Goal: Task Accomplishment & Management: Manage account settings

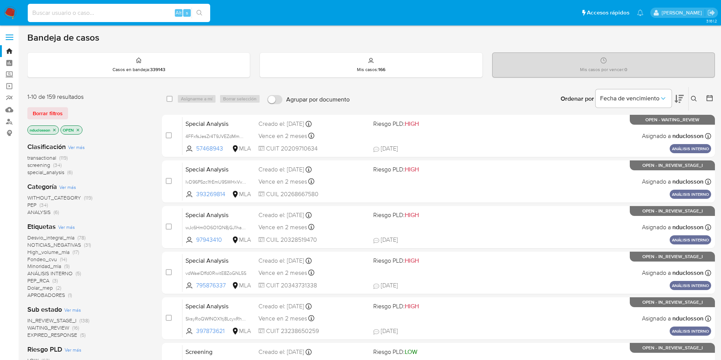
click at [125, 14] on input at bounding box center [119, 13] width 183 height 10
paste input "hZTx76oa9euO1D17KNl2ujMz"
type input "hZTx76oa9euO1D17KNl2ujMz"
click at [202, 17] on button "search-icon" at bounding box center [200, 13] width 16 height 11
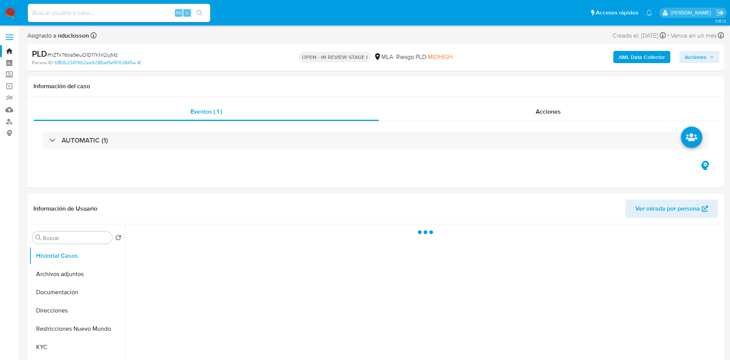
select select "10"
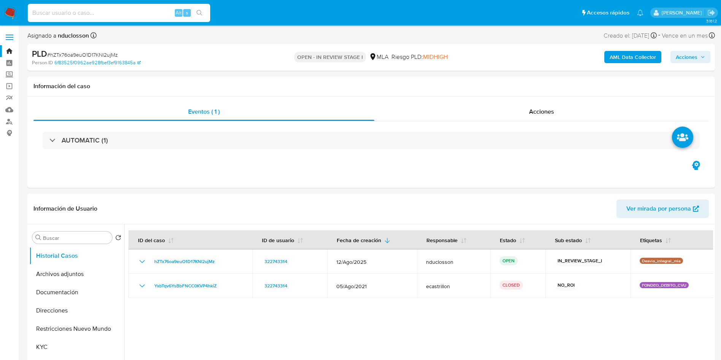
click at [92, 11] on input at bounding box center [119, 13] width 183 height 10
paste input "LLVB5Q19IBeWyH6y9OlzbEda"
type input "LLVB5Q19IBeWyH6y9OlzbEda"
click at [202, 16] on button "search-icon" at bounding box center [200, 13] width 16 height 11
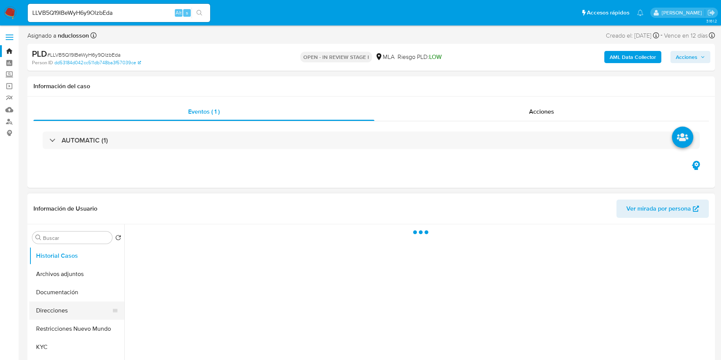
click at [69, 311] on button "Direcciones" at bounding box center [73, 311] width 89 height 18
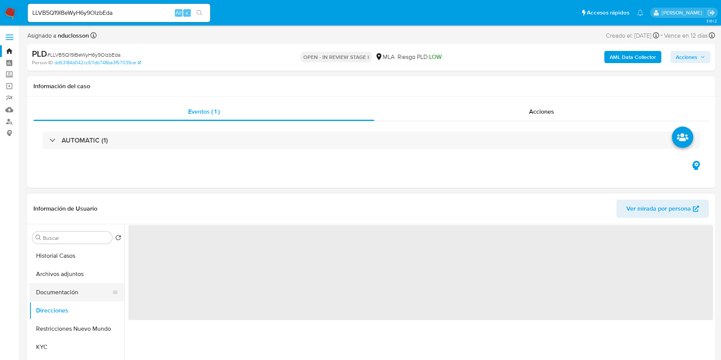
select select "10"
click at [67, 294] on button "Documentación" at bounding box center [73, 292] width 89 height 18
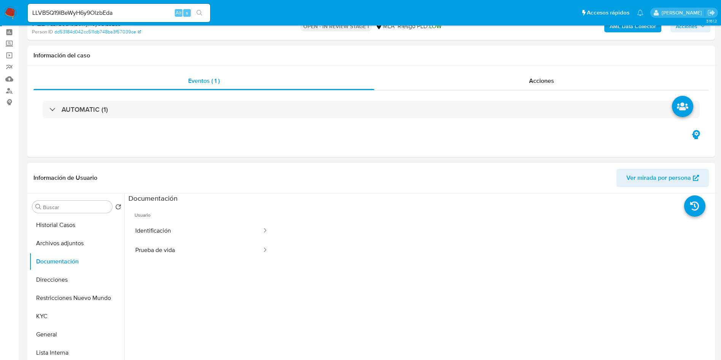
scroll to position [57, 0]
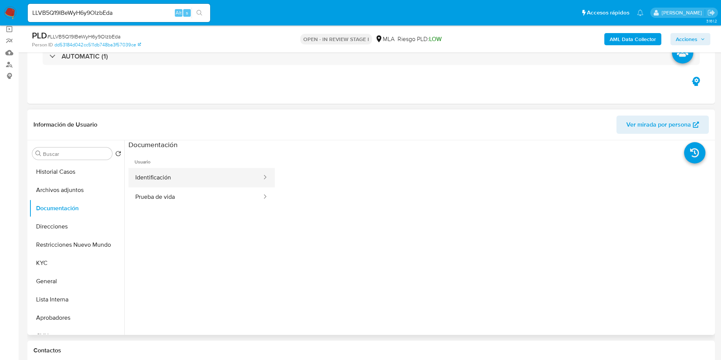
click at [219, 171] on button "Identificación" at bounding box center [196, 177] width 134 height 19
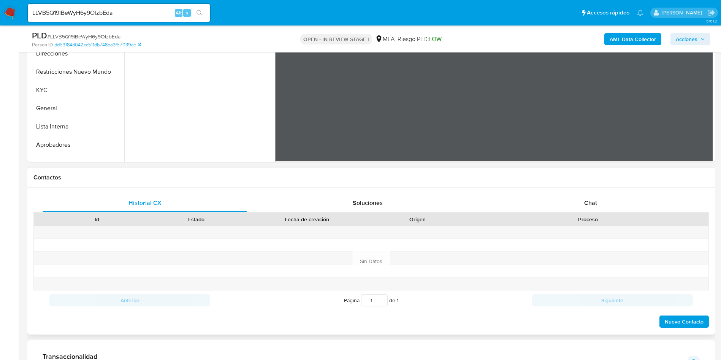
scroll to position [285, 0]
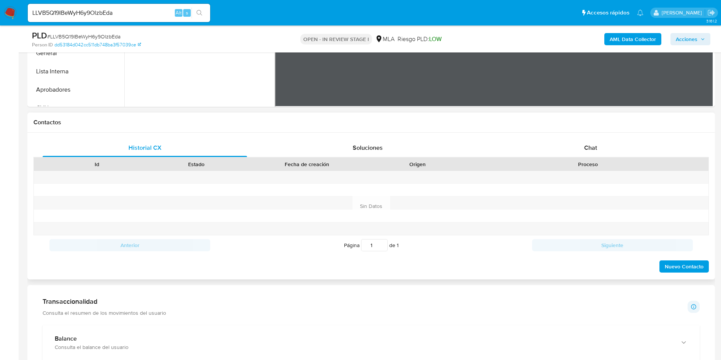
click at [610, 132] on div "Contactos" at bounding box center [371, 123] width 688 height 20
click at [594, 148] on span "Chat" at bounding box center [590, 147] width 13 height 9
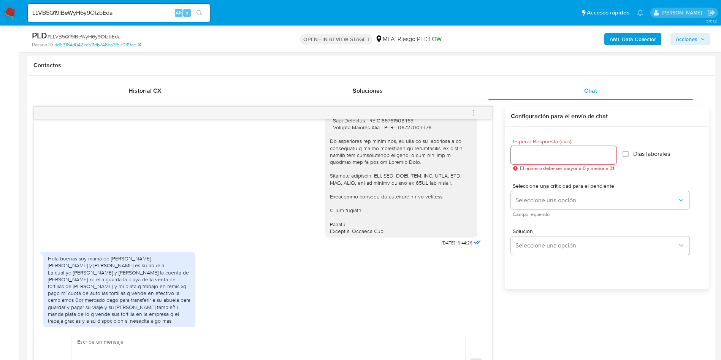
scroll to position [581, 0]
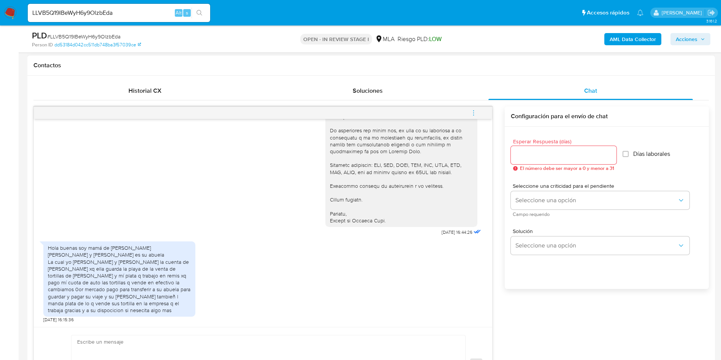
click at [87, 270] on div "Hola buenas soy mamá de Francisco Diaz Claudia y Elsa es su abuela La cual yo C…" at bounding box center [119, 279] width 143 height 69
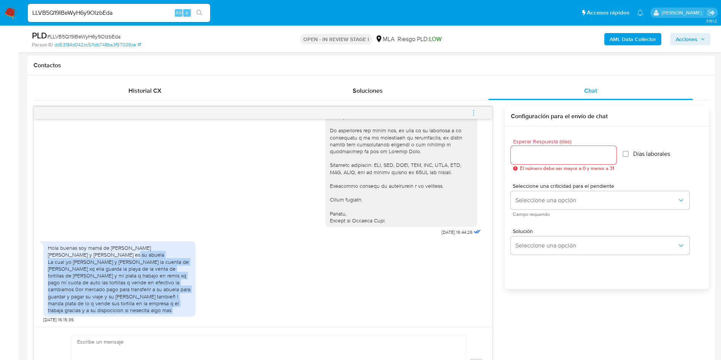
click at [87, 270] on div "Hola buenas soy mamá de Francisco Diaz Claudia y Elsa es su abuela La cual yo C…" at bounding box center [119, 279] width 143 height 69
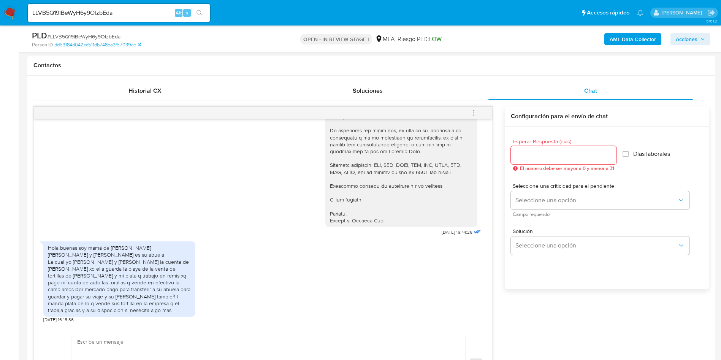
drag, startPoint x: 87, startPoint y: 270, endPoint x: 49, endPoint y: 241, distance: 46.7
click at [49, 241] on div "Hola buenas soy mamá de Francisco Diaz Claudia y Elsa es su abuela La cual yo C…" at bounding box center [119, 280] width 152 height 85
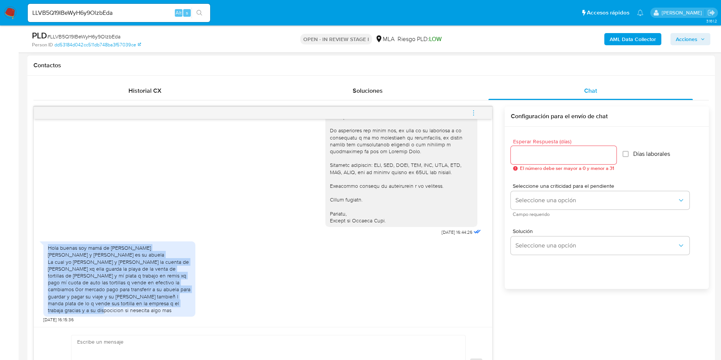
drag, startPoint x: 48, startPoint y: 249, endPoint x: 96, endPoint y: 312, distance: 79.2
click at [96, 312] on div "Hola buenas soy mamá de Francisco Diaz Claudia y Elsa es su abuela La cual yo C…" at bounding box center [119, 278] width 152 height 75
copy div "Hola buenas soy mamá de Francisco Diaz Claudia y Elsa es su abuela La cual yo C…"
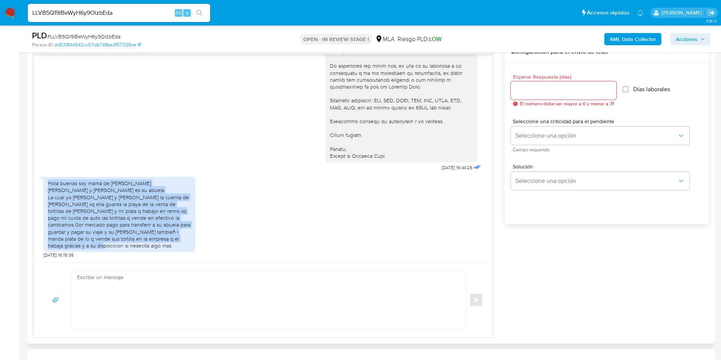
scroll to position [456, 0]
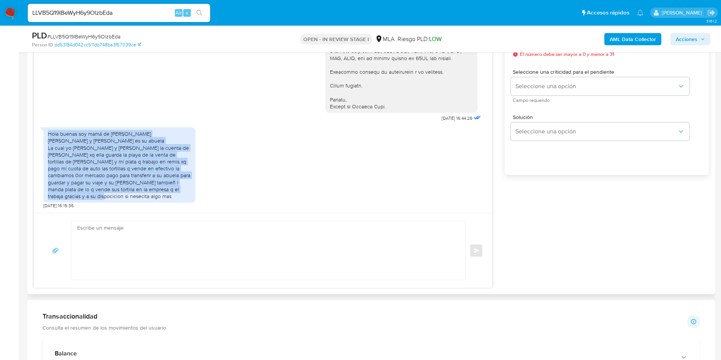
copy div "Hola buenas soy mamá de Francisco Diaz Claudia y Elsa es su abuela La cual yo C…"
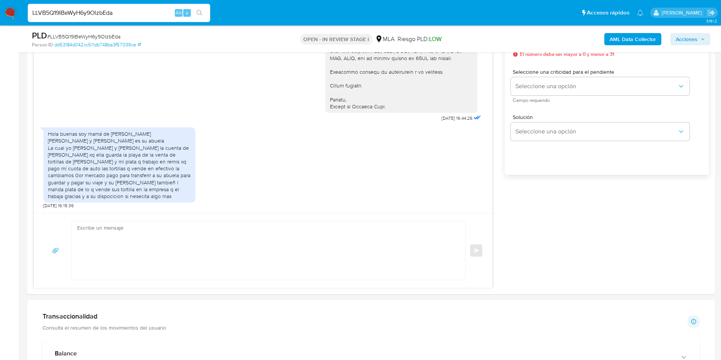
click at [91, 15] on input "LLVB5Q19IBeWyH6y9OlzbEda" at bounding box center [119, 13] width 183 height 10
click at [203, 11] on button "search-icon" at bounding box center [200, 13] width 16 height 11
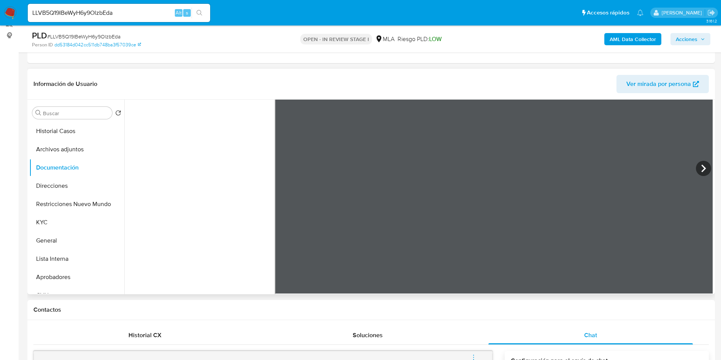
scroll to position [57, 0]
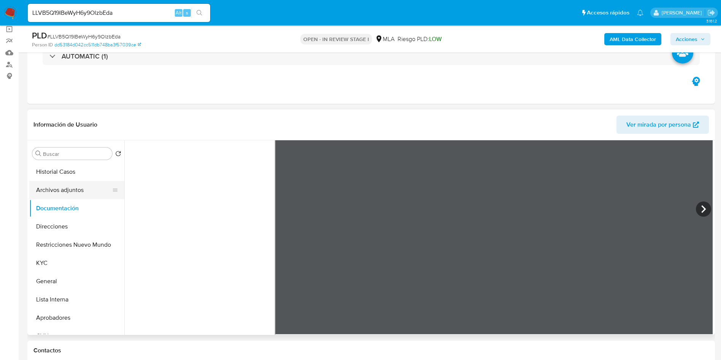
click at [58, 192] on button "Archivos adjuntos" at bounding box center [73, 190] width 89 height 18
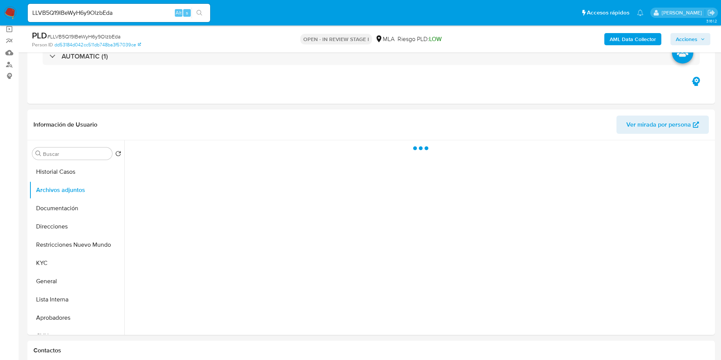
click at [637, 40] on b "AML Data Collector" at bounding box center [633, 39] width 46 height 12
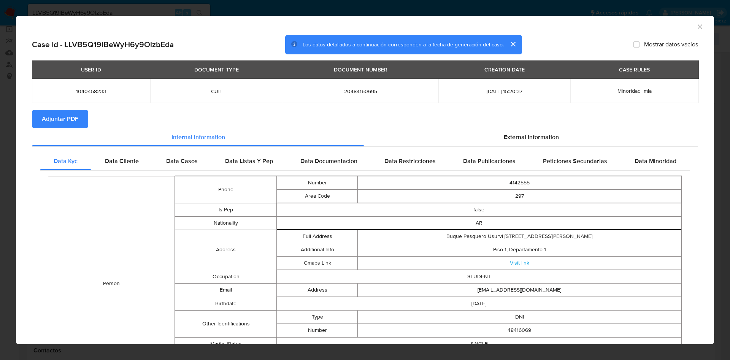
click at [460, 126] on section "Adjuntar PDF" at bounding box center [365, 119] width 666 height 18
click at [463, 127] on section "Adjuntar PDF" at bounding box center [365, 119] width 666 height 18
click at [466, 130] on div "External information" at bounding box center [531, 137] width 334 height 18
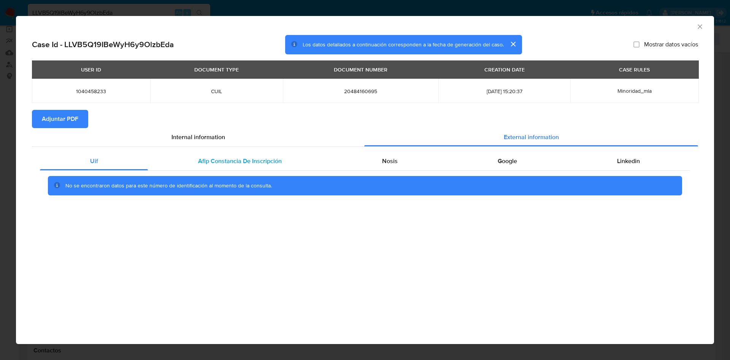
click at [221, 164] on span "Afip Constancia De Inscripción" at bounding box center [240, 161] width 84 height 9
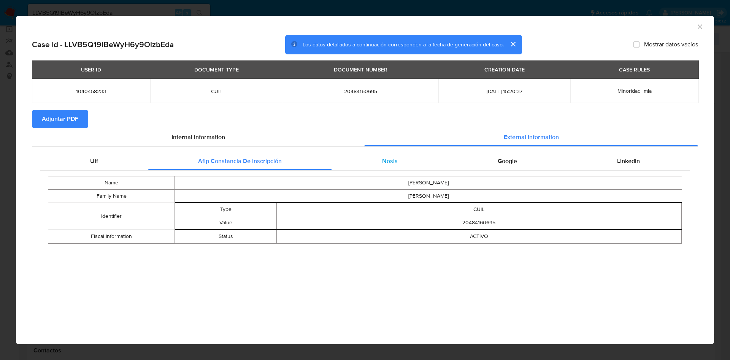
click at [411, 157] on div "Nosis" at bounding box center [390, 161] width 116 height 18
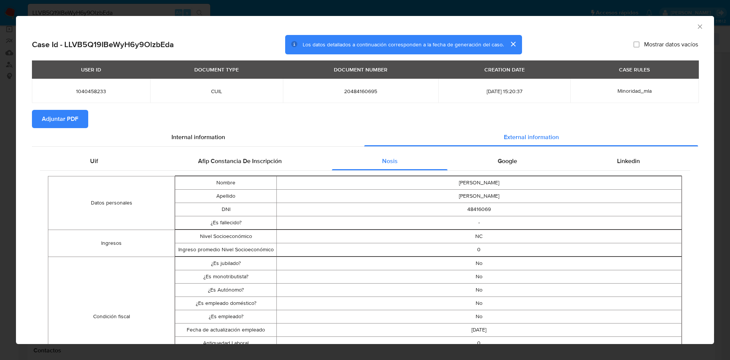
click at [526, 157] on div "Google" at bounding box center [507, 161] width 119 height 18
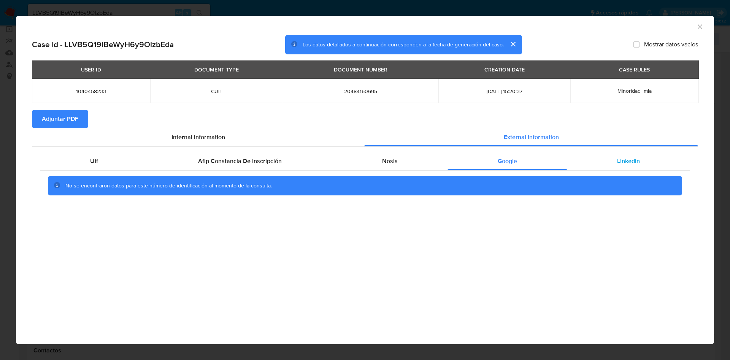
click at [605, 157] on div "Linkedin" at bounding box center [628, 161] width 123 height 18
click at [57, 111] on span "Adjuntar PDF" at bounding box center [60, 119] width 37 height 17
click at [699, 27] on icon "Cerrar ventana" at bounding box center [700, 27] width 8 height 8
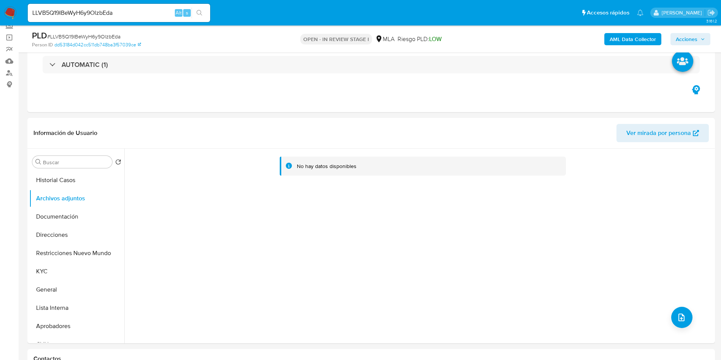
scroll to position [114, 0]
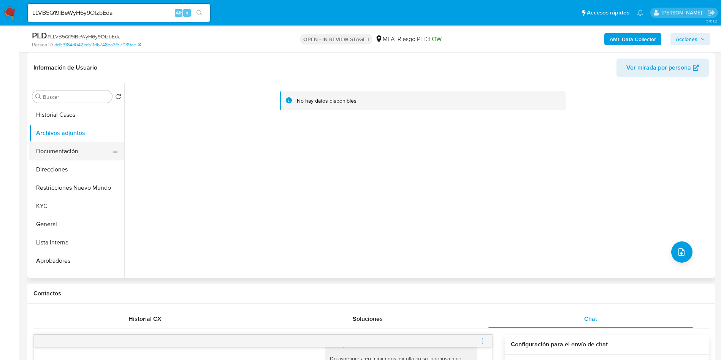
click at [71, 157] on button "Documentación" at bounding box center [73, 151] width 89 height 18
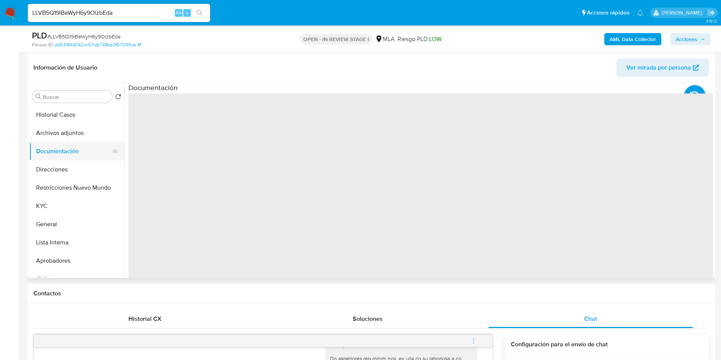
click at [61, 144] on button "Documentación" at bounding box center [73, 151] width 89 height 18
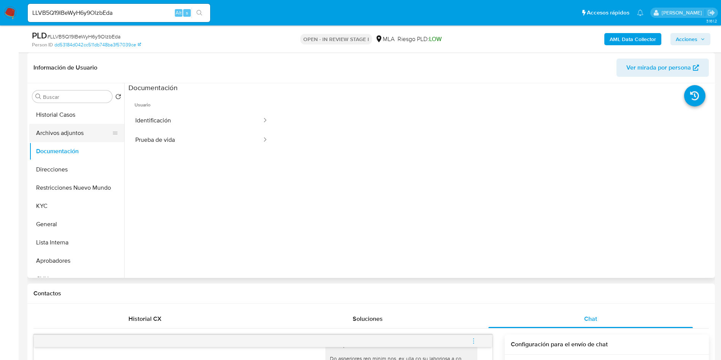
click at [57, 135] on button "Archivos adjuntos" at bounding box center [73, 133] width 89 height 18
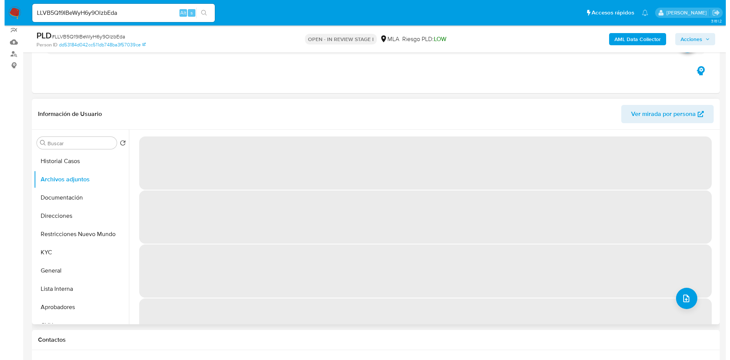
scroll to position [57, 0]
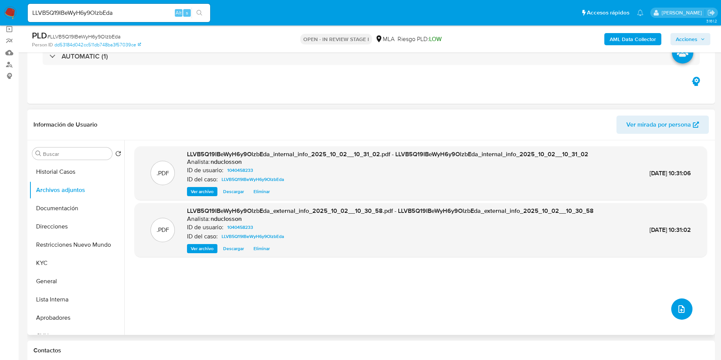
click at [677, 313] on icon "upload-file" at bounding box center [681, 309] width 9 height 9
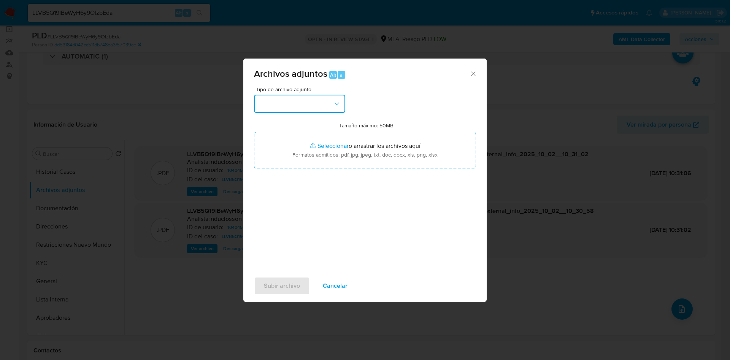
click at [295, 106] on button "button" at bounding box center [299, 104] width 91 height 18
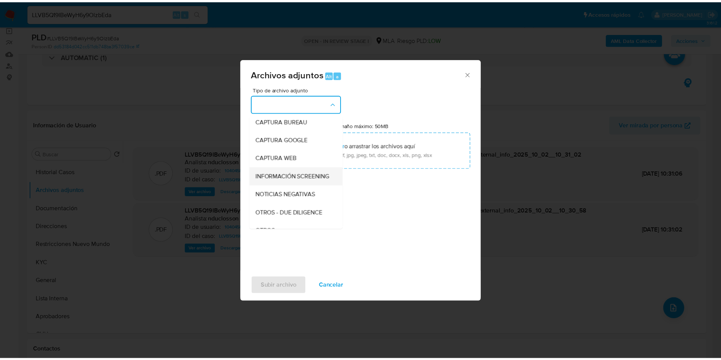
scroll to position [97, 0]
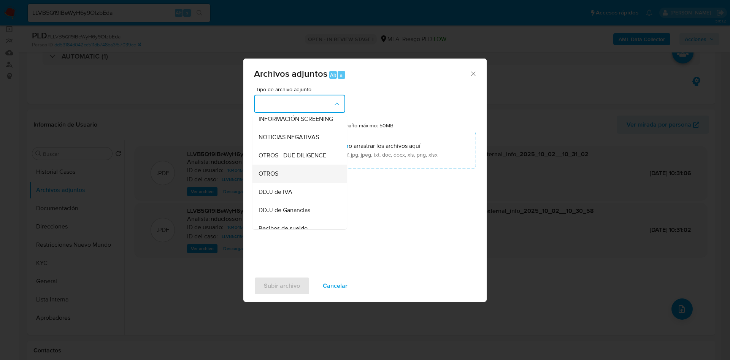
click at [286, 178] on div "OTROS" at bounding box center [298, 174] width 78 height 18
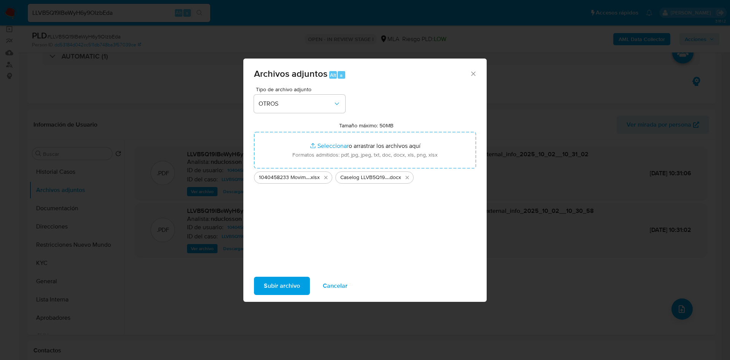
click at [291, 278] on span "Subir archivo" at bounding box center [282, 286] width 36 height 17
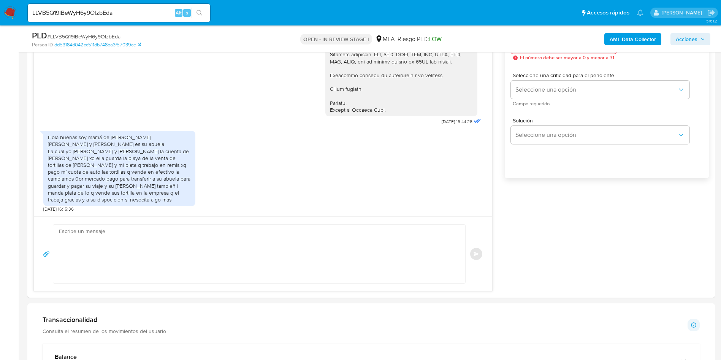
scroll to position [456, 0]
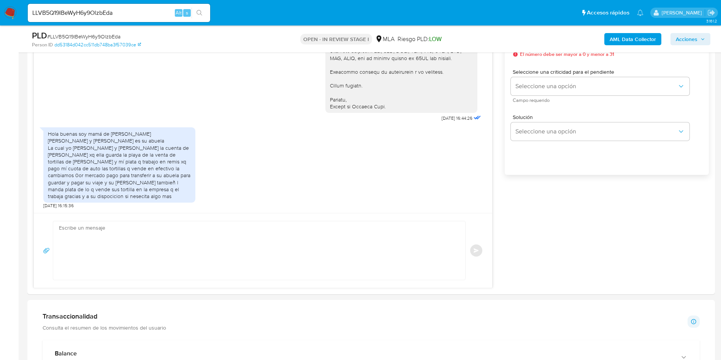
click at [173, 247] on textarea at bounding box center [257, 250] width 397 height 59
paste textarea "Hola, Muchas gracias por la respuesta. Analizamos tu caso y notamos que la info…"
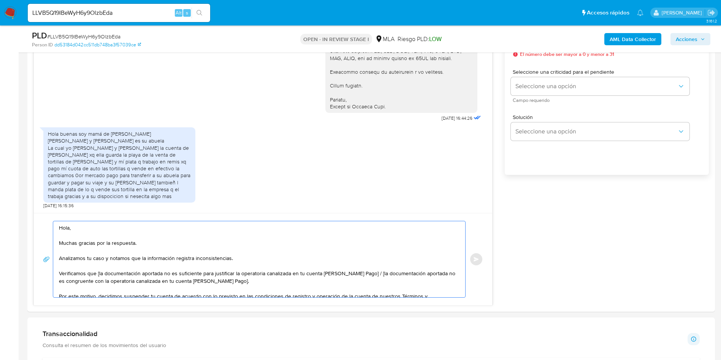
scroll to position [56, 0]
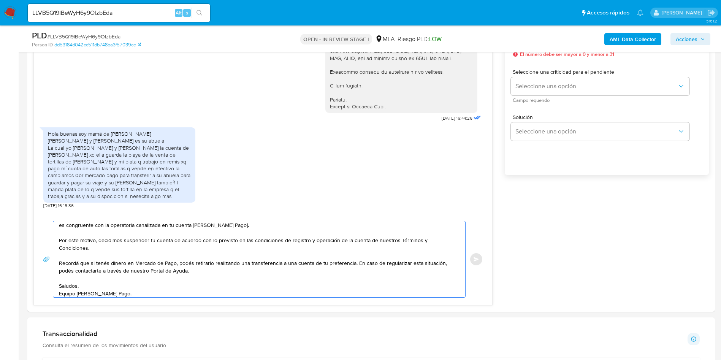
click at [96, 34] on span "# LLVB5Q19IBeWyH6y9OlzbEda" at bounding box center [83, 37] width 73 height 8
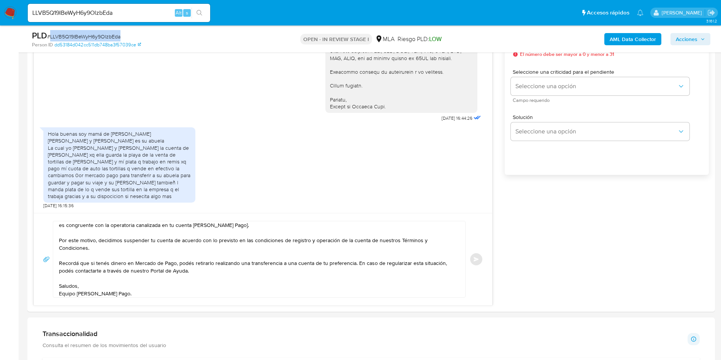
click at [96, 34] on span "# LLVB5Q19IBeWyH6y9OlzbEda" at bounding box center [83, 37] width 73 height 8
copy span "LLVB5Q19IBeWyH6y9OlzbEda"
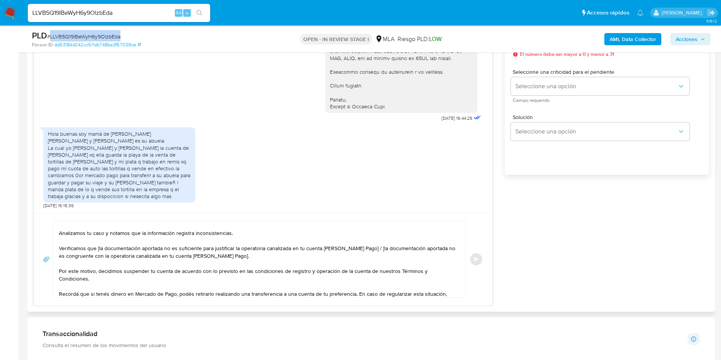
scroll to position [0, 0]
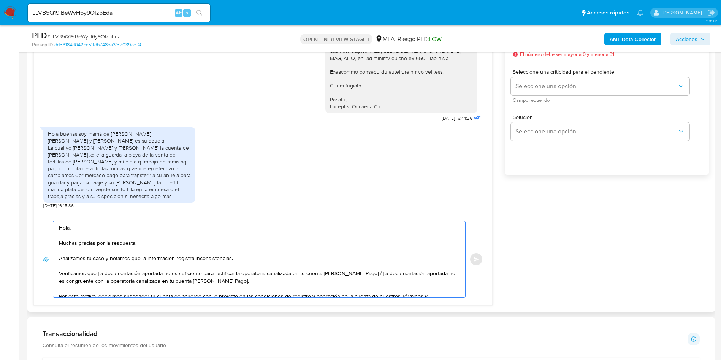
drag, startPoint x: 261, startPoint y: 285, endPoint x: 362, endPoint y: 277, distance: 101.5
click at [362, 277] on textarea "Hola, Muchas gracias por la respuesta. Analizamos tu caso y notamos que la info…" at bounding box center [257, 259] width 397 height 76
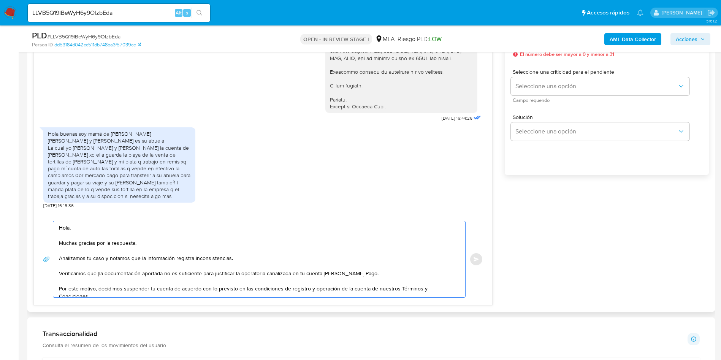
click at [102, 275] on textarea "Hola, Muchas gracias por la respuesta. Analizamos tu caso y notamos que la info…" at bounding box center [257, 259] width 397 height 76
click at [110, 275] on textarea "Hola, Muchas gracias por la respuesta. Analizamos tu caso y notamos que la info…" at bounding box center [257, 259] width 397 height 76
drag, startPoint x: 110, startPoint y: 275, endPoint x: 179, endPoint y: 316, distance: 80.5
click at [119, 277] on textarea "Hola, Muchas gracias por la respuesta. Analizamos tu caso y notamos que la info…" at bounding box center [257, 259] width 397 height 76
click at [110, 277] on textarea "Hola, Muchas gracias por la respuesta. Analizamos tu caso y notamos que la info…" at bounding box center [257, 259] width 397 height 76
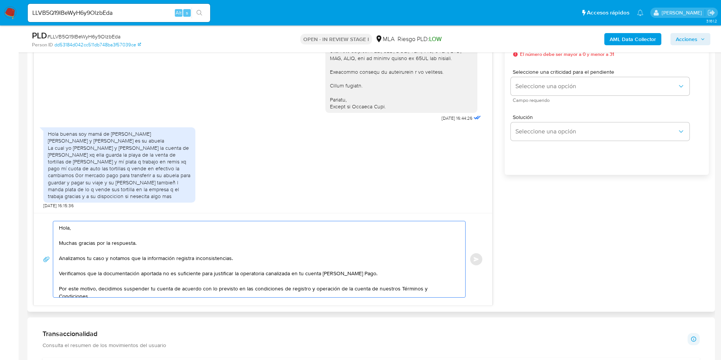
click at [108, 275] on textarea "Hola, Muchas gracias por la respuesta. Analizamos tu caso y notamos que la info…" at bounding box center [257, 259] width 397 height 76
type textarea "Hola, Muchas gracias por la respuesta. Analizamos tu caso y notamos que la info…"
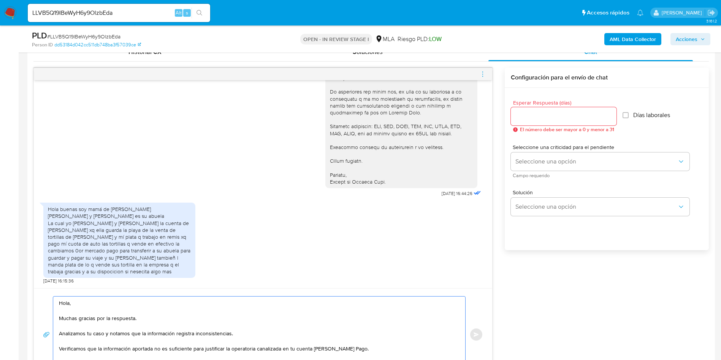
scroll to position [342, 0]
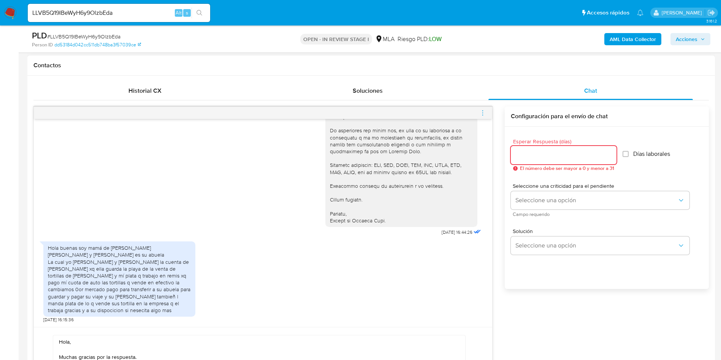
click at [531, 151] on input "Esperar Respuesta (días)" at bounding box center [564, 155] width 106 height 10
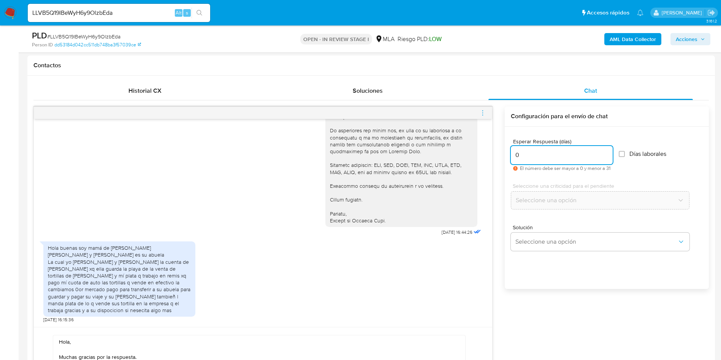
type input "0"
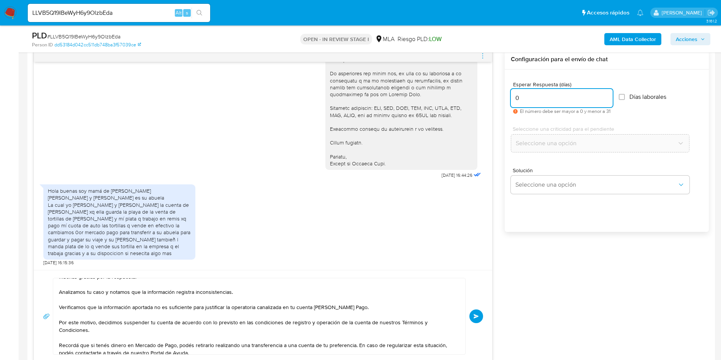
scroll to position [0, 0]
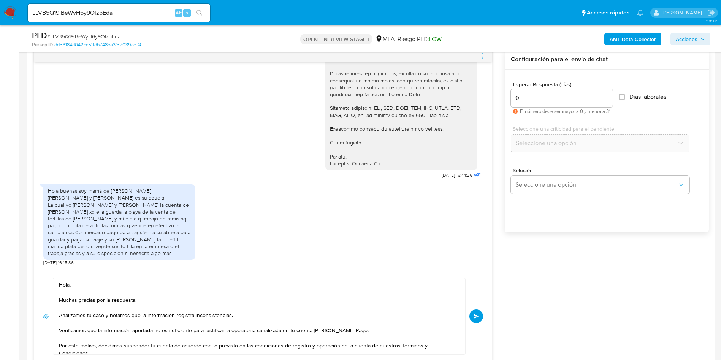
click at [477, 311] on button "Enviar" at bounding box center [477, 317] width 14 height 14
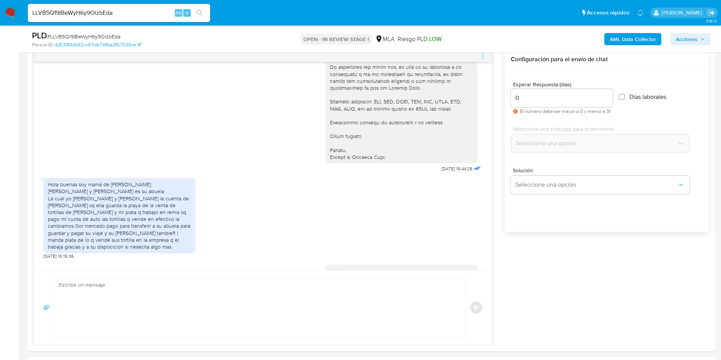
scroll to position [756, 0]
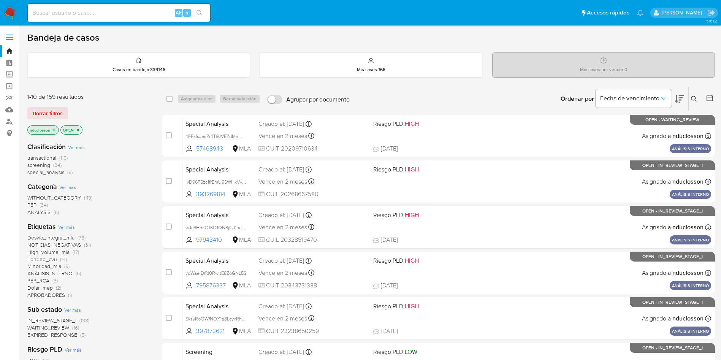
click at [695, 98] on icon at bounding box center [694, 99] width 6 height 6
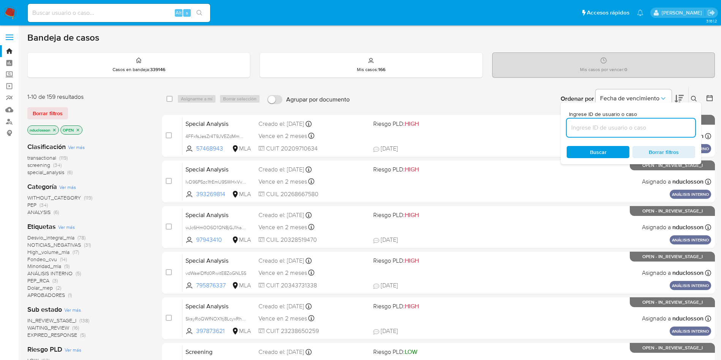
click at [607, 126] on input at bounding box center [631, 128] width 129 height 10
type input "LLVB5Q19IBeWyH6y9OlzbEda"
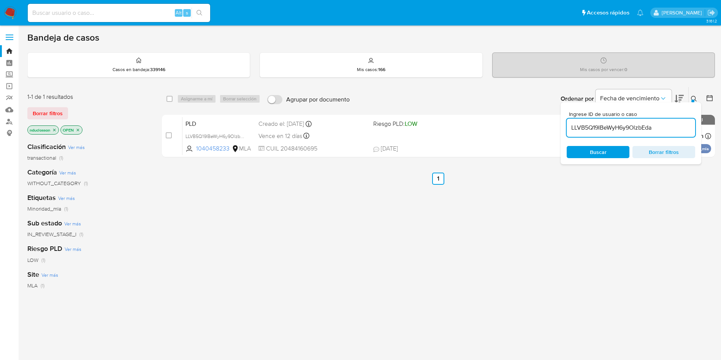
click at [170, 98] on input "checkbox" at bounding box center [170, 99] width 6 height 6
checkbox input "true"
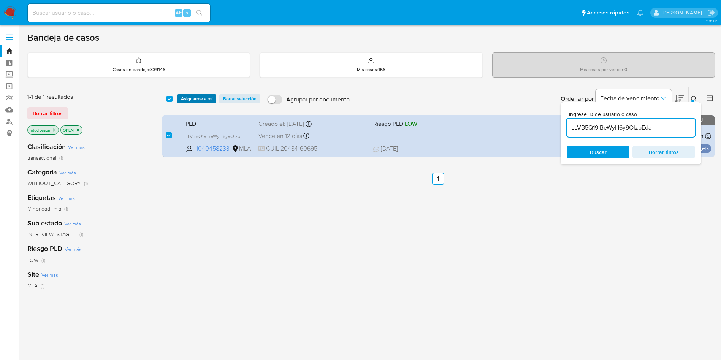
click at [186, 103] on span "Asignarme a mí" at bounding box center [197, 99] width 32 height 8
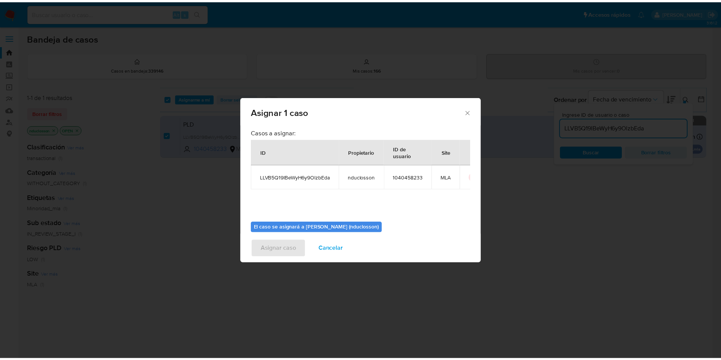
scroll to position [40, 0]
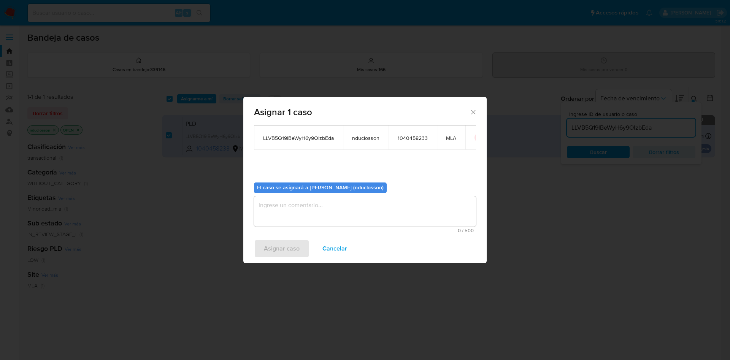
click at [306, 201] on textarea "assign-modal" at bounding box center [365, 211] width 222 height 30
click at [282, 248] on span "Asignar caso" at bounding box center [282, 248] width 36 height 17
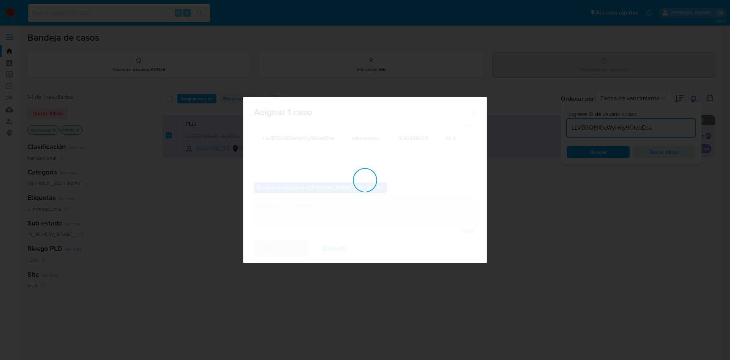
checkbox input "false"
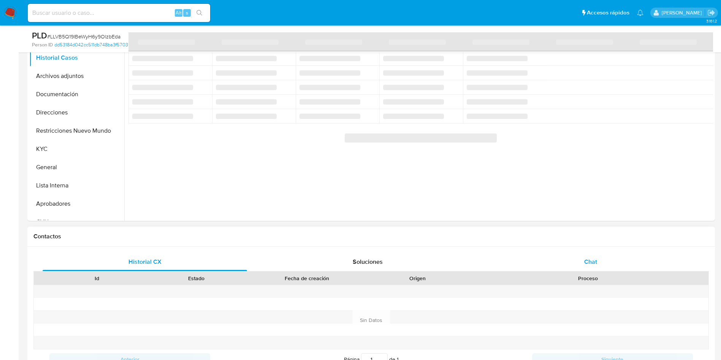
click at [592, 257] on span "Chat" at bounding box center [590, 261] width 13 height 9
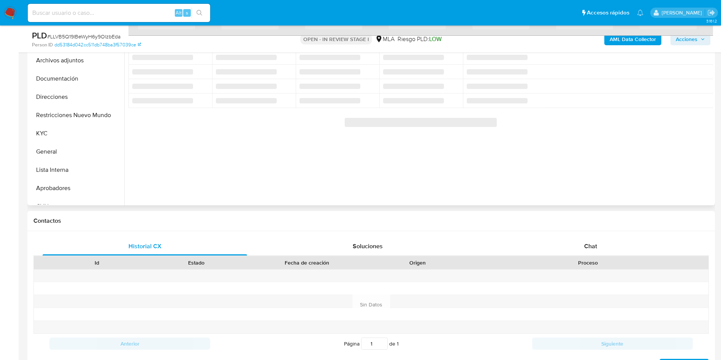
select select "10"
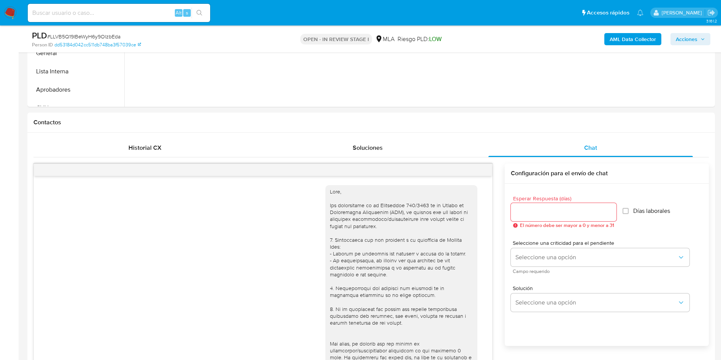
scroll to position [756, 0]
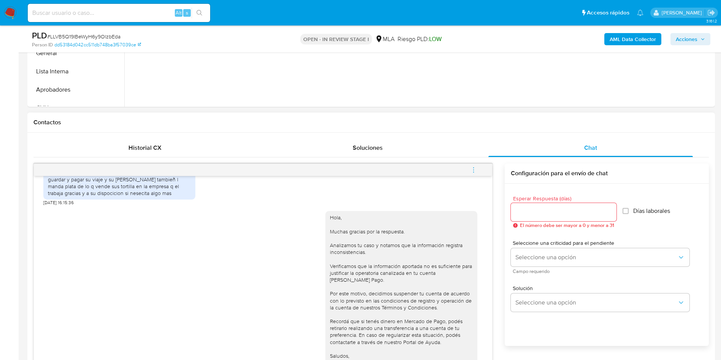
click at [481, 172] on button "menu-action" at bounding box center [473, 170] width 25 height 18
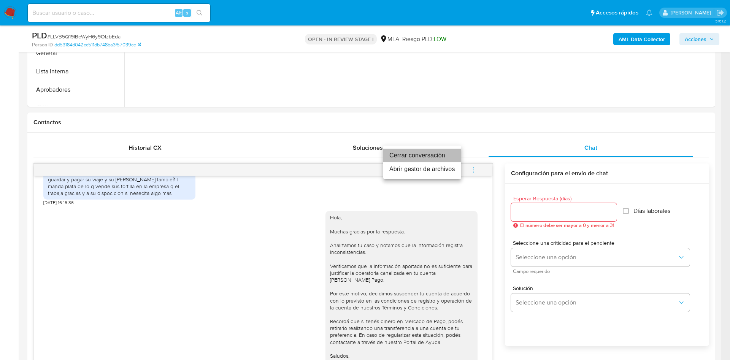
click at [431, 151] on li "Cerrar conversación" at bounding box center [422, 156] width 78 height 14
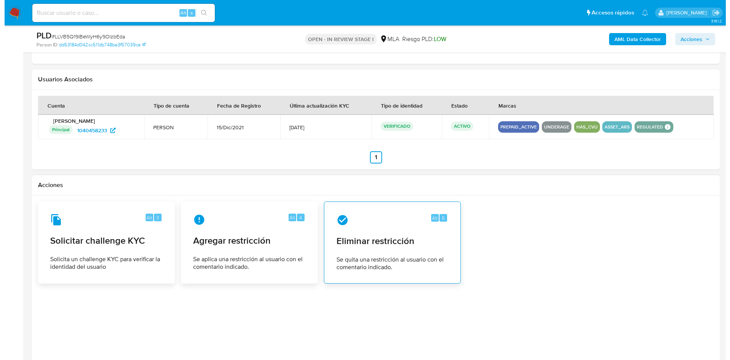
scroll to position [1164, 0]
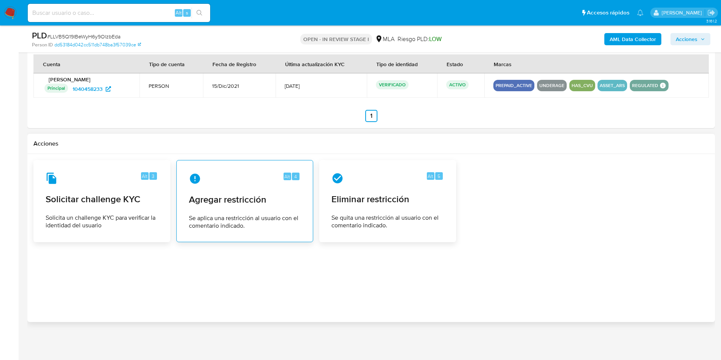
click at [261, 225] on span "Se aplica una restricción al usuario con el comentario indicado." at bounding box center [245, 221] width 112 height 15
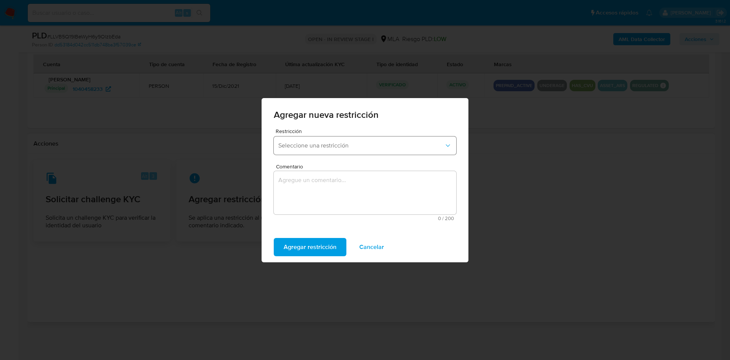
click at [334, 138] on button "Seleccione una restricción" at bounding box center [365, 146] width 183 height 18
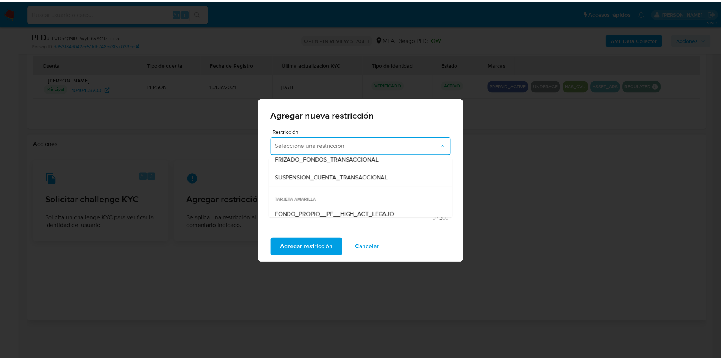
scroll to position [114, 0]
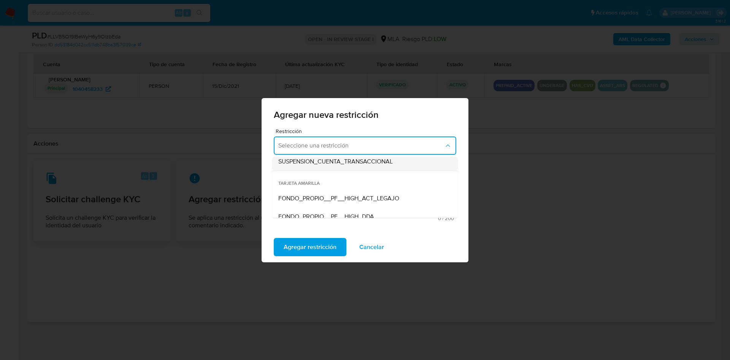
click at [326, 162] on span "SUSPENSION_CUENTA_TRANSACCIONAL" at bounding box center [335, 162] width 114 height 8
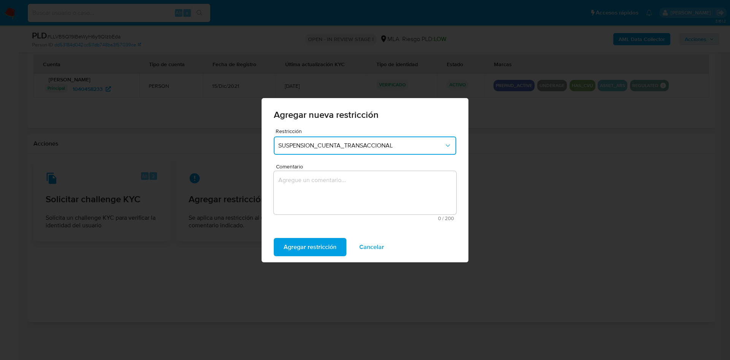
click at [331, 191] on textarea "Comentario" at bounding box center [365, 192] width 183 height 43
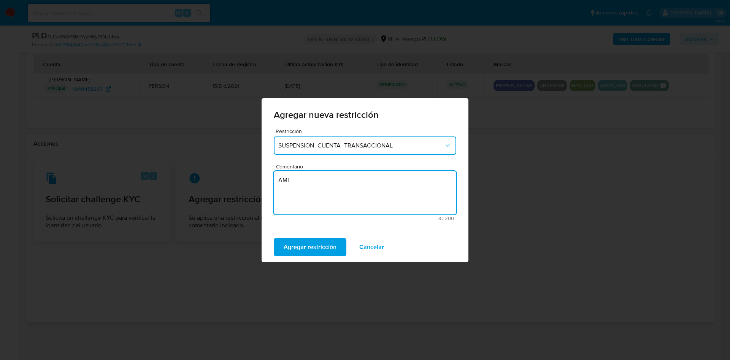
type textarea "AML"
click at [323, 236] on div "Agregar restricción Cancelar" at bounding box center [365, 247] width 207 height 30
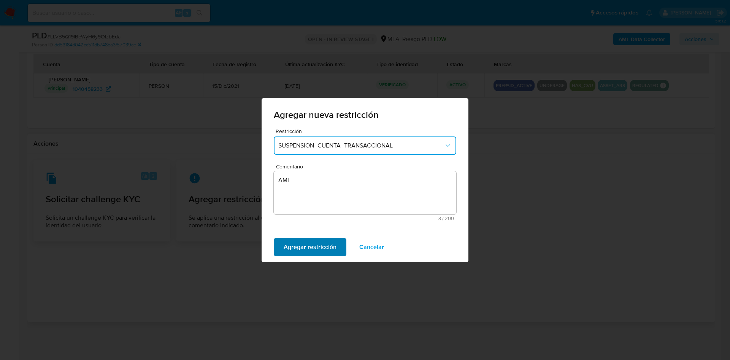
click at [319, 247] on span "Agregar restricción" at bounding box center [310, 247] width 53 height 17
click at [319, 247] on button "Agregar restricción" at bounding box center [310, 247] width 73 height 18
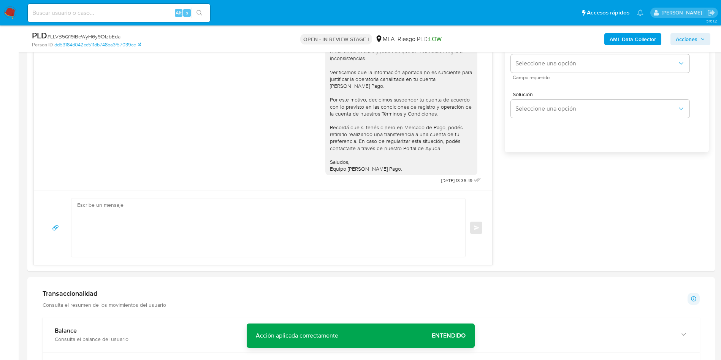
click at [453, 336] on span "Entendido" at bounding box center [449, 336] width 34 height 0
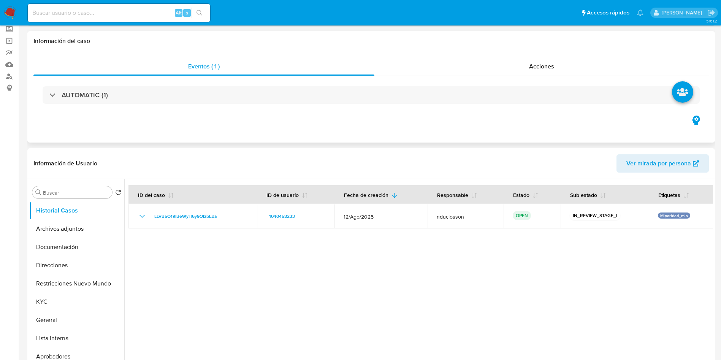
scroll to position [0, 0]
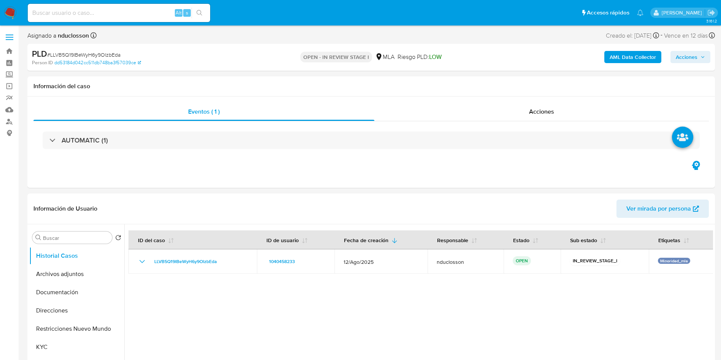
click at [696, 54] on span "Acciones" at bounding box center [687, 57] width 22 height 12
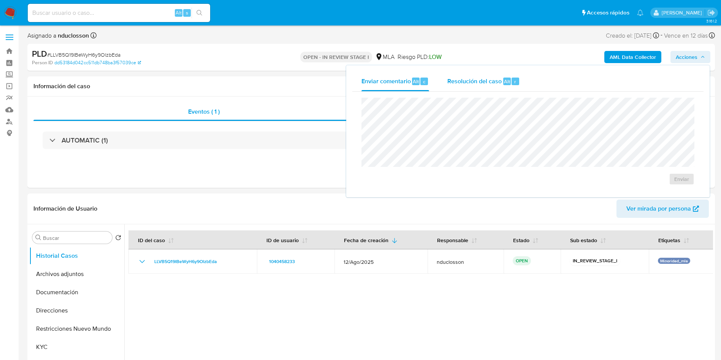
click at [496, 84] on span "Resolución del caso" at bounding box center [475, 81] width 54 height 9
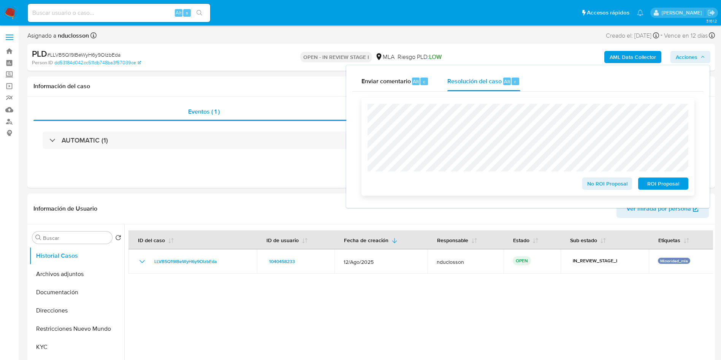
click at [663, 187] on span "ROI Proposal" at bounding box center [664, 183] width 40 height 11
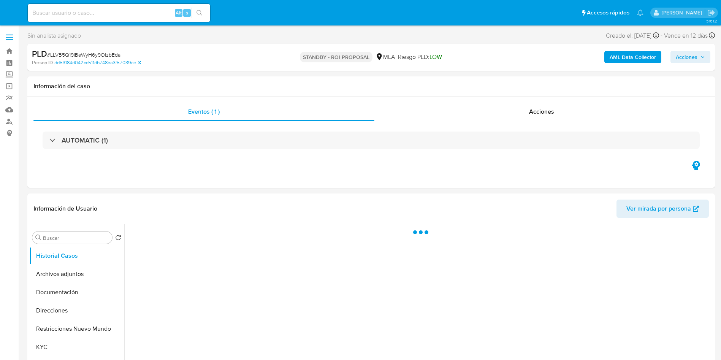
select select "10"
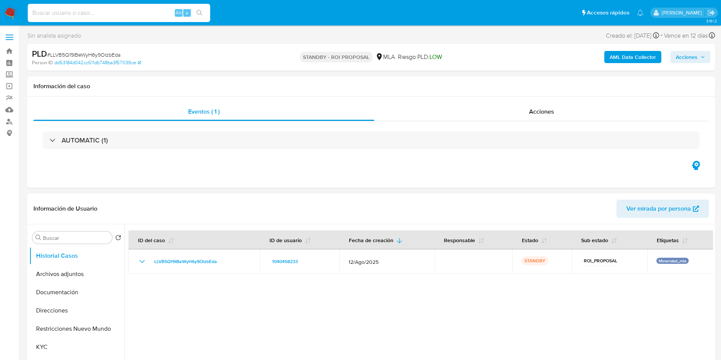
click at [66, 13] on input at bounding box center [119, 13] width 183 height 10
paste input "s67mWYo10FhGGHgf0H9JZN1a"
type input "s67mWYo10FhGGHgf0H9JZN1a"
click at [197, 11] on icon "search-icon" at bounding box center [200, 13] width 6 height 6
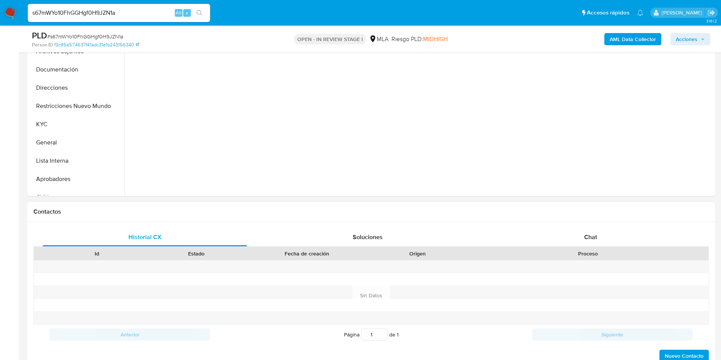
scroll to position [228, 0]
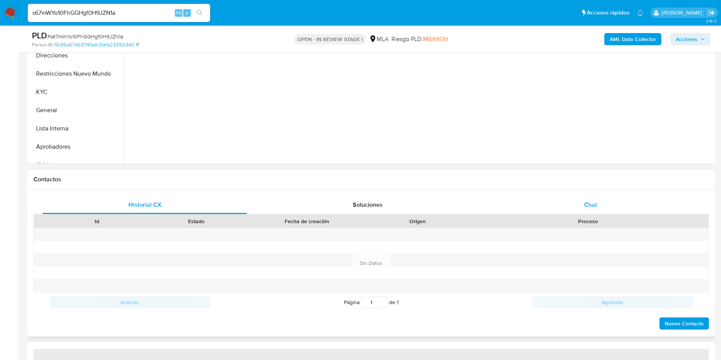
select select "10"
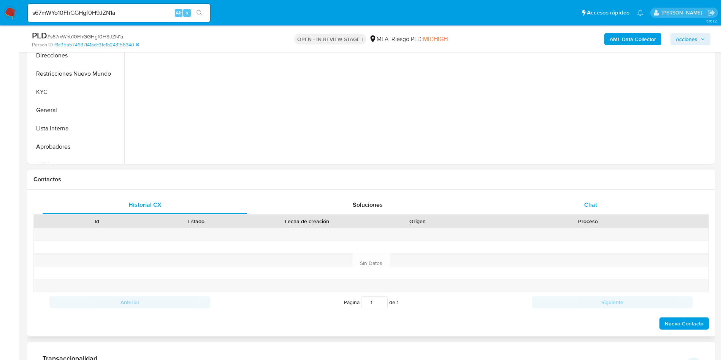
click at [573, 198] on div "Chat" at bounding box center [591, 205] width 205 height 18
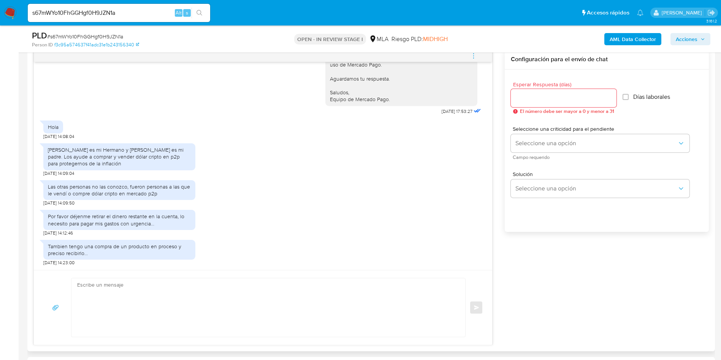
scroll to position [456, 0]
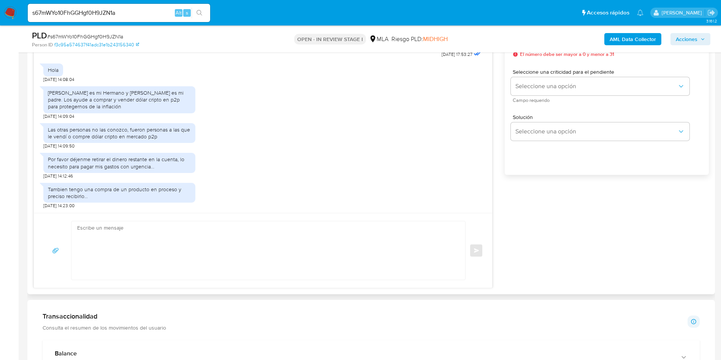
click at [508, 193] on div "Esperar Respuesta (días) El número debe ser mayor a 0 y menor a 31 Días laboral…" at bounding box center [607, 104] width 204 height 183
click at [59, 7] on div "s67mWYo10FhGGHgf0H9JZN1a Alt s" at bounding box center [119, 13] width 183 height 18
click at [63, 12] on input "s67mWYo10FhGGHgf0H9JZN1a" at bounding box center [119, 13] width 183 height 10
paste input "ZeaWvEtQAeIwDo3BNdO7yGdt"
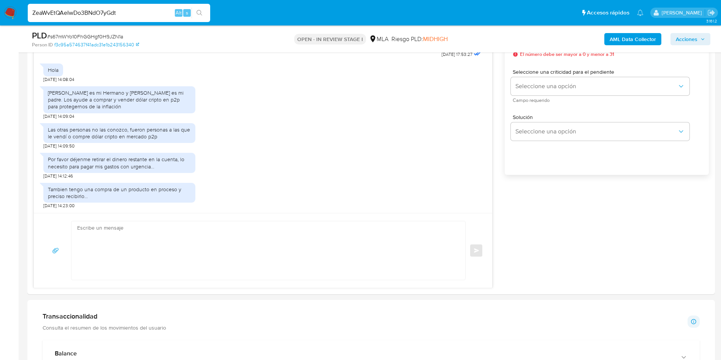
type input "ZeaWvEtQAeIwDo3BNdO7yGdt"
click at [201, 9] on button "search-icon" at bounding box center [200, 13] width 16 height 11
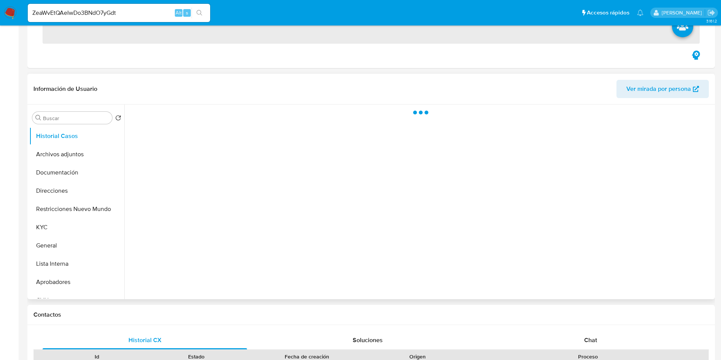
scroll to position [171, 0]
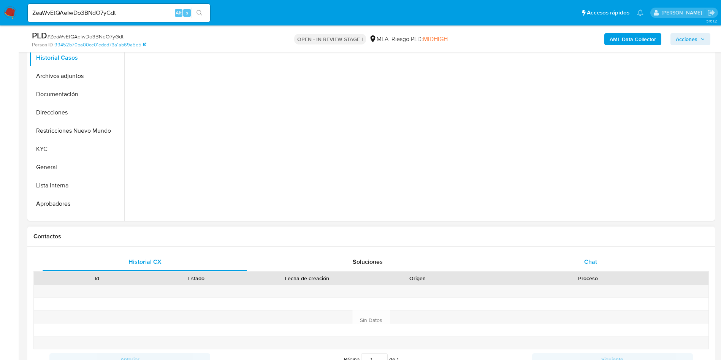
click at [576, 261] on div "Chat" at bounding box center [591, 262] width 205 height 18
select select "10"
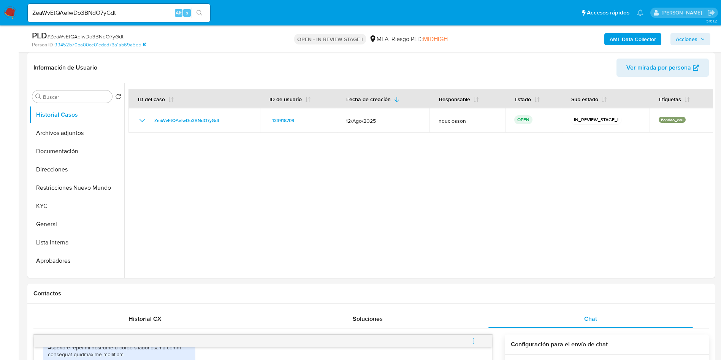
scroll to position [0, 0]
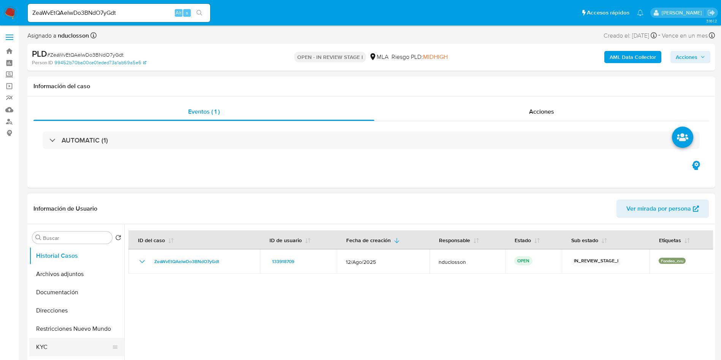
click at [47, 342] on button "KYC" at bounding box center [73, 347] width 89 height 18
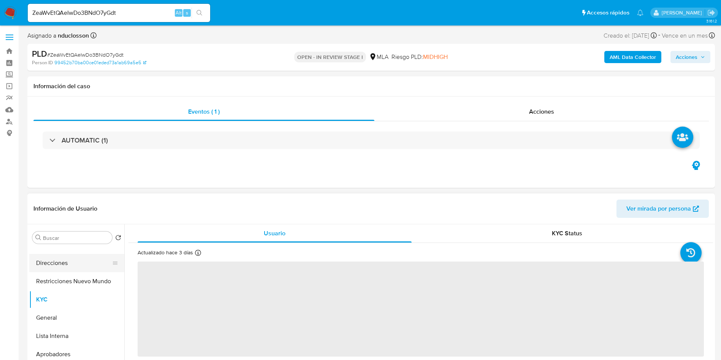
scroll to position [114, 0]
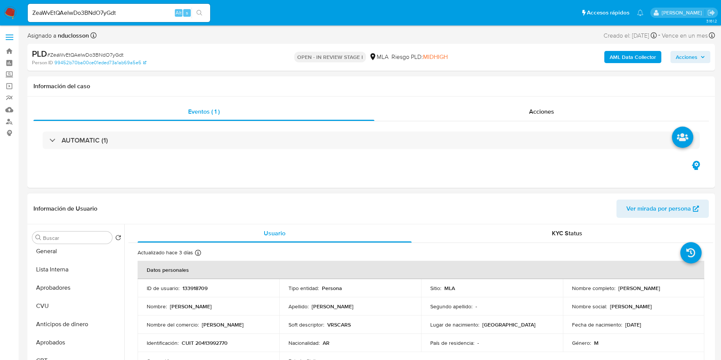
click at [190, 286] on p "133918709" at bounding box center [195, 288] width 25 height 7
copy p "133918709"
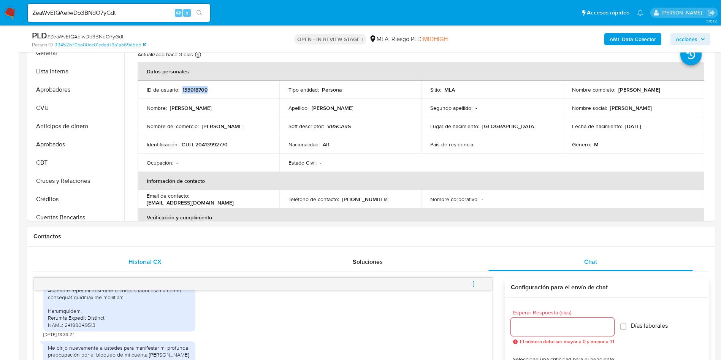
click at [158, 264] on span "Historial CX" at bounding box center [145, 261] width 33 height 9
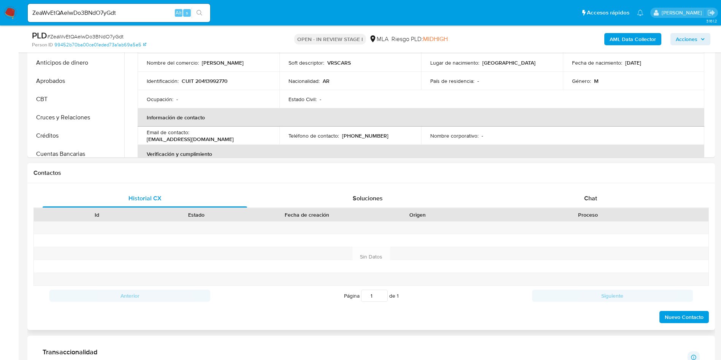
scroll to position [285, 0]
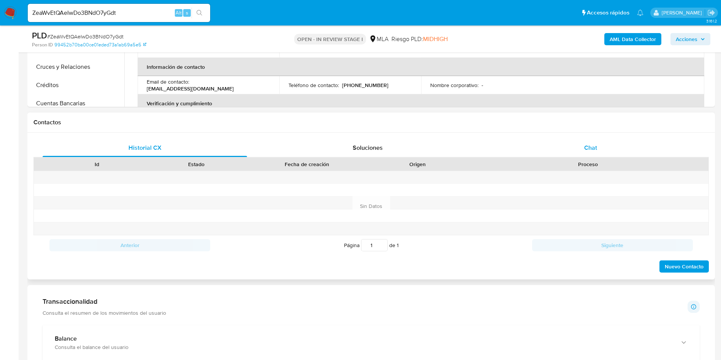
click at [576, 152] on div "Chat" at bounding box center [591, 148] width 205 height 18
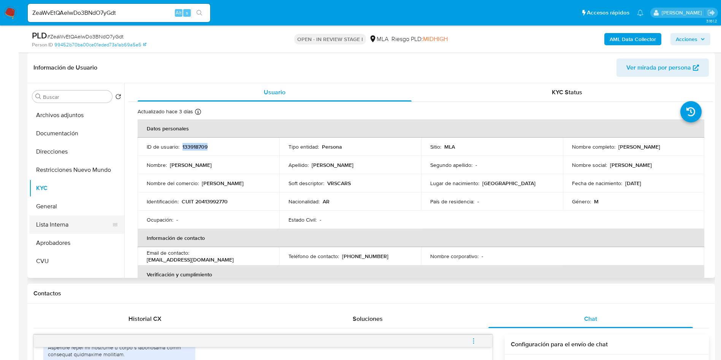
scroll to position [0, 0]
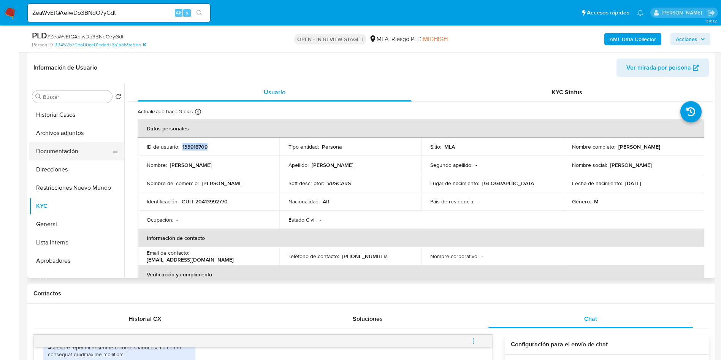
click at [65, 152] on button "Documentación" at bounding box center [73, 151] width 89 height 18
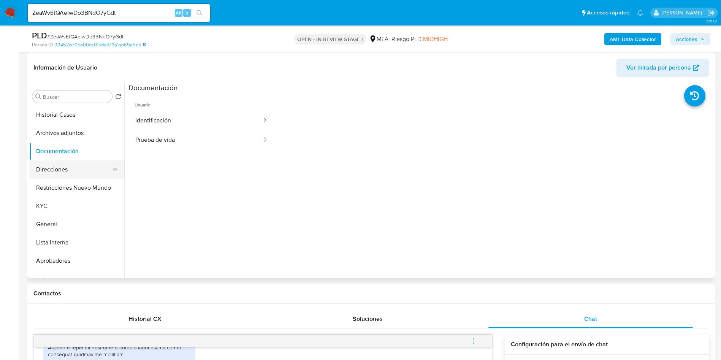
click at [58, 168] on button "Direcciones" at bounding box center [73, 169] width 89 height 18
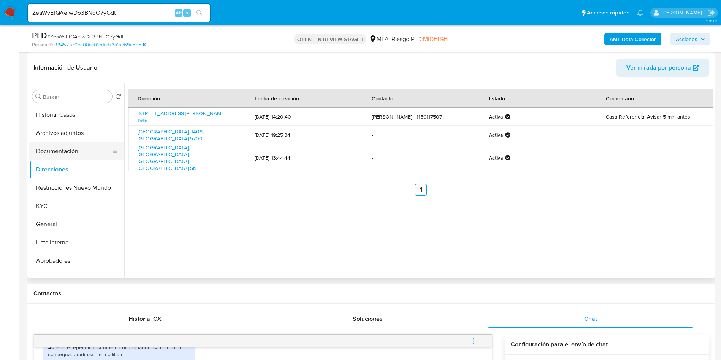
click at [66, 159] on button "Documentación" at bounding box center [73, 151] width 89 height 18
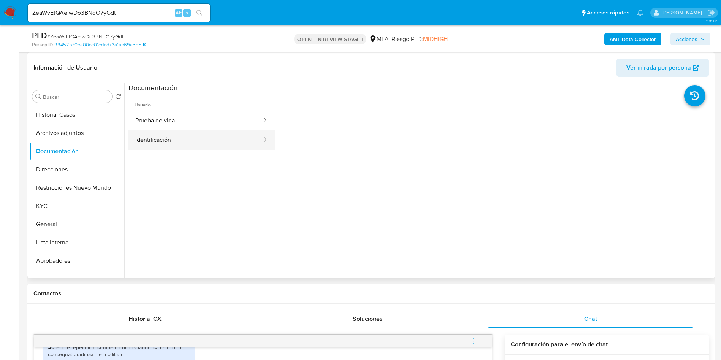
click at [212, 146] on button "Identificación" at bounding box center [196, 139] width 134 height 19
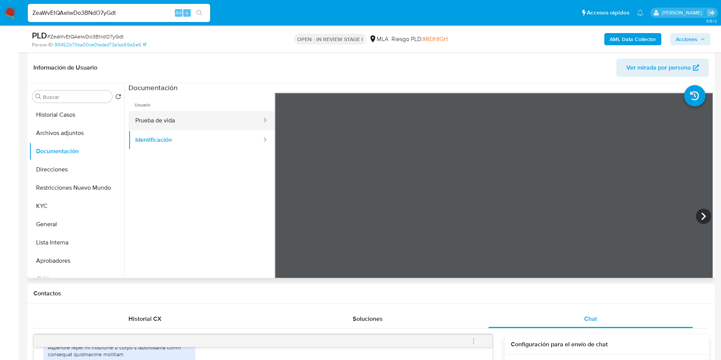
click at [191, 111] on button "Prueba de vida" at bounding box center [196, 120] width 134 height 19
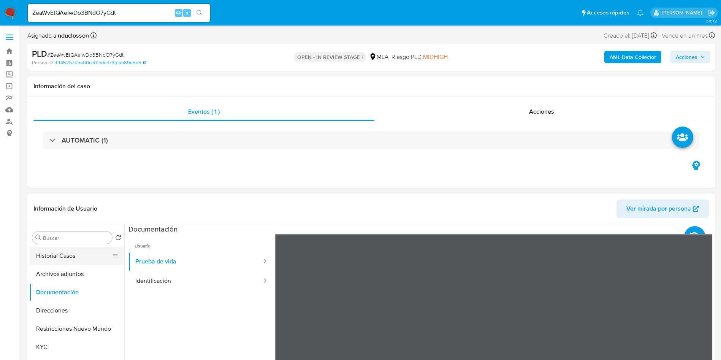
click at [46, 254] on button "Historial Casos" at bounding box center [73, 256] width 89 height 18
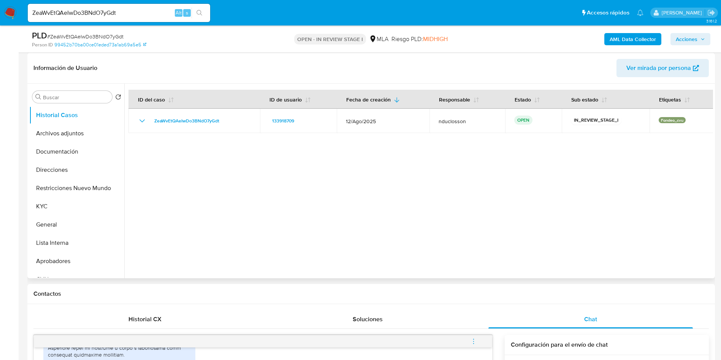
scroll to position [114, 0]
click at [78, 164] on button "Direcciones" at bounding box center [73, 169] width 89 height 18
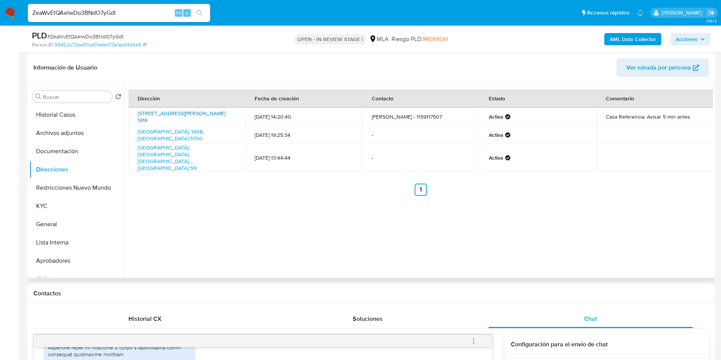
click at [187, 116] on link "Calle Jose Cortina 1916, Versailles, Capital Federal, 1408, Argentina 1916" at bounding box center [182, 117] width 88 height 14
click at [184, 138] on link "Nogoya 5700, Versailles, Capital Federal, 1408, Argentina 5700" at bounding box center [171, 135] width 66 height 14
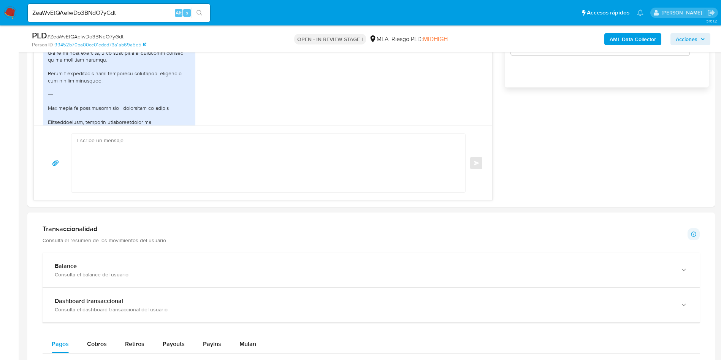
scroll to position [570, 0]
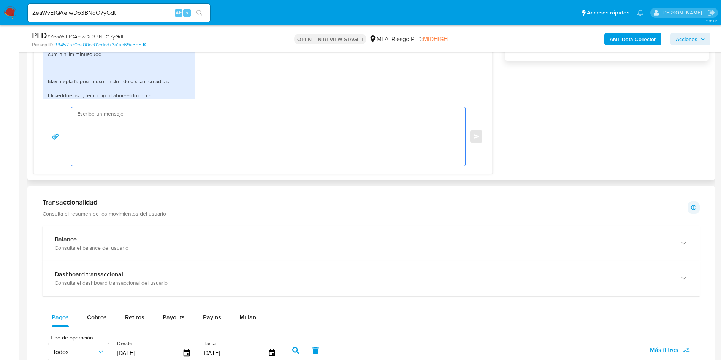
click at [184, 133] on textarea at bounding box center [266, 136] width 379 height 59
paste textarea "Hola Facundo, Muchas gracias por tu respuesta. No obstante, necesitamos que nos…"
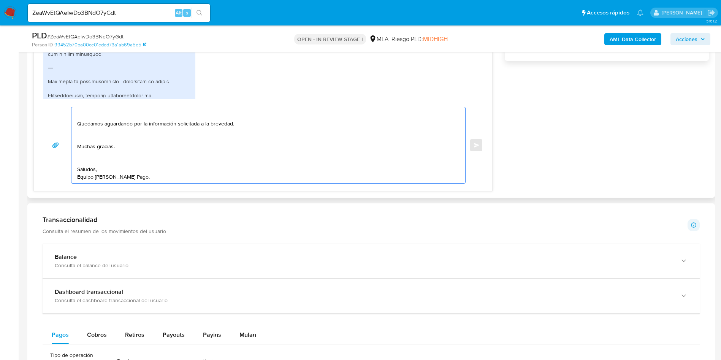
click at [91, 160] on textarea "Hola Facundo, Muchas gracias por tu respuesta. No obstante, necesitamos que nos…" at bounding box center [266, 145] width 379 height 76
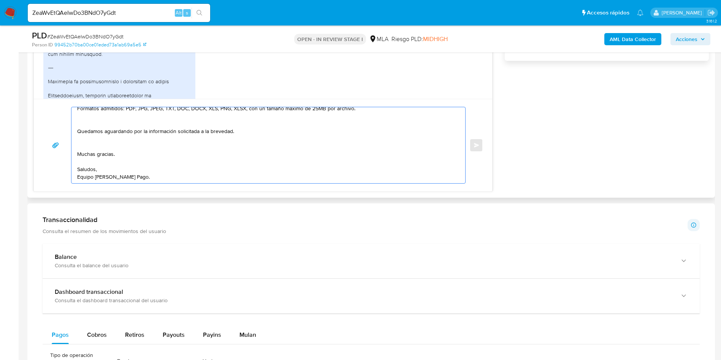
click at [84, 147] on textarea "Hola Facundo, Muchas gracias por tu respuesta. No obstante, necesitamos que nos…" at bounding box center [266, 145] width 379 height 76
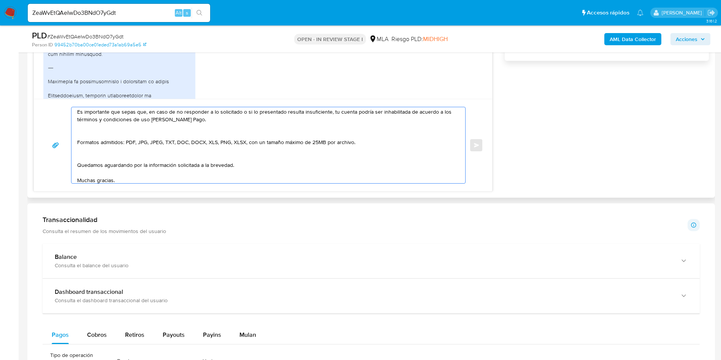
scroll to position [119, 0]
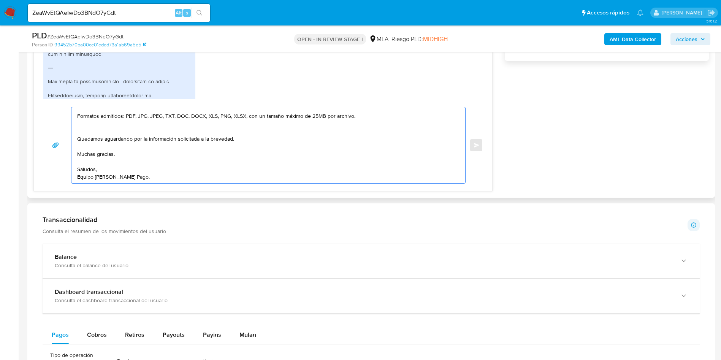
click at [90, 127] on textarea "Hola Facundo, Muchas gracias por tu respuesta. No obstante, necesitamos que nos…" at bounding box center [266, 145] width 379 height 76
click at [94, 131] on textarea "Hola Facundo, Muchas gracias por tu respuesta. No obstante, necesitamos que nos…" at bounding box center [266, 145] width 379 height 76
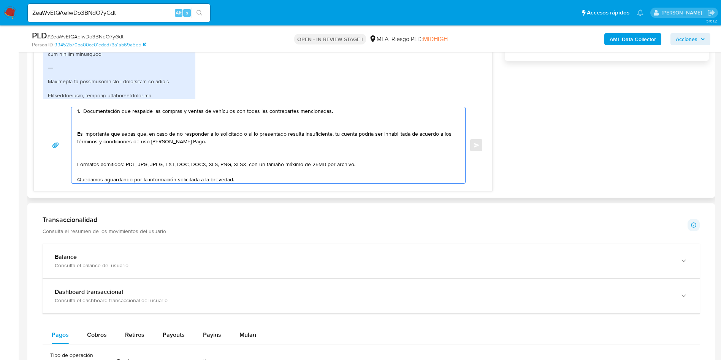
scroll to position [55, 0]
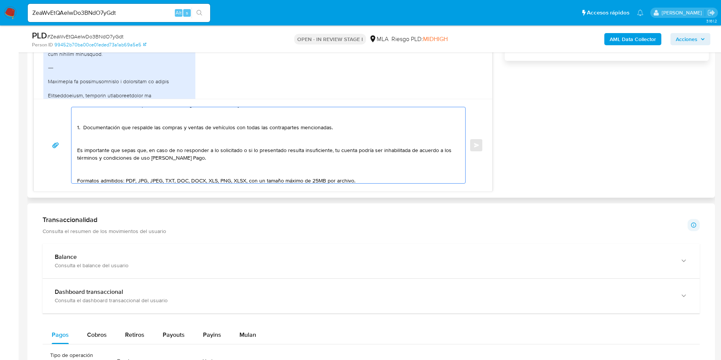
click at [84, 175] on textarea "Hola Facundo, Muchas gracias por tu respuesta. No obstante, necesitamos que nos…" at bounding box center [266, 145] width 379 height 76
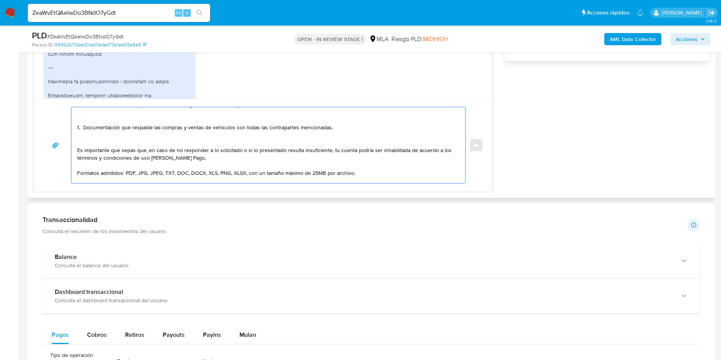
click at [88, 139] on textarea "Hola Facundo, Muchas gracias por tu respuesta. No obstante, necesitamos que nos…" at bounding box center [266, 145] width 379 height 76
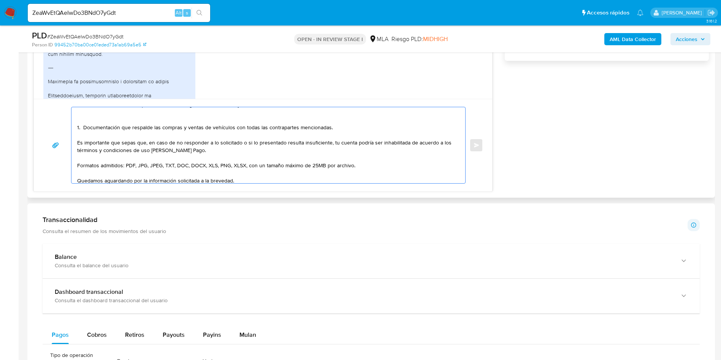
scroll to position [0, 0]
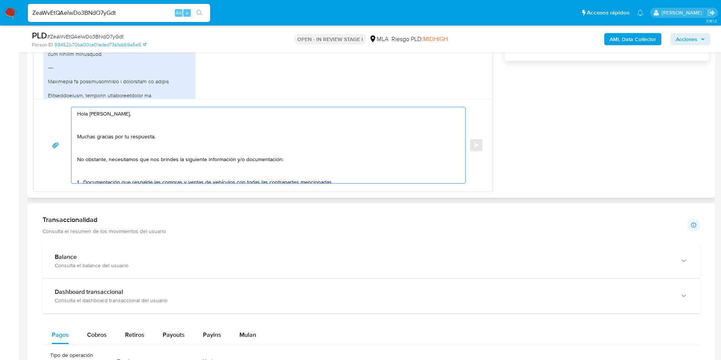
click at [97, 175] on textarea "Hola Facundo, Muchas gracias por tu respuesta. No obstante, necesitamos que nos…" at bounding box center [266, 145] width 379 height 76
click at [92, 153] on textarea "Hola Facundo, Muchas gracias por tu respuesta. No obstante, necesitamos que nos…" at bounding box center [266, 145] width 379 height 76
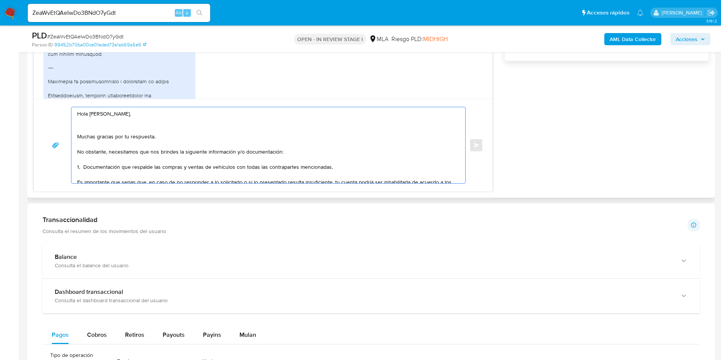
click at [84, 129] on textarea "Hola Facundo, Muchas gracias por tu respuesta. No obstante, necesitamos que nos…" at bounding box center [266, 145] width 379 height 76
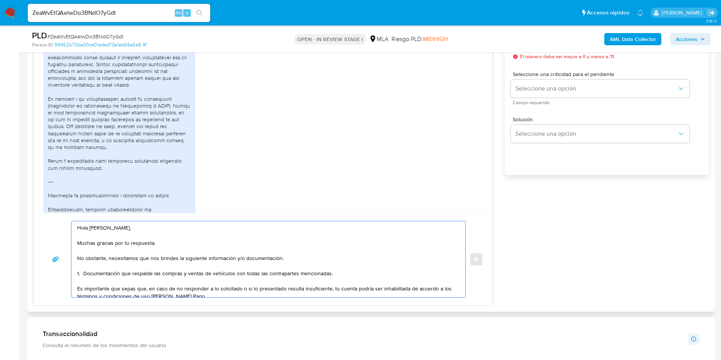
scroll to position [399, 0]
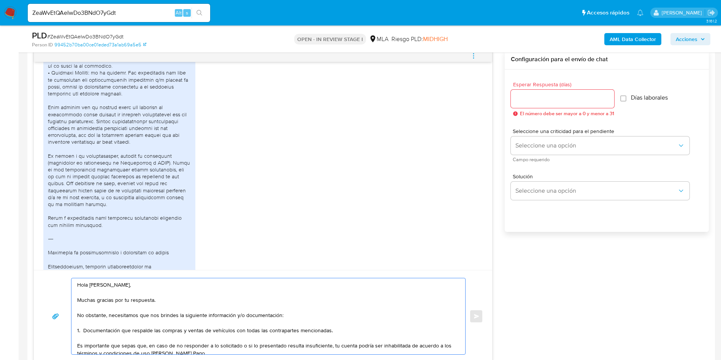
type textarea "Hola Facundo, Muchas gracias por tu respuesta. No obstante, necesitamos que nos…"
click at [546, 95] on input "Esperar Respuesta (días)" at bounding box center [562, 99] width 103 height 10
type input "1"
click at [547, 158] on span "Campo requerido" at bounding box center [602, 160] width 179 height 4
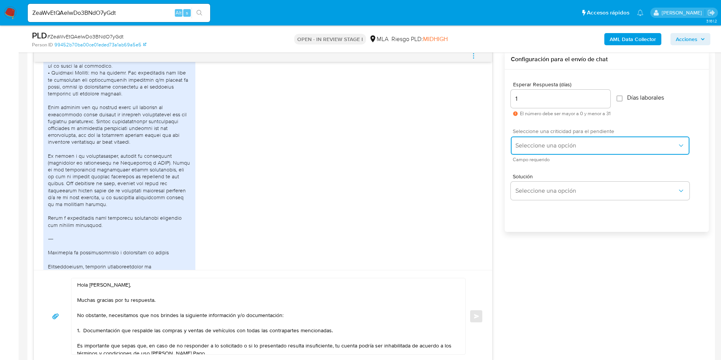
click at [543, 151] on button "Seleccione una opción" at bounding box center [600, 146] width 179 height 18
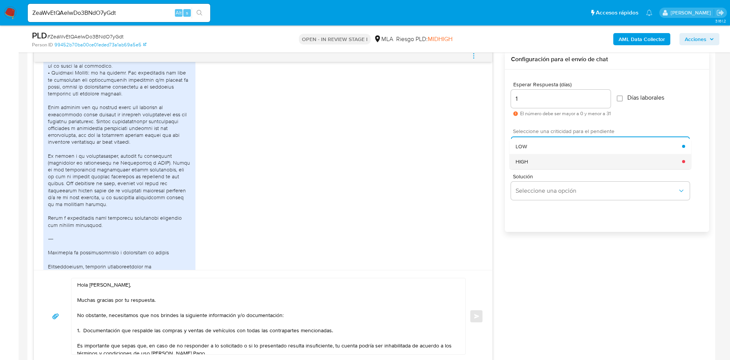
click at [553, 164] on div "HIGH" at bounding box center [599, 161] width 167 height 15
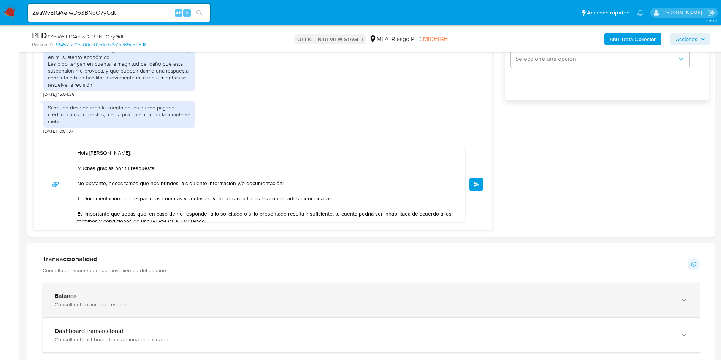
scroll to position [513, 0]
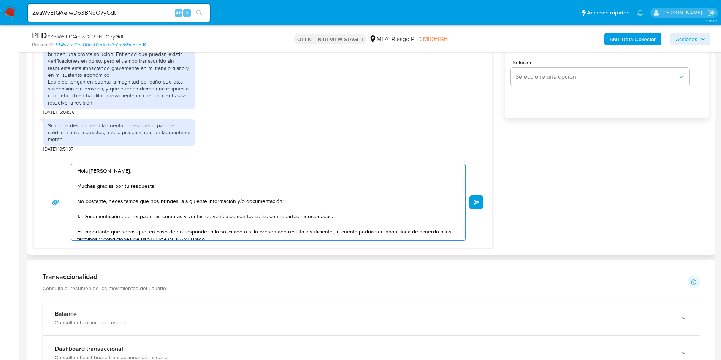
click at [278, 201] on textarea "Hola Facundo, Muchas gracias por tu respuesta. No obstante, necesitamos que nos…" at bounding box center [266, 202] width 379 height 76
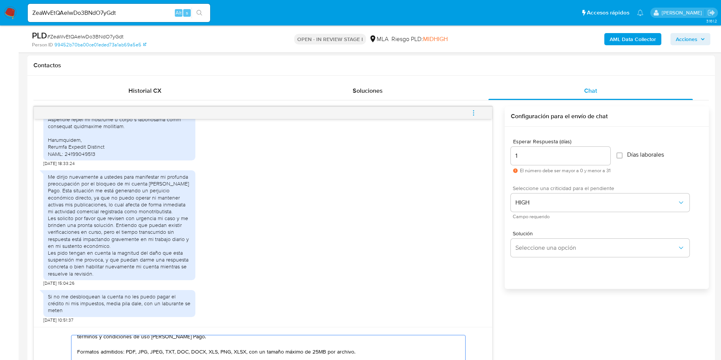
scroll to position [570, 0]
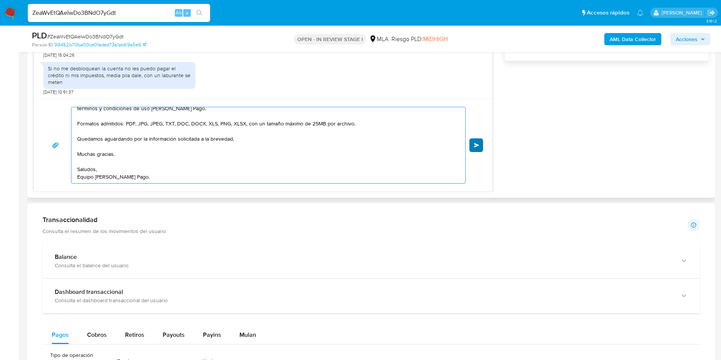
type textarea "Hola Facundo, Muchas gracias por tu respuesta. No obstante, necesitamos que nos…"
click at [478, 146] on span "Enviar" at bounding box center [476, 145] width 5 height 5
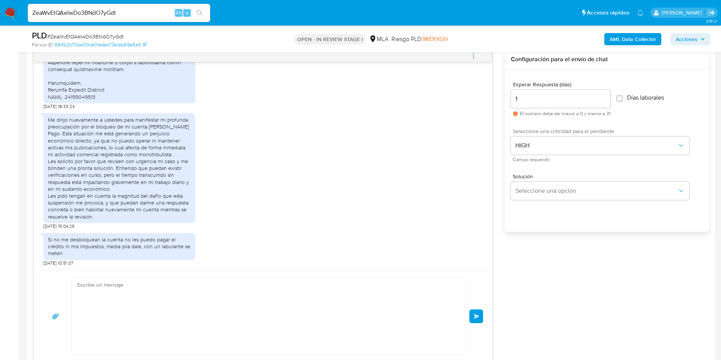
scroll to position [1850, 0]
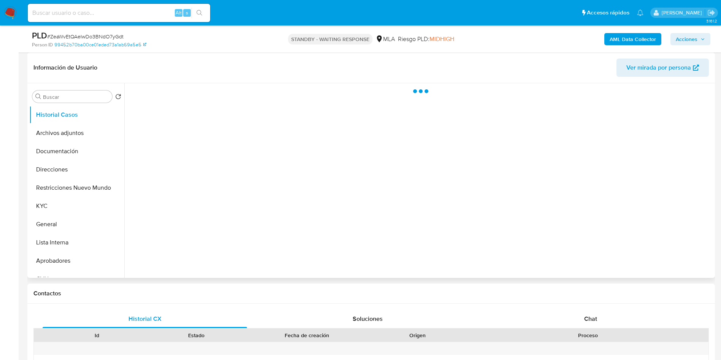
select select "10"
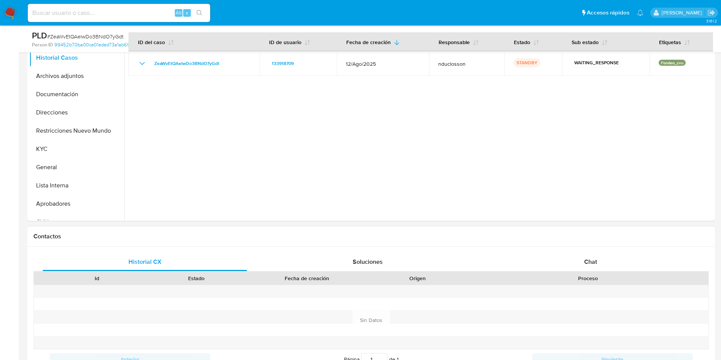
click at [592, 251] on div "Historial CX Soluciones Chat Id Estado Fecha de creación Origen Proceso Anterio…" at bounding box center [371, 311] width 688 height 129
click at [593, 255] on div "Chat" at bounding box center [591, 262] width 205 height 18
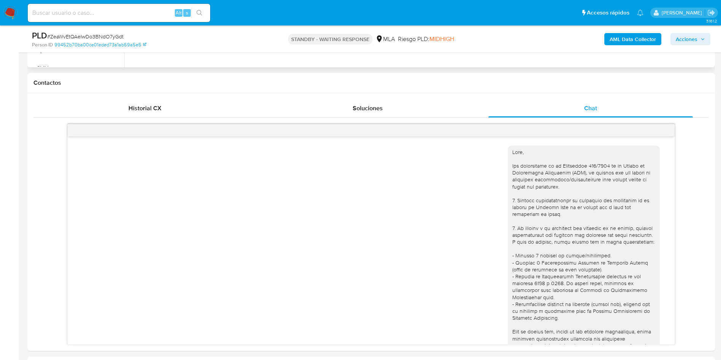
scroll to position [342, 0]
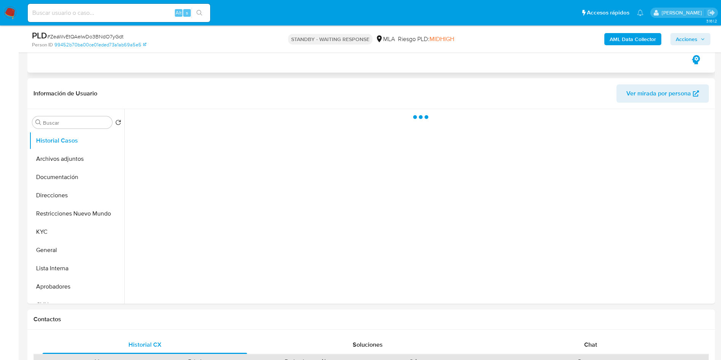
scroll to position [171, 0]
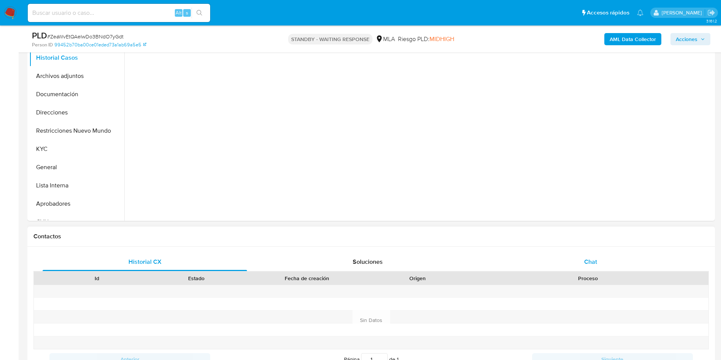
click at [575, 264] on div "Chat" at bounding box center [591, 262] width 205 height 18
select select "10"
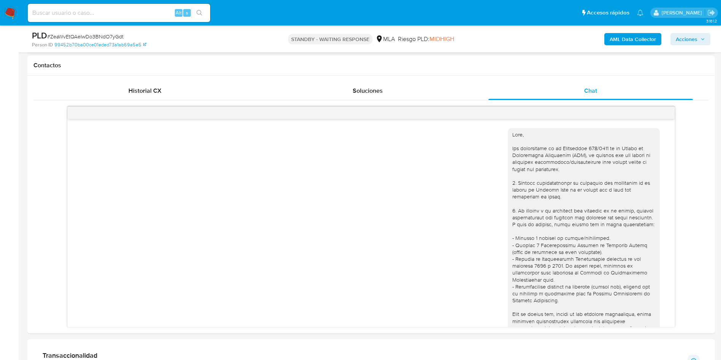
scroll to position [1850, 0]
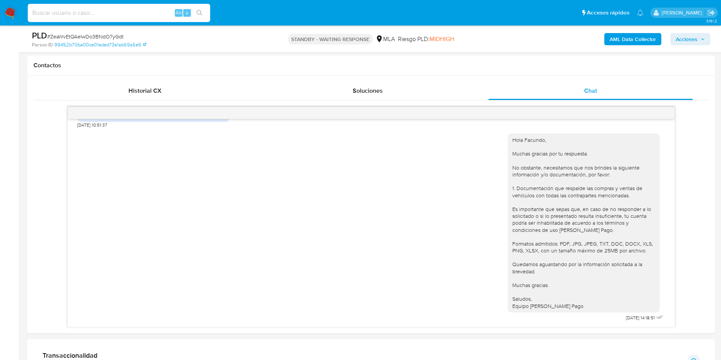
click at [103, 13] on input at bounding box center [119, 13] width 183 height 10
paste input "qx6GfqRGyER1bAluTAuWlza9"
type input "qx6GfqRGyER1bAluTAuWlza9"
click at [201, 13] on icon "search-icon" at bounding box center [200, 13] width 6 height 6
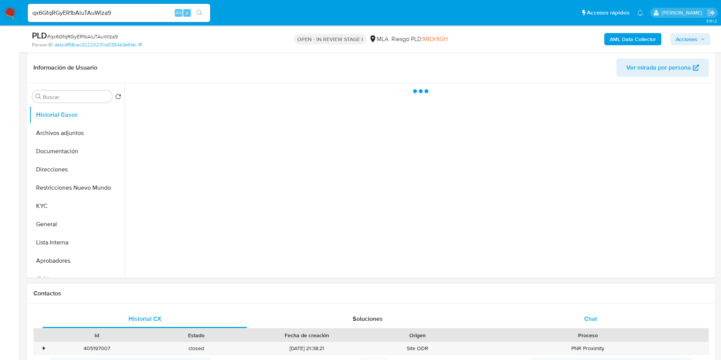
click at [585, 310] on div "Chat" at bounding box center [591, 319] width 205 height 18
select select "10"
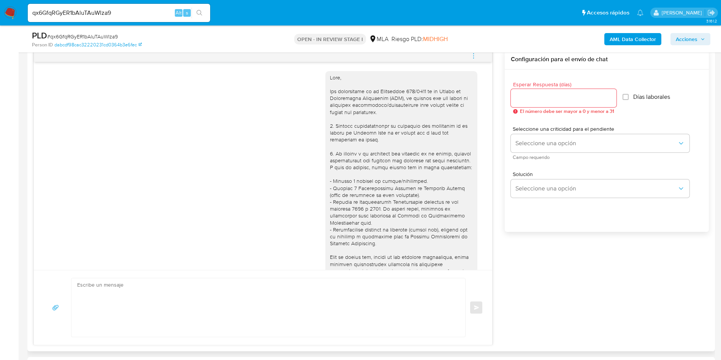
scroll to position [171, 0]
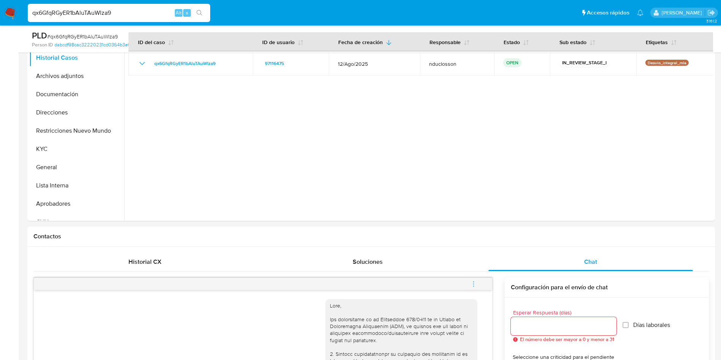
click at [57, 15] on input "qx6GfqRGyER1bAluTAuWlza9" at bounding box center [119, 13] width 183 height 10
paste input "CDXTsJktscCyu8aV3GW4NvKP"
type input "CDXTsJktscCyu8aV3GW4NvKP"
click at [197, 14] on icon "search-icon" at bounding box center [200, 13] width 6 height 6
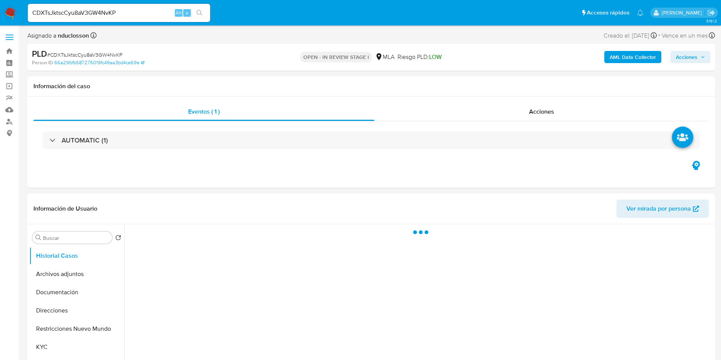
select select "10"
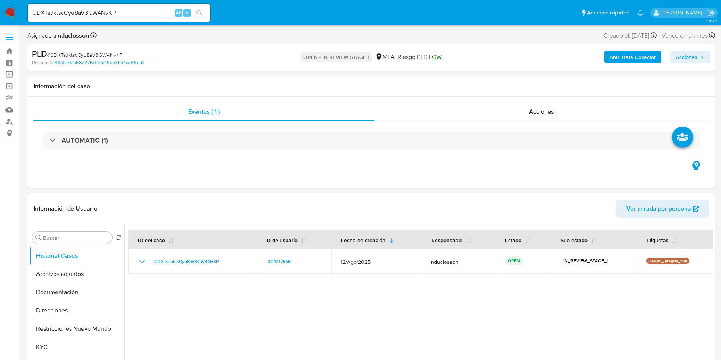
click at [197, 14] on icon "search-icon" at bounding box center [200, 13] width 6 height 6
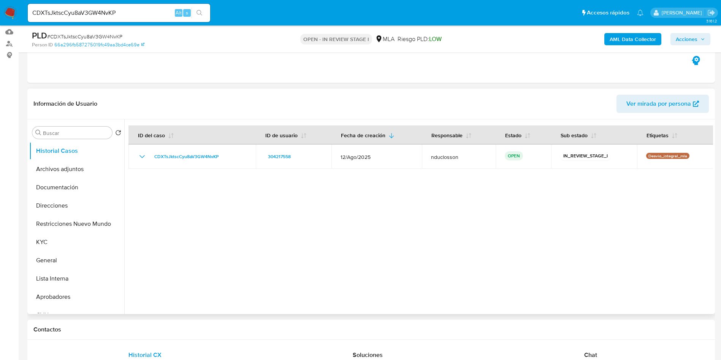
scroll to position [114, 0]
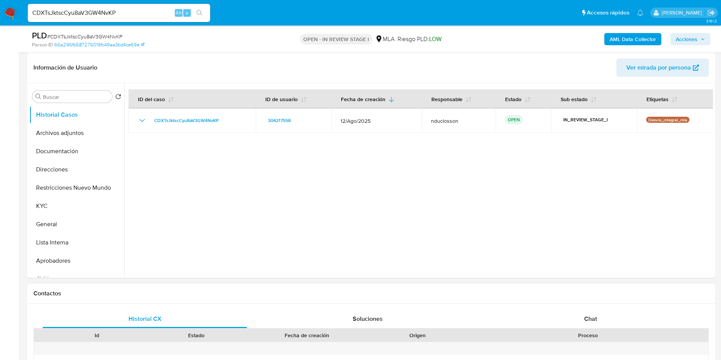
click at [581, 322] on div "Chat" at bounding box center [591, 319] width 205 height 18
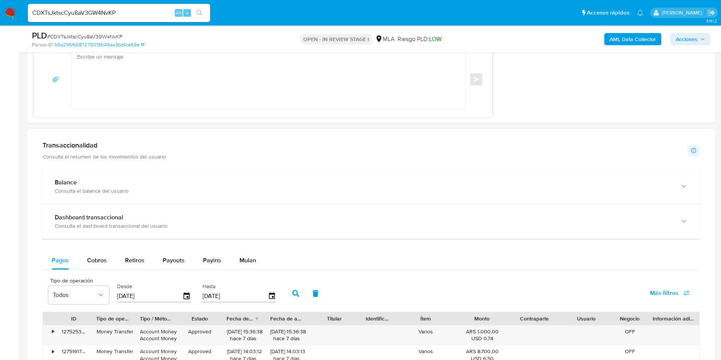
scroll to position [456, 0]
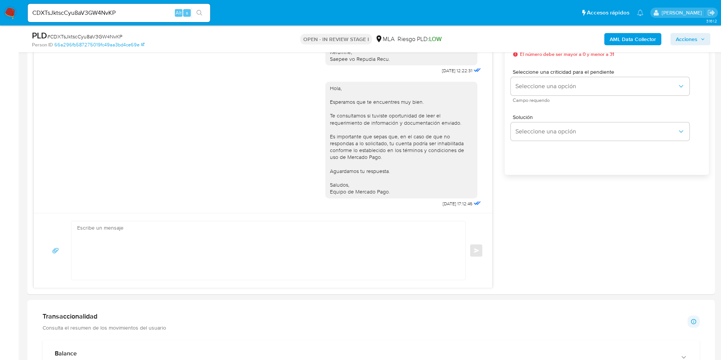
click at [91, 4] on div "CDXTsJktscCyu8aV3GW4NvKP Alt s" at bounding box center [119, 13] width 183 height 18
click at [91, 7] on div "CDXTsJktscCyu8aV3GW4NvKP Alt s" at bounding box center [119, 13] width 183 height 18
click at [93, 17] on input "CDXTsJktscCyu8aV3GW4NvKP" at bounding box center [119, 13] width 183 height 10
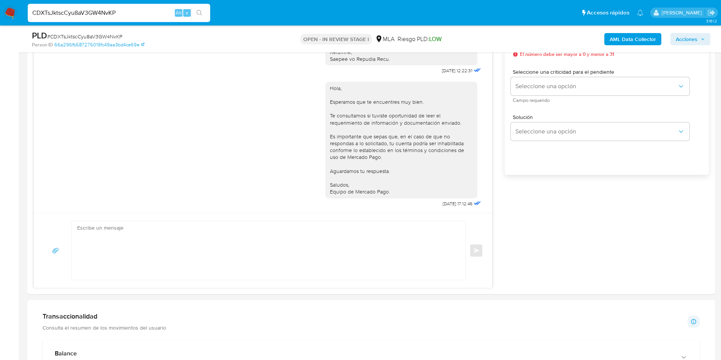
click at [93, 17] on input "CDXTsJktscCyu8aV3GW4NvKP" at bounding box center [119, 13] width 183 height 10
paste input "XaE8PG5siTtXd6dTBu3abCYw"
type input "XaE8PG5siTtXd6dTBu3abCYw"
click at [204, 12] on button "search-icon" at bounding box center [200, 13] width 16 height 11
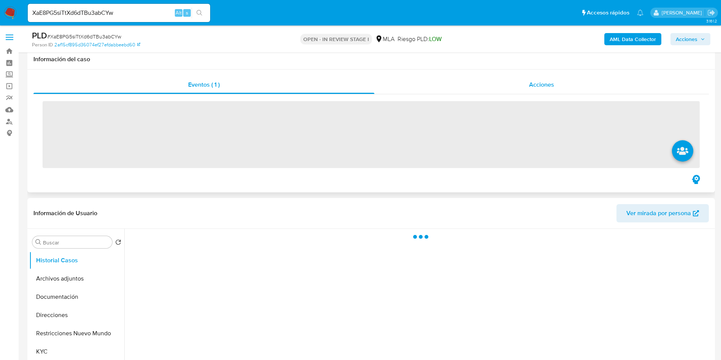
scroll to position [114, 0]
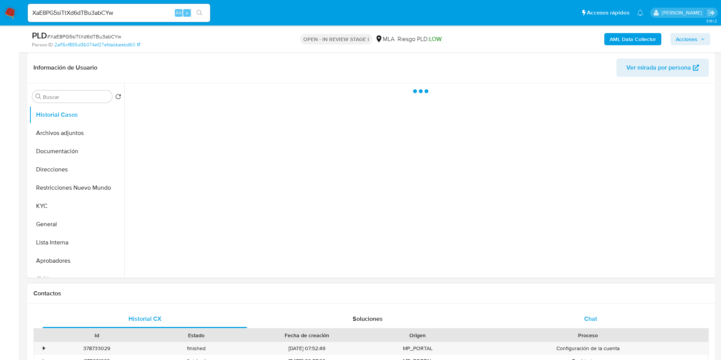
click at [588, 313] on div "Chat" at bounding box center [591, 319] width 205 height 18
select select "10"
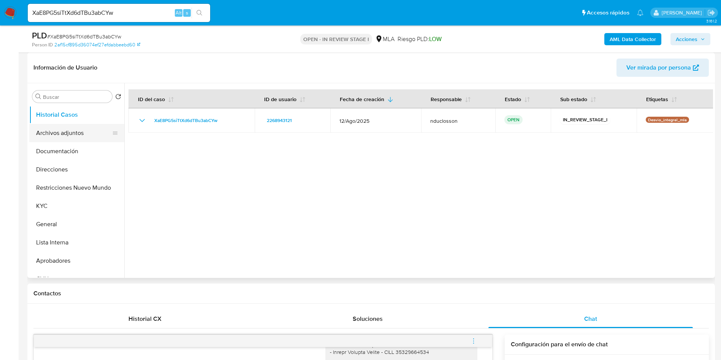
click at [70, 128] on button "Archivos adjuntos" at bounding box center [73, 133] width 89 height 18
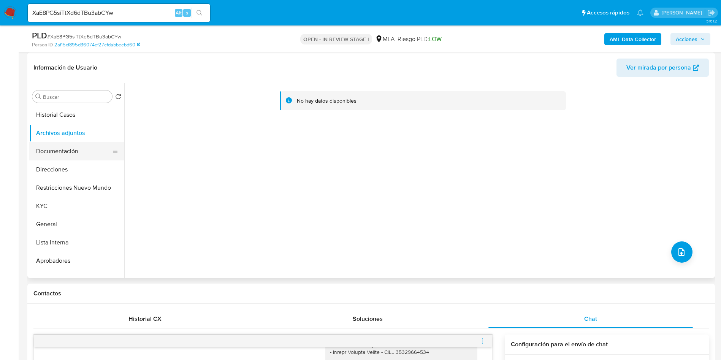
click at [76, 156] on button "Documentación" at bounding box center [73, 151] width 89 height 18
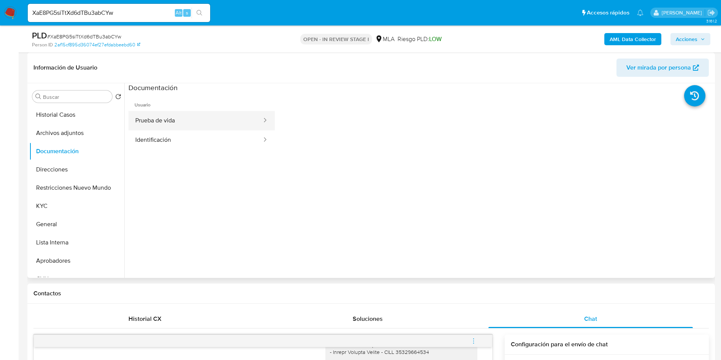
click at [162, 127] on button "Prueba de vida" at bounding box center [196, 120] width 134 height 19
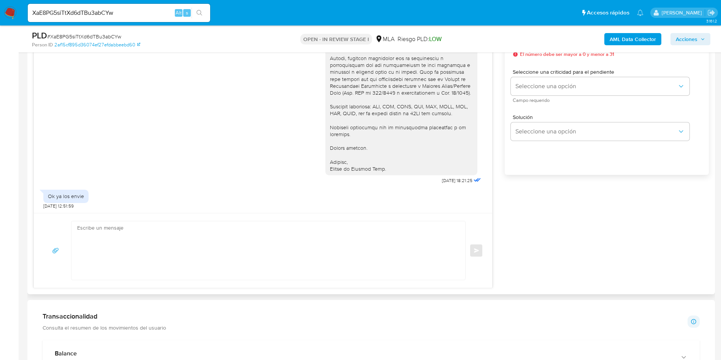
scroll to position [1160, 0]
click at [560, 221] on div "18/08/2025 17:36:12 Yo no tengo resibo de sueldo fui despedido hace 3 meses 18/…" at bounding box center [371, 140] width 676 height 296
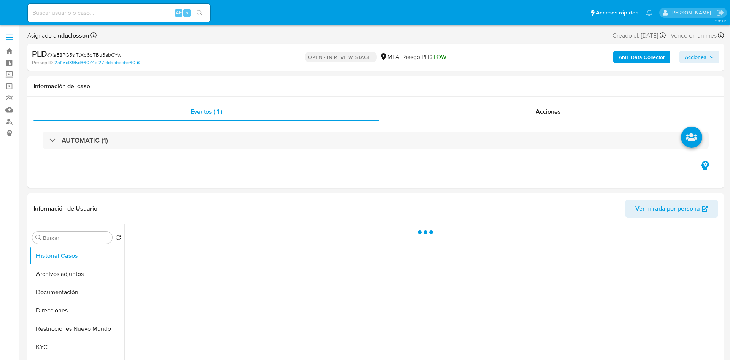
select select "10"
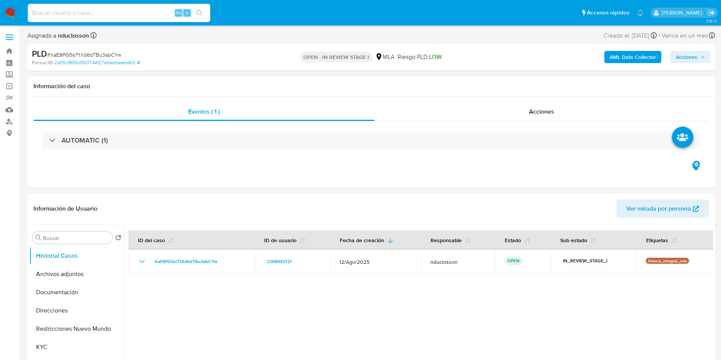
click at [109, 13] on input at bounding box center [119, 13] width 183 height 10
paste input "UvNl1pFeolkHxnc9kWbwbayn"
type input "UvNl1pFeolkHxnc9kWbwbayn"
click at [198, 10] on icon "search-icon" at bounding box center [200, 13] width 6 height 6
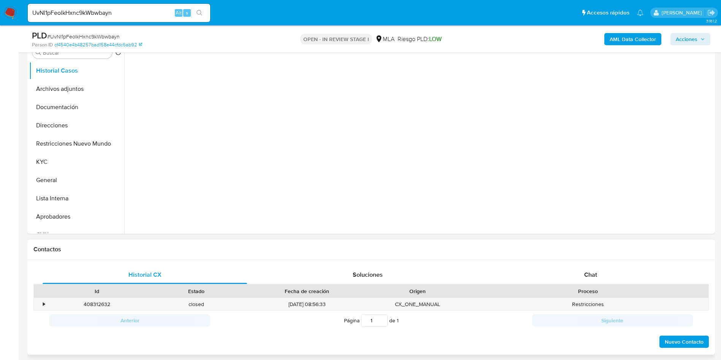
scroll to position [171, 0]
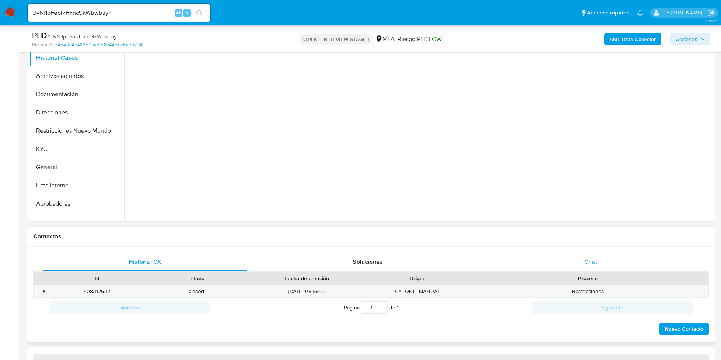
click at [591, 268] on div "Chat" at bounding box center [591, 262] width 205 height 18
select select "10"
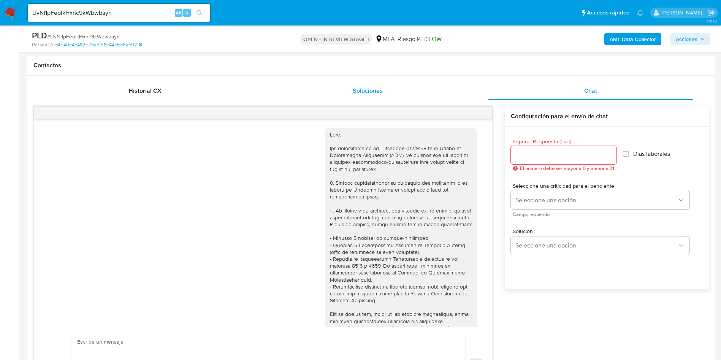
scroll to position [1115, 0]
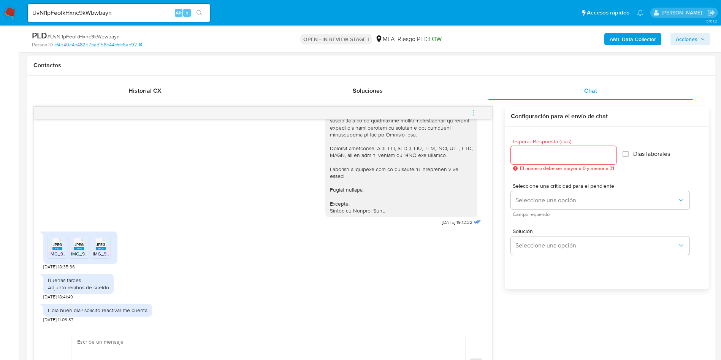
click at [56, 244] on span "JPEG" at bounding box center [57, 244] width 9 height 5
drag, startPoint x: 74, startPoint y: 247, endPoint x: 97, endPoint y: 248, distance: 22.5
click at [75, 247] on div "JPEG JPEG" at bounding box center [79, 243] width 16 height 15
click at [101, 248] on rect at bounding box center [101, 248] width 10 height 3
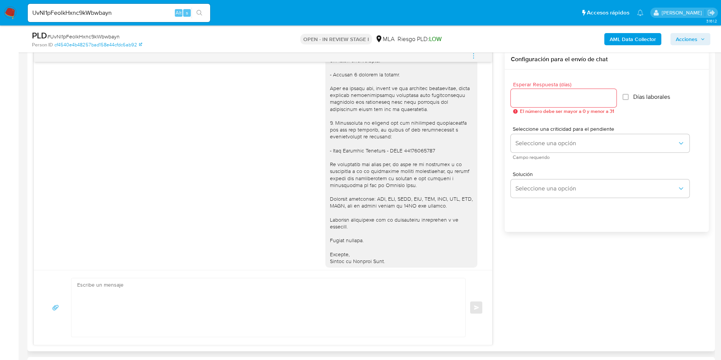
scroll to position [944, 0]
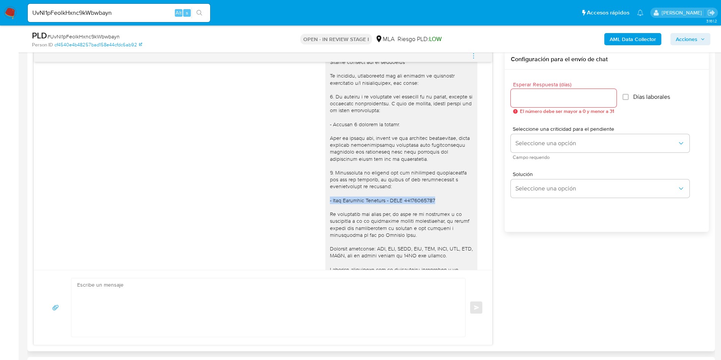
drag, startPoint x: 426, startPoint y: 216, endPoint x: 318, endPoint y: 214, distance: 108.8
click at [326, 214] on div at bounding box center [402, 180] width 152 height 276
copy div "- [PERSON_NAME] - CUIT 20261971152"
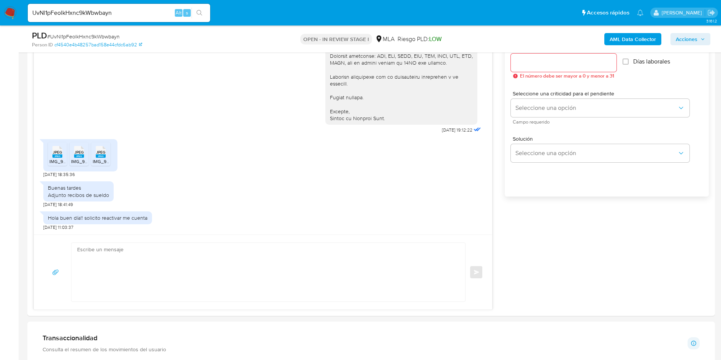
scroll to position [570, 0]
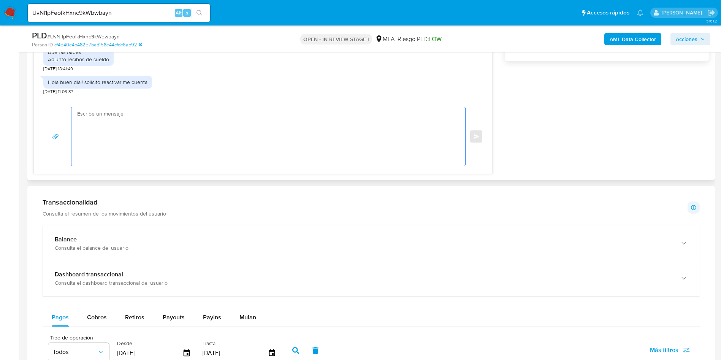
click at [178, 121] on textarea at bounding box center [266, 136] width 379 height 59
paste textarea "[PERSON_NAME], Muchas gracias por tu respuesta. No obstante, necesitamos que no…"
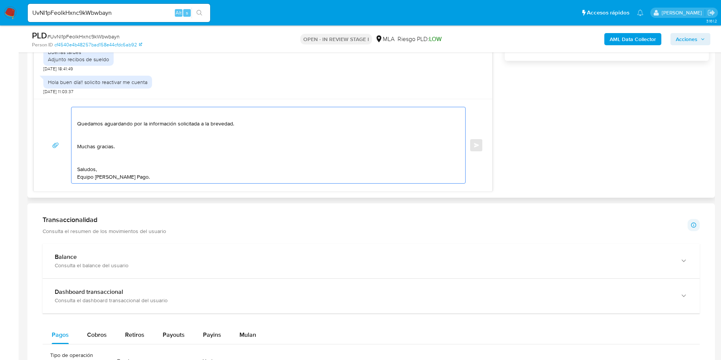
scroll to position [157, 0]
click at [89, 155] on textarea "[PERSON_NAME], Muchas gracias por tu respuesta. No obstante, necesitamos que no…" at bounding box center [266, 145] width 379 height 76
click at [90, 160] on textarea "[PERSON_NAME], Muchas gracias por tu respuesta. No obstante, necesitamos que no…" at bounding box center [266, 145] width 379 height 76
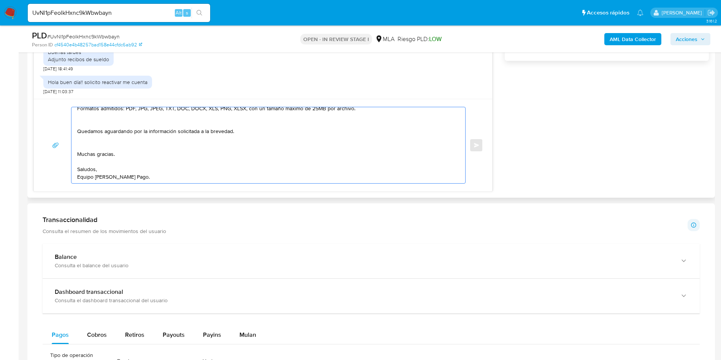
click at [88, 146] on textarea "Hola Sebastian, Muchas gracias por tu respuesta. No obstante, necesitamos que n…" at bounding box center [266, 145] width 379 height 76
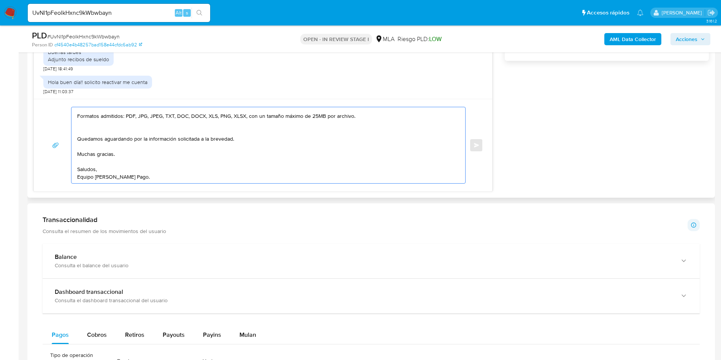
click at [92, 132] on textarea "Hola Sebastian, Muchas gracias por tu respuesta. No obstante, necesitamos que n…" at bounding box center [266, 145] width 379 height 76
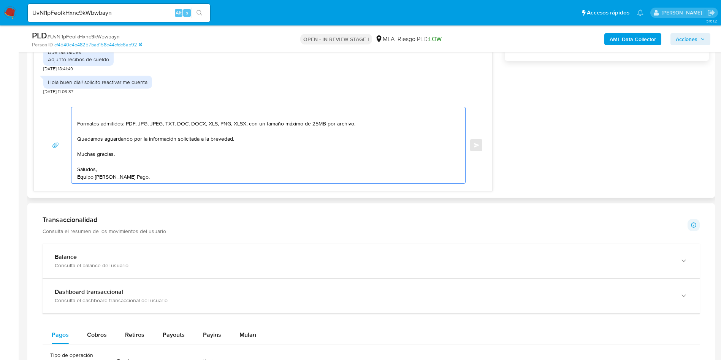
scroll to position [78, 0]
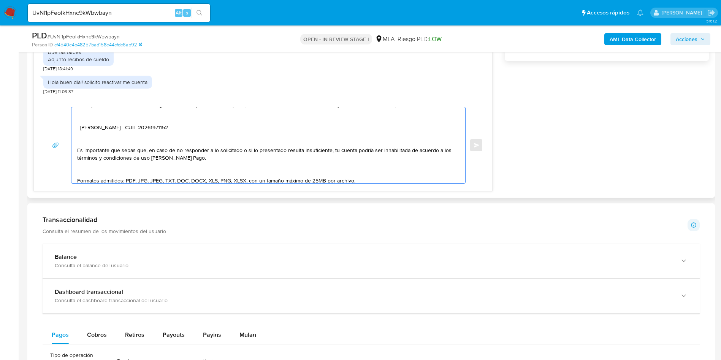
click at [95, 174] on textarea "Hola Sebastian, Muchas gracias por tu respuesta. No obstante, necesitamos que n…" at bounding box center [266, 145] width 379 height 76
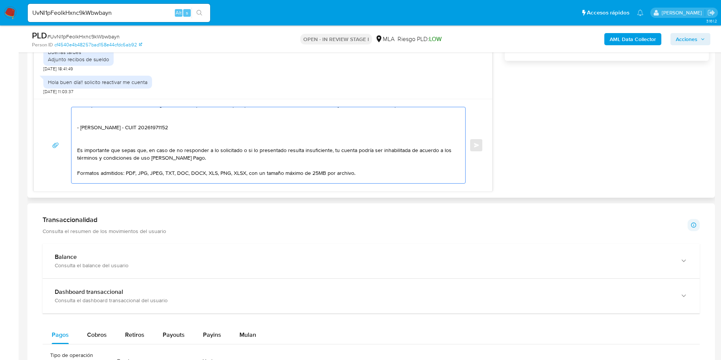
click at [93, 143] on textarea "Hola Sebastian, Muchas gracias por tu respuesta. No obstante, necesitamos que n…" at bounding box center [266, 145] width 379 height 76
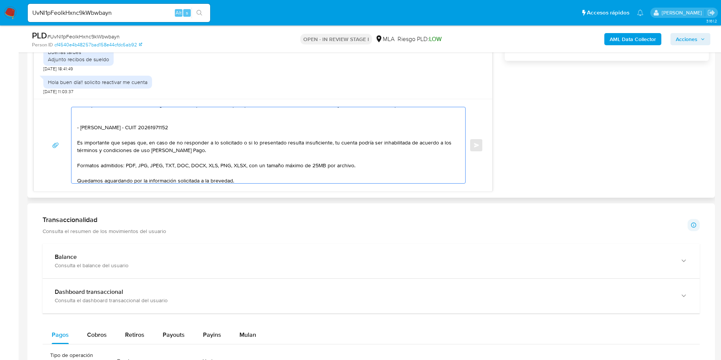
scroll to position [21, 0]
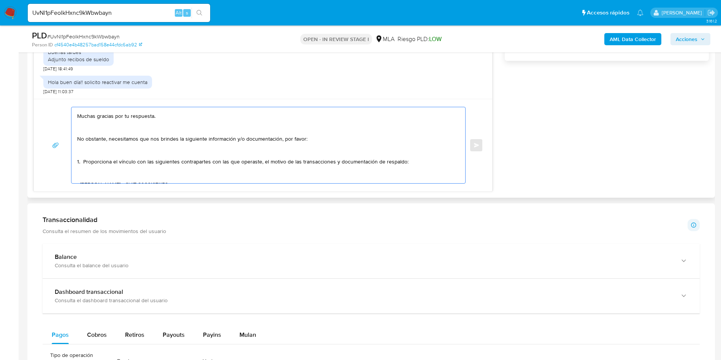
click at [93, 176] on textarea "Hola Sebastian, Muchas gracias por tu respuesta. No obstante, necesitamos que n…" at bounding box center [266, 145] width 379 height 76
click at [91, 153] on textarea "Hola Sebastian, Muchas gracias por tu respuesta. No obstante, necesitamos que n…" at bounding box center [266, 145] width 379 height 76
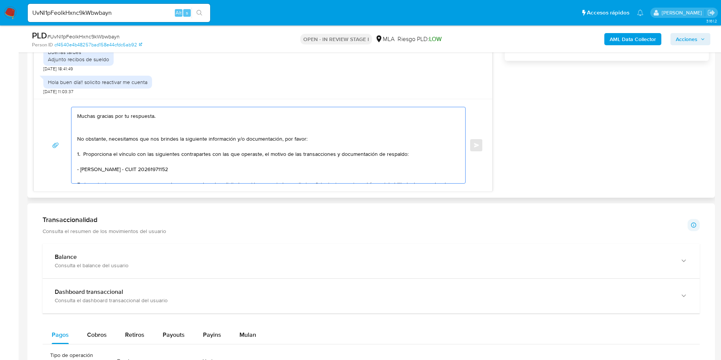
click at [92, 132] on textarea "Hola Sebastian, Muchas gracias por tu respuesta. No obstante, necesitamos que n…" at bounding box center [266, 145] width 379 height 76
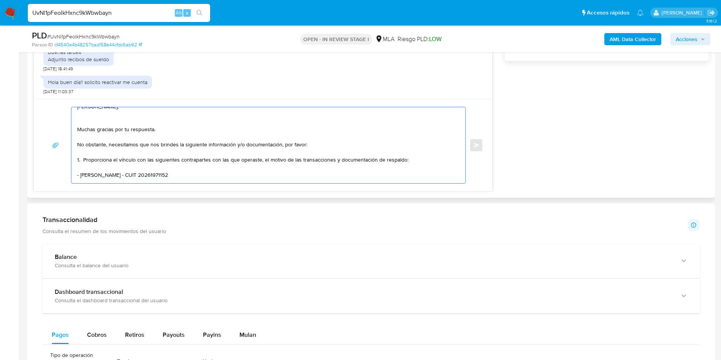
scroll to position [0, 0]
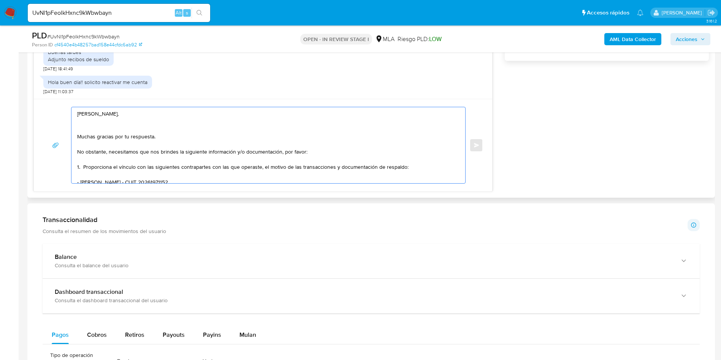
click at [90, 130] on textarea "Hola Sebastian, Muchas gracias por tu respuesta. No obstante, necesitamos que n…" at bounding box center [266, 145] width 379 height 76
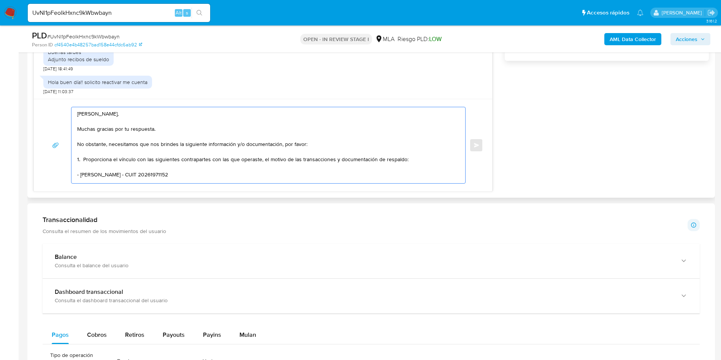
click at [109, 114] on textarea "Hola Sebastian, Muchas gracias por tu respuesta. No obstante, necesitamos que n…" at bounding box center [266, 145] width 379 height 76
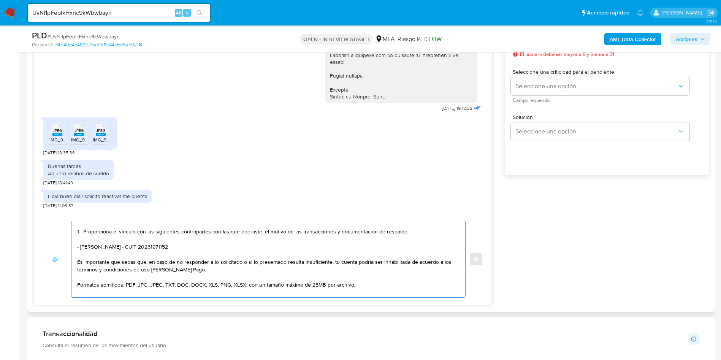
scroll to position [57, 0]
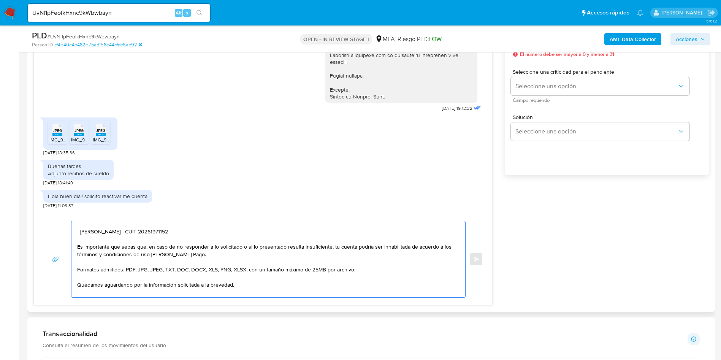
type textarea "Hola Sebastian, Muchas gracias por tu respuesta. No obstante, necesitamos que n…"
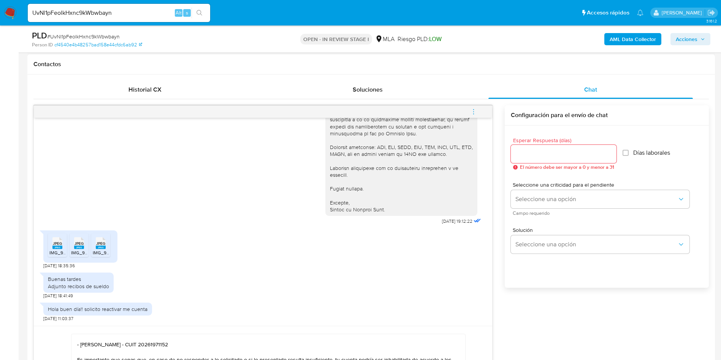
scroll to position [342, 0]
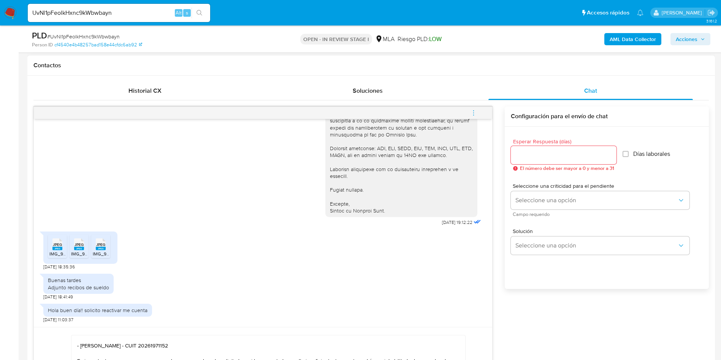
click at [572, 154] on input "Esperar Respuesta (días)" at bounding box center [564, 155] width 106 height 10
type input "1"
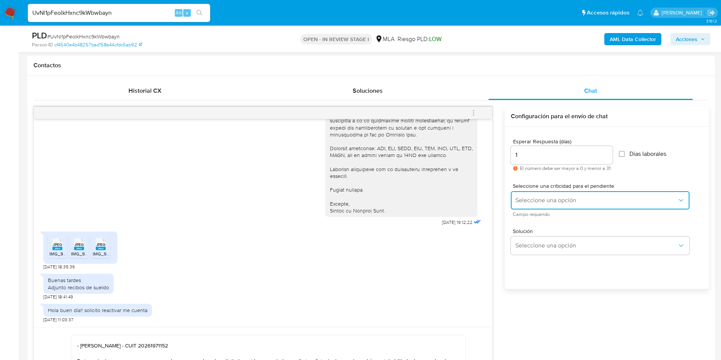
click at [525, 203] on span "Seleccione una opción" at bounding box center [597, 201] width 162 height 8
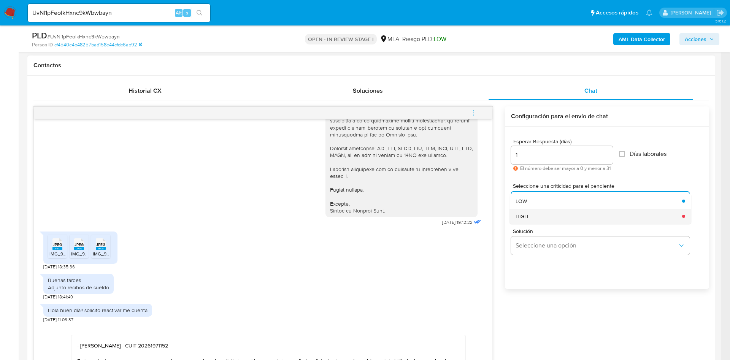
click at [527, 210] on div "HIGH" at bounding box center [597, 216] width 162 height 15
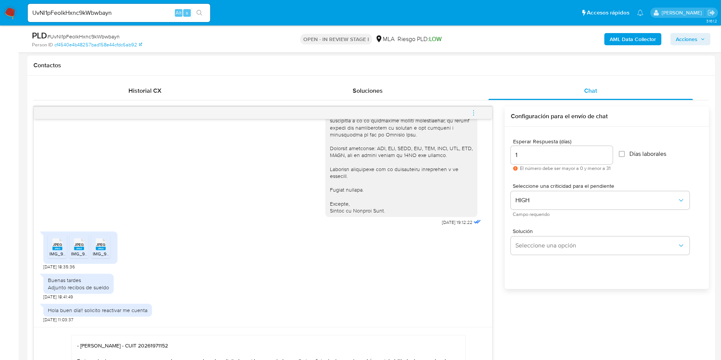
click at [517, 285] on div "Esperar Respuesta (días) 1 El número debe ser mayor a 0 y menor a 31 Días labor…" at bounding box center [607, 218] width 204 height 183
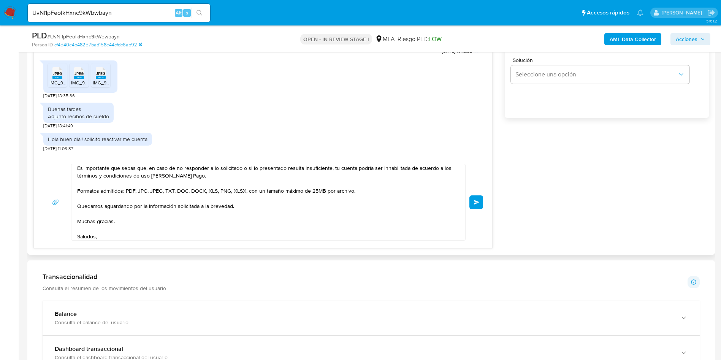
scroll to position [89, 0]
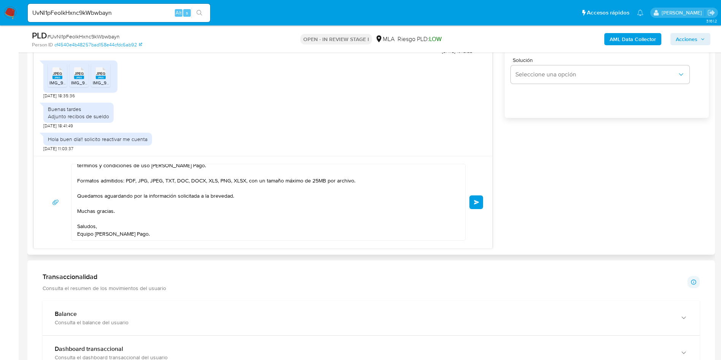
click at [476, 199] on button "Enviar" at bounding box center [477, 202] width 14 height 14
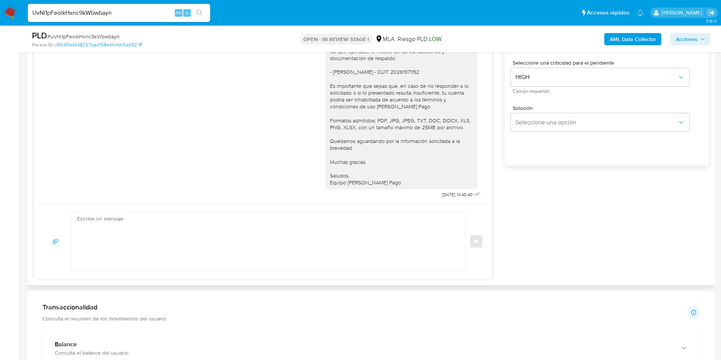
scroll to position [399, 0]
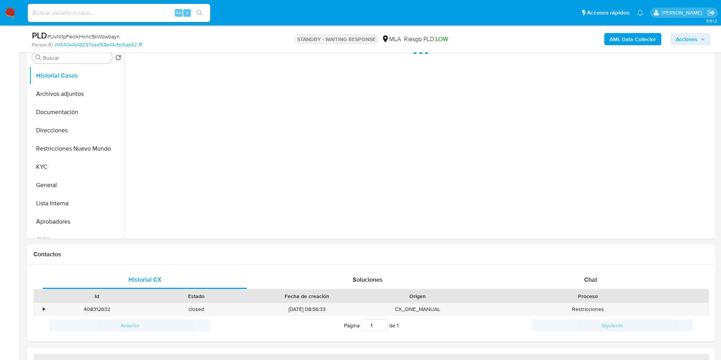
scroll to position [171, 0]
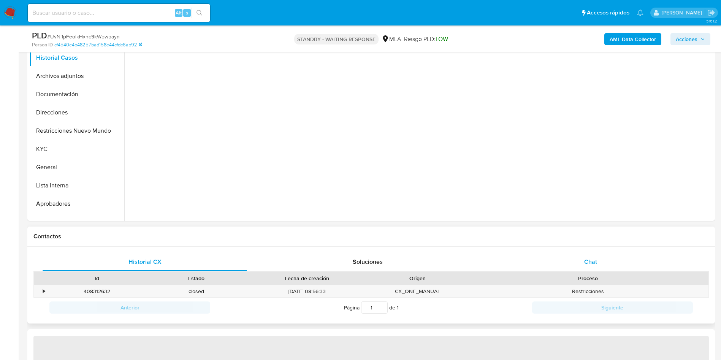
select select "10"
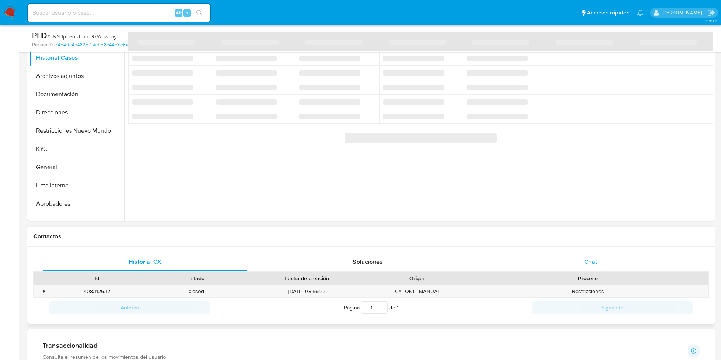
click at [564, 268] on div "Chat" at bounding box center [591, 262] width 205 height 18
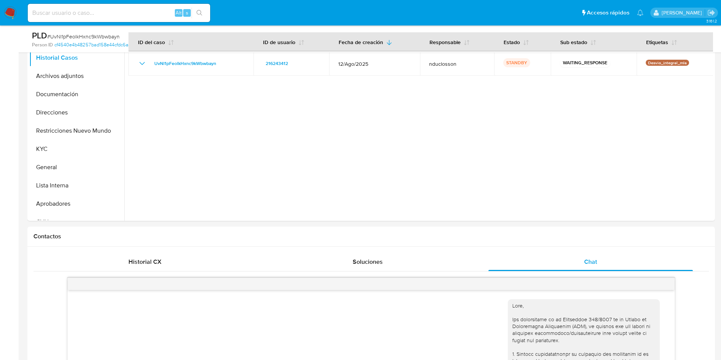
scroll to position [1331, 0]
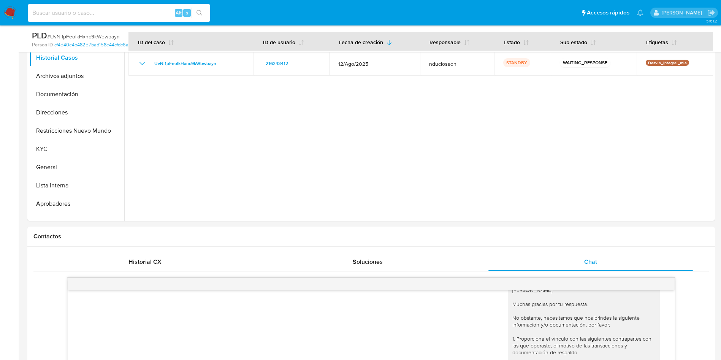
click at [110, 16] on input at bounding box center [119, 13] width 183 height 10
paste input "cpsxNS0iYZtO8OhSHfGYEXQ3"
type input "cpsxNS0iYZtO8OhSHfGYEXQ3"
click at [196, 15] on button "search-icon" at bounding box center [200, 13] width 16 height 11
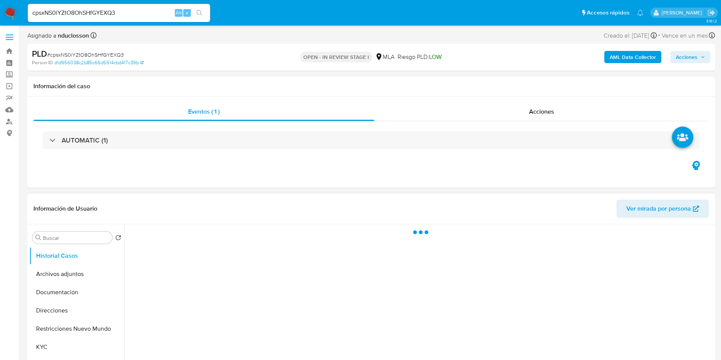
select select "10"
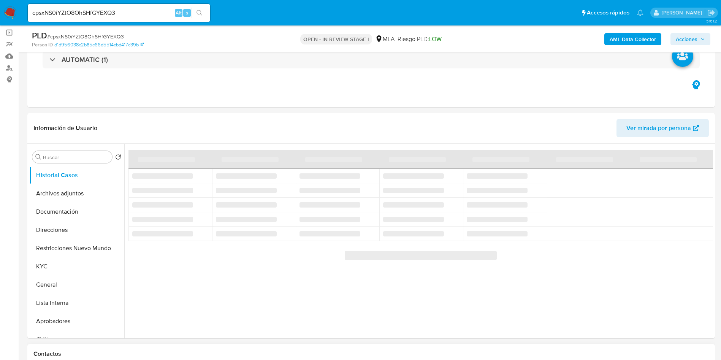
scroll to position [114, 0]
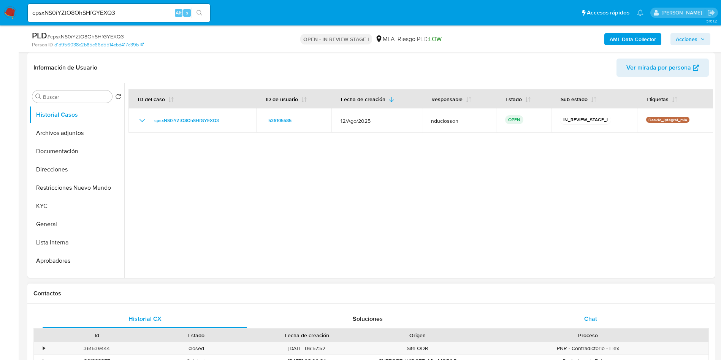
drag, startPoint x: 611, startPoint y: 308, endPoint x: 601, endPoint y: 323, distance: 17.5
click at [610, 309] on div "Historial CX Soluciones Chat Id Estado Fecha de creación Origen Proceso • 36153…" at bounding box center [371, 358] width 688 height 108
click at [601, 323] on div "Chat" at bounding box center [591, 319] width 205 height 18
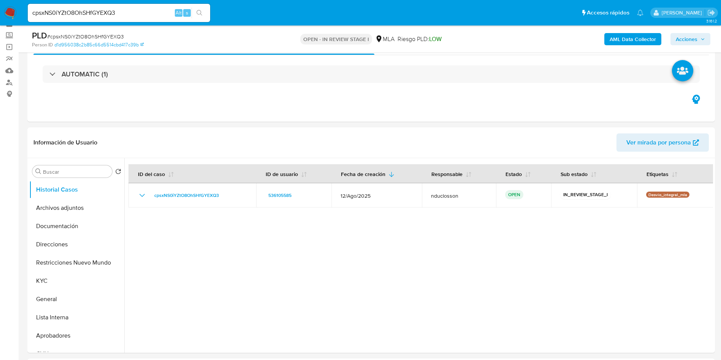
scroll to position [57, 0]
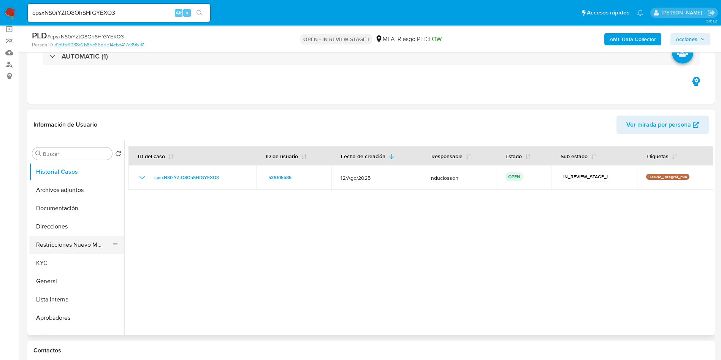
click at [39, 251] on button "Restricciones Nuevo Mundo" at bounding box center [73, 245] width 89 height 18
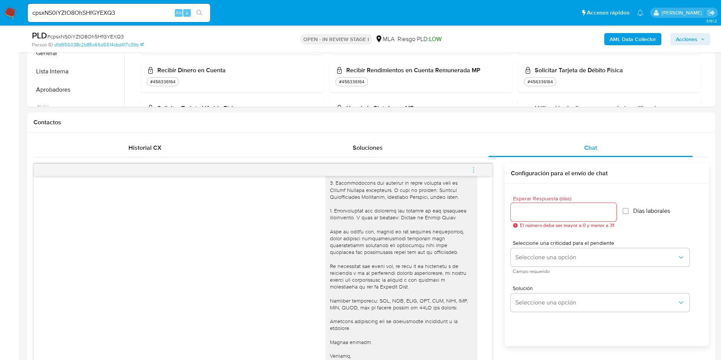
scroll to position [399, 0]
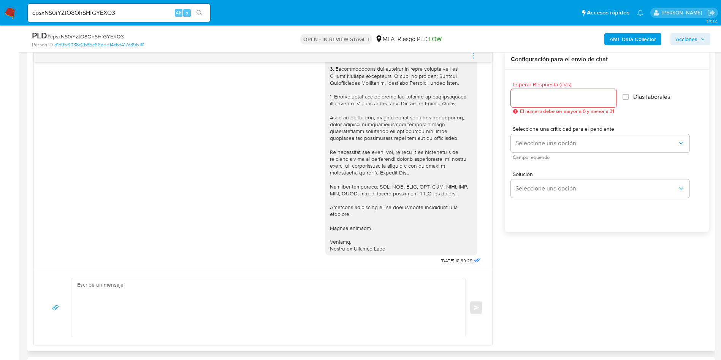
click at [273, 294] on textarea at bounding box center [266, 307] width 379 height 59
paste textarea "Hola, Esperamos que te encuentres muy bien. Te consultamos si tuviste oportunid…"
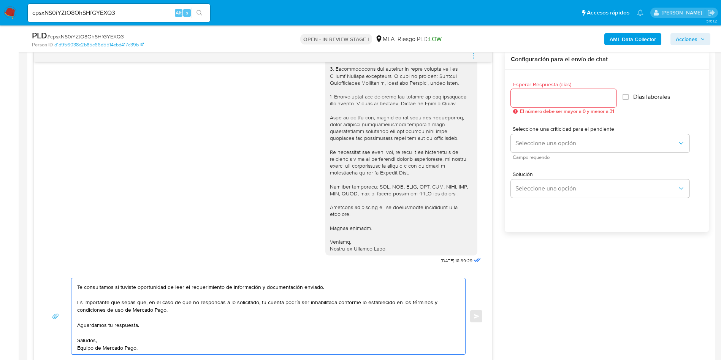
scroll to position [0, 0]
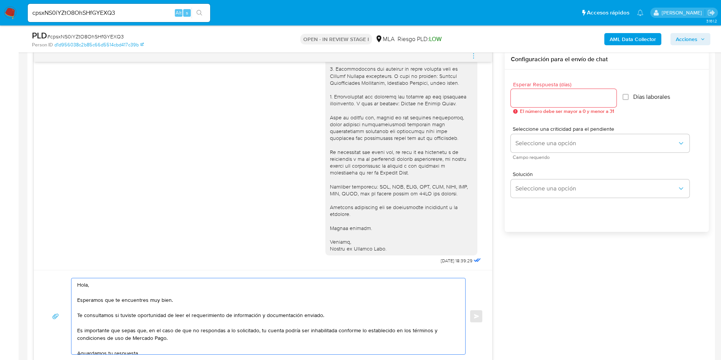
type textarea "Hola, Esperamos que te encuentres muy bien. Te consultamos si tuviste oportunid…"
click at [514, 100] on input "Esperar Respuesta (días)" at bounding box center [564, 98] width 106 height 10
type input "1"
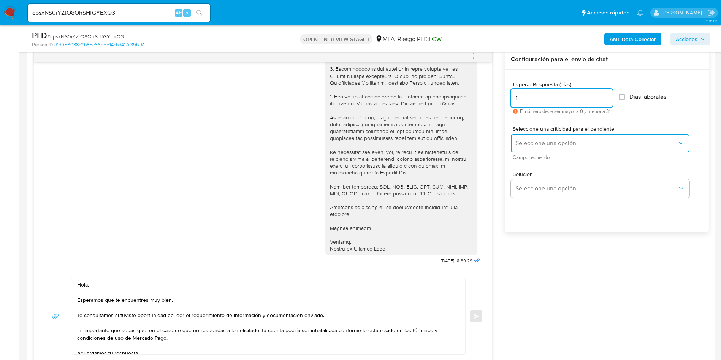
click at [527, 140] on span "Seleccione una opción" at bounding box center [597, 144] width 162 height 8
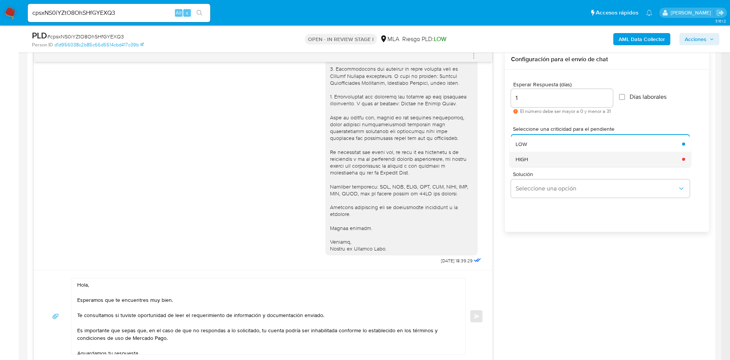
click at [530, 162] on div "HIGH" at bounding box center [597, 159] width 162 height 15
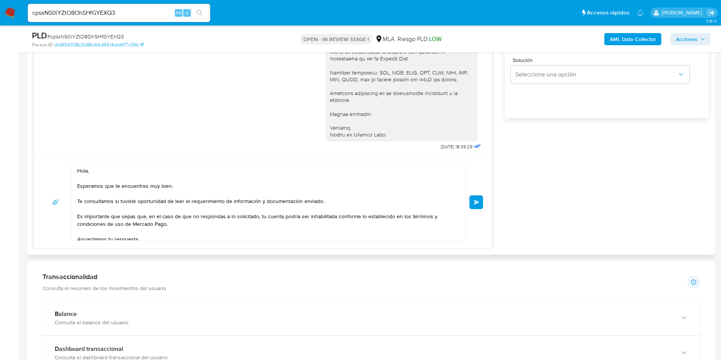
scroll to position [28, 0]
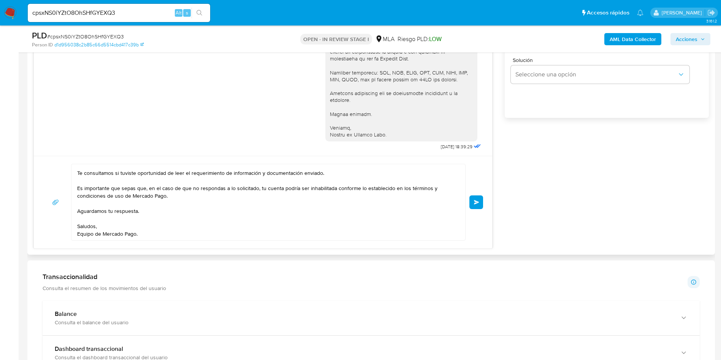
click at [477, 202] on span "Enviar" at bounding box center [476, 202] width 5 height 5
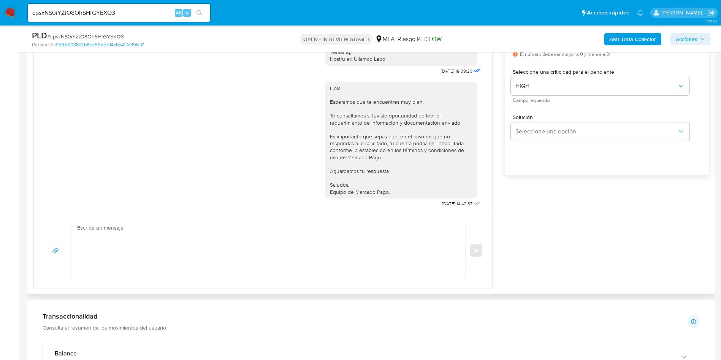
scroll to position [342, 0]
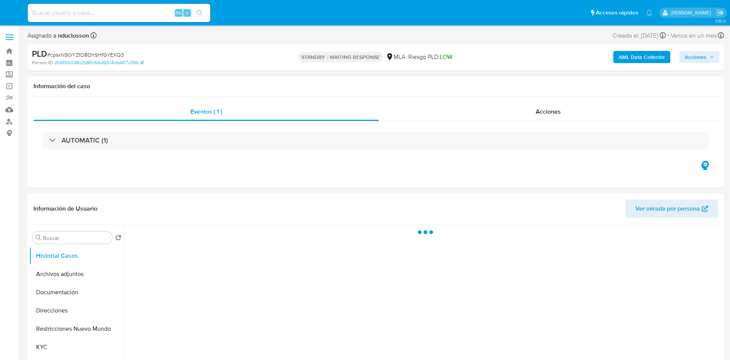
select select "10"
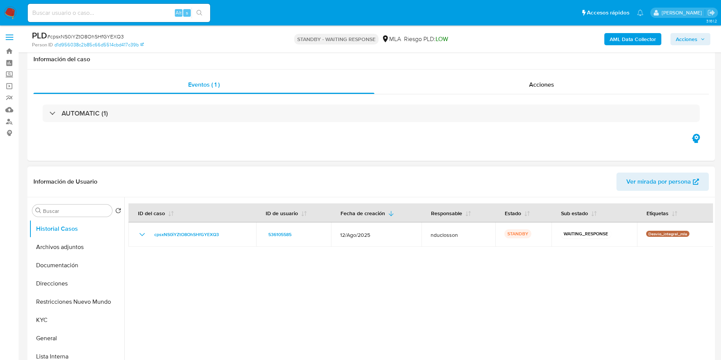
scroll to position [171, 0]
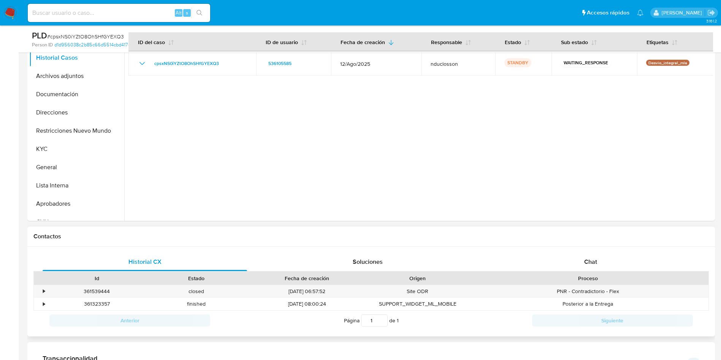
click at [576, 272] on div "Proceso" at bounding box center [588, 278] width 241 height 13
click at [572, 249] on div "Historial CX Soluciones Chat Id Estado Fecha de creación Origen Proceso • 36153…" at bounding box center [371, 292] width 688 height 90
click at [575, 254] on div "Chat" at bounding box center [591, 262] width 205 height 18
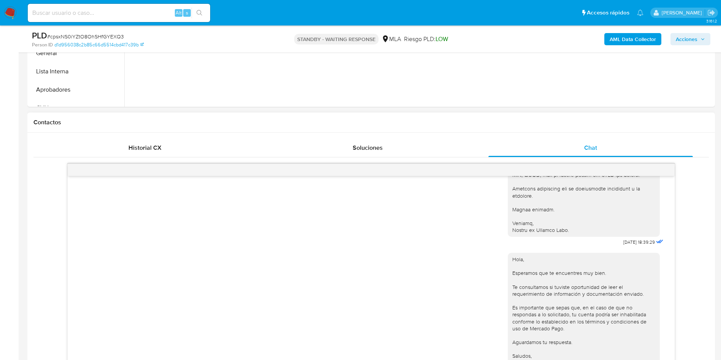
scroll to position [342, 0]
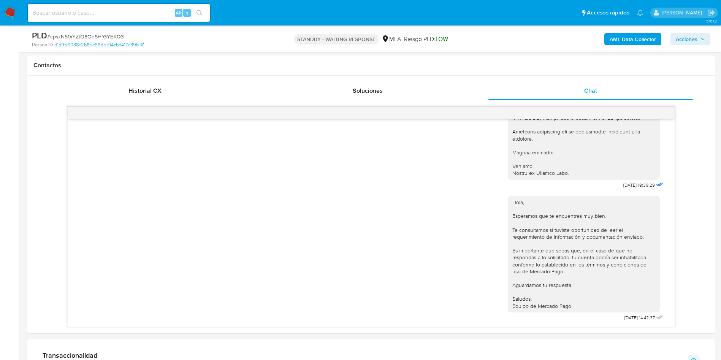
drag, startPoint x: 92, startPoint y: 13, endPoint x: 135, endPoint y: 11, distance: 42.7
click at [92, 13] on input at bounding box center [119, 13] width 183 height 10
paste input "hZTx76oa9euO1D17KNl2ujMz"
type input "hZTx76oa9euO1D17KNl2ujMz"
click at [203, 10] on button "search-icon" at bounding box center [200, 13] width 16 height 11
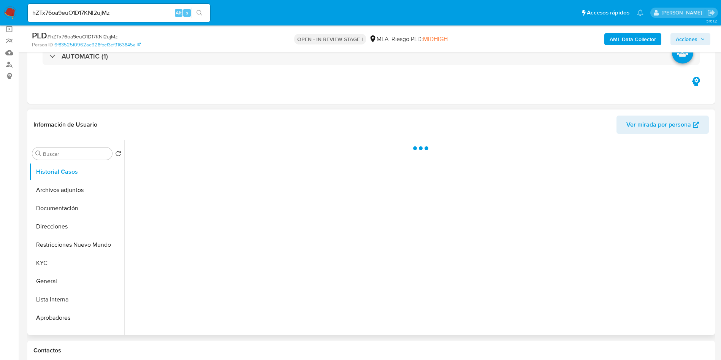
select select "10"
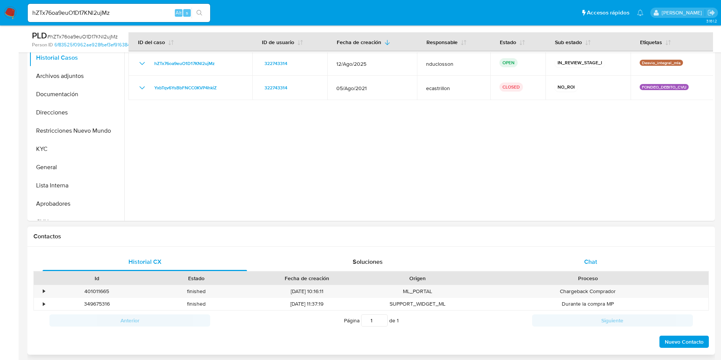
click at [592, 256] on div "Chat" at bounding box center [591, 262] width 205 height 18
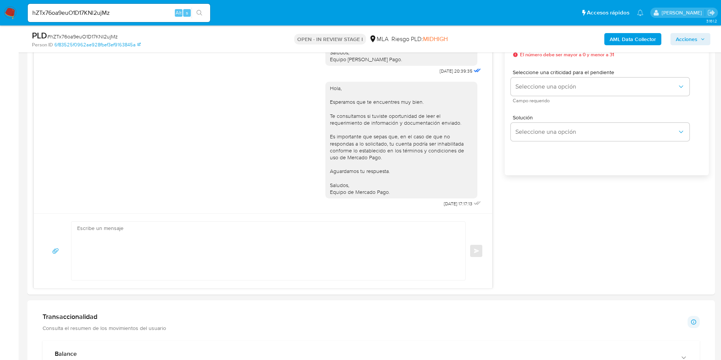
scroll to position [456, 0]
click at [85, 13] on input "hZTx76oa9euO1D17KNl2ujMz" at bounding box center [119, 13] width 183 height 10
click at [205, 16] on button "search-icon" at bounding box center [200, 13] width 16 height 11
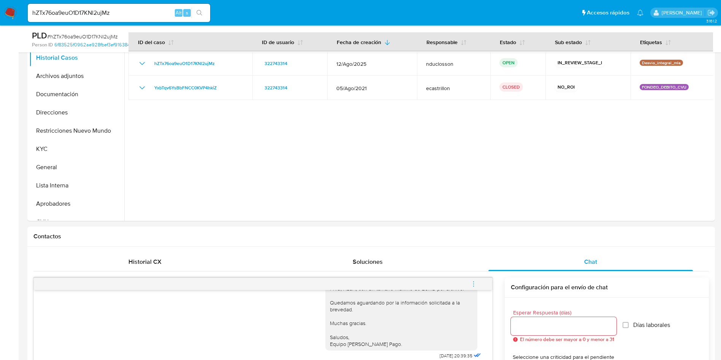
scroll to position [0, 0]
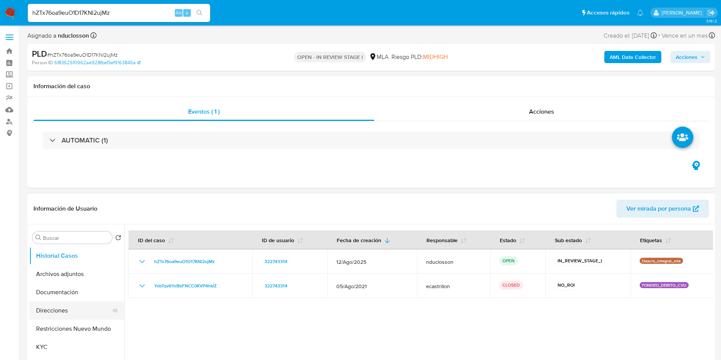
click at [62, 315] on button "Direcciones" at bounding box center [73, 311] width 89 height 18
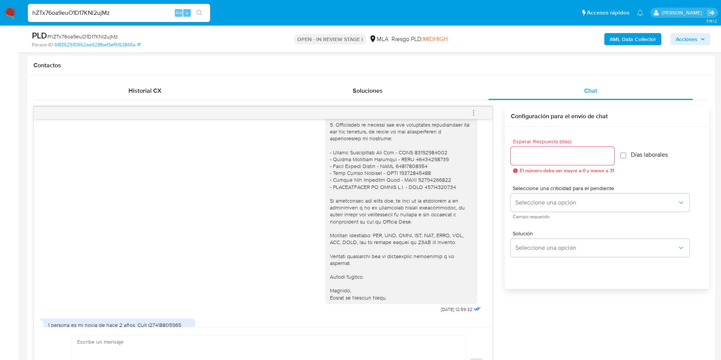
scroll to position [399, 0]
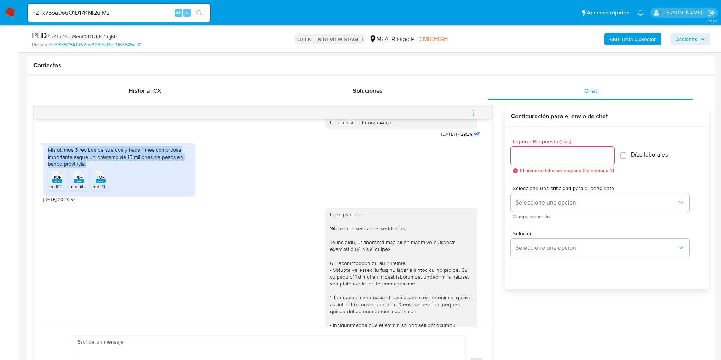
drag, startPoint x: 91, startPoint y: 180, endPoint x: 46, endPoint y: 164, distance: 47.1
click at [46, 164] on div "Mis últimos 3 recibos de sueldos y hace 1 mes como cosa importante saque un pré…" at bounding box center [119, 169] width 152 height 53
copy div "Mis últimos 3 recibos de sueldos y hace 1 mes como cosa importante saque un pré…"
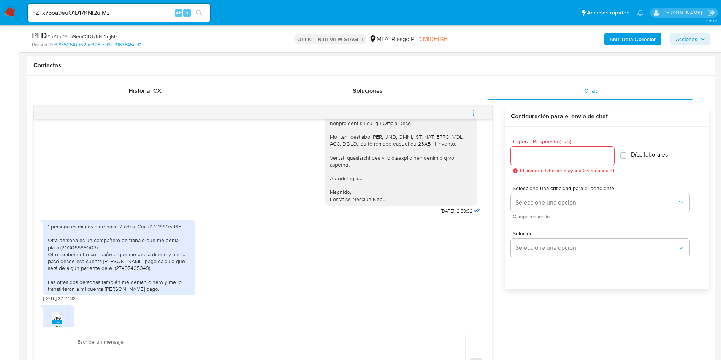
scroll to position [799, 0]
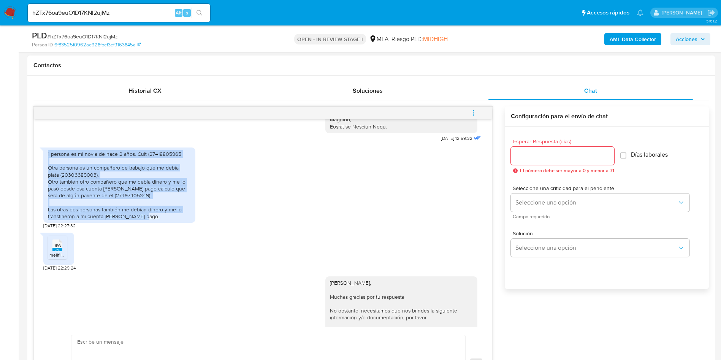
drag, startPoint x: 46, startPoint y: 168, endPoint x: 157, endPoint y: 229, distance: 126.9
click at [157, 223] on div "1 persona es mi novia de hace 2 años. Cuit (27418805965 Otra persona es un comp…" at bounding box center [119, 185] width 152 height 75
copy div "1 persona es mi novia de hace 2 años. Cuit (27418805965 Otra persona es un comp…"
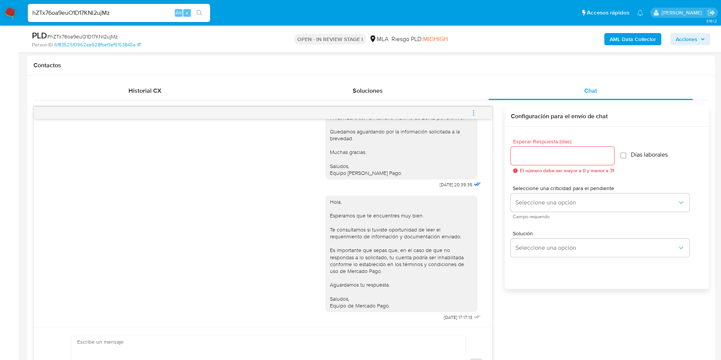
scroll to position [1137, 0]
drag, startPoint x: 421, startPoint y: 183, endPoint x: 445, endPoint y: 182, distance: 24.4
click at [445, 182] on div "Hola Marcelo, Muchas gracias por tu respuesta. No obstante, necesitamos que nos…" at bounding box center [404, 75] width 157 height 230
copy span "17/09/2025"
click at [469, 112] on button "menu-action" at bounding box center [473, 113] width 25 height 18
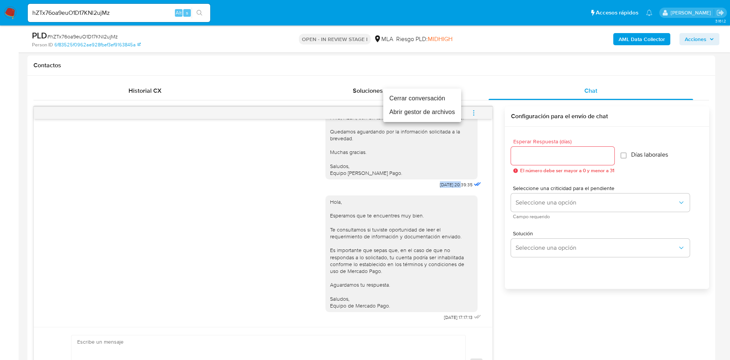
click at [409, 94] on li "Cerrar conversación" at bounding box center [422, 99] width 78 height 14
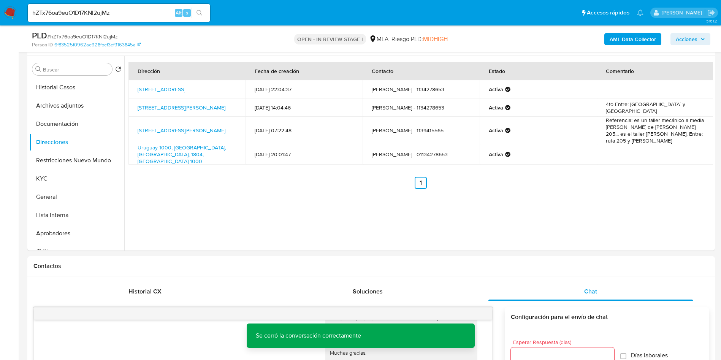
scroll to position [114, 0]
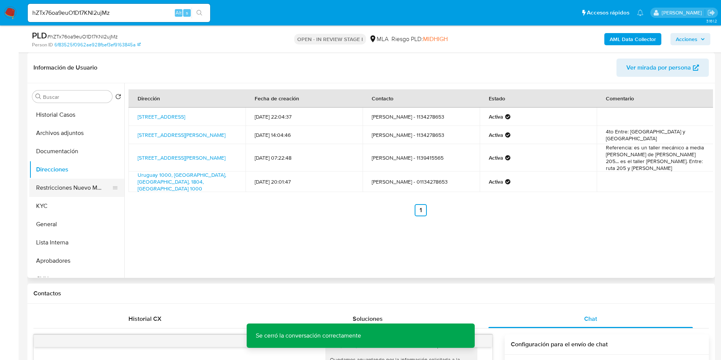
click at [62, 180] on button "Restricciones Nuevo Mundo" at bounding box center [73, 188] width 89 height 18
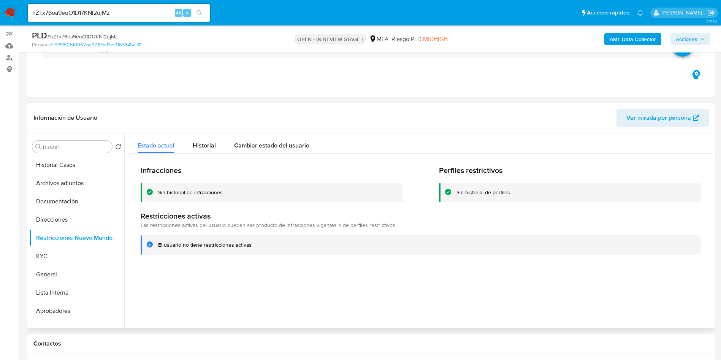
scroll to position [0, 0]
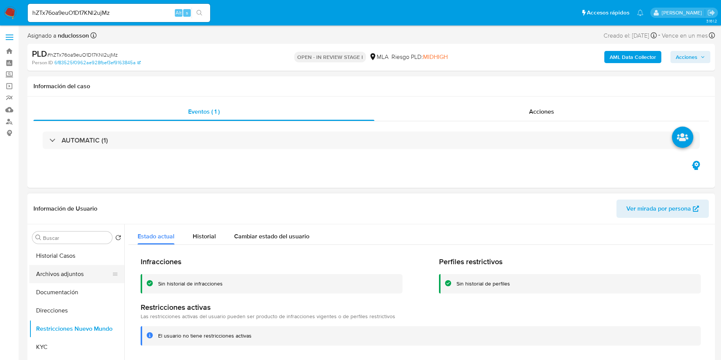
drag, startPoint x: 66, startPoint y: 276, endPoint x: 86, endPoint y: 267, distance: 21.9
click at [66, 276] on button "Archivos adjuntos" at bounding box center [73, 274] width 89 height 18
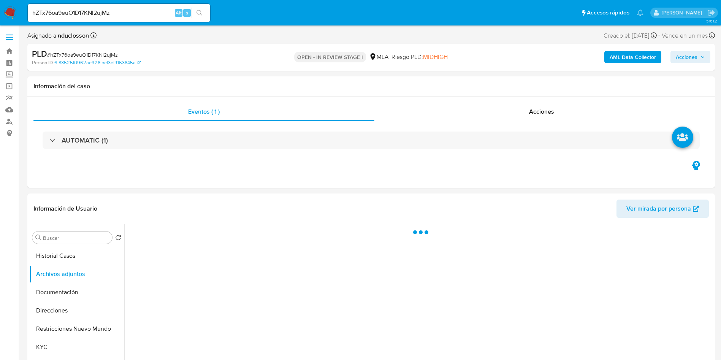
click at [624, 58] on b "AML Data Collector" at bounding box center [633, 57] width 46 height 12
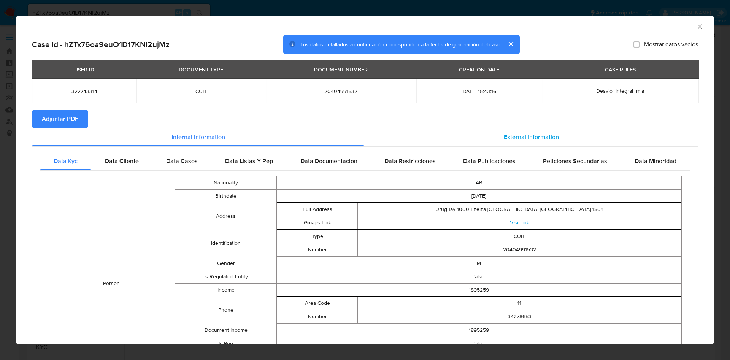
click at [564, 137] on div "External information" at bounding box center [531, 137] width 334 height 18
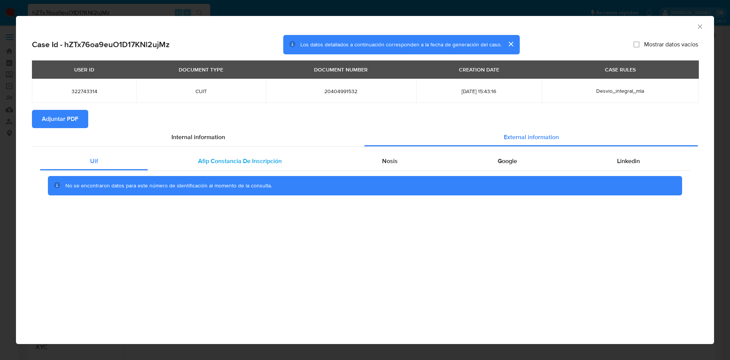
click at [237, 157] on span "Afip Constancia De Inscripción" at bounding box center [240, 161] width 84 height 9
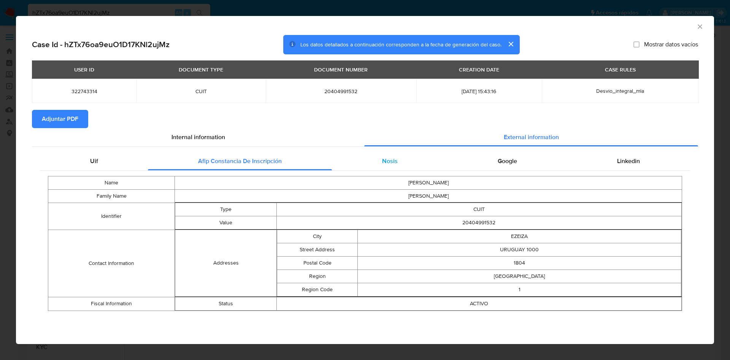
click at [387, 167] on div "Nosis" at bounding box center [390, 161] width 116 height 18
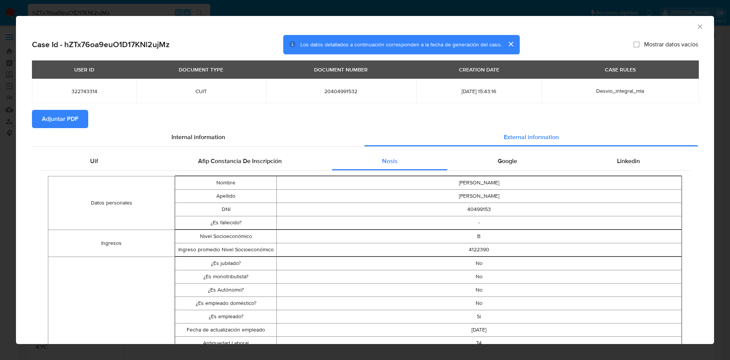
click at [524, 154] on div "Google" at bounding box center [507, 161] width 119 height 18
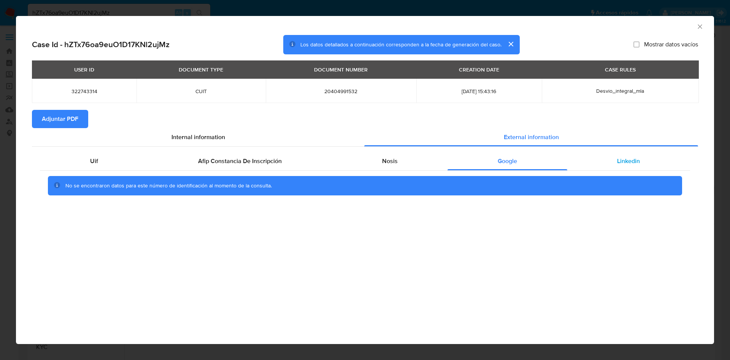
click at [580, 156] on div "Linkedin" at bounding box center [628, 161] width 123 height 18
click at [70, 114] on span "Adjuntar PDF" at bounding box center [60, 119] width 37 height 17
click at [699, 28] on icon "Cerrar ventana" at bounding box center [700, 26] width 4 height 4
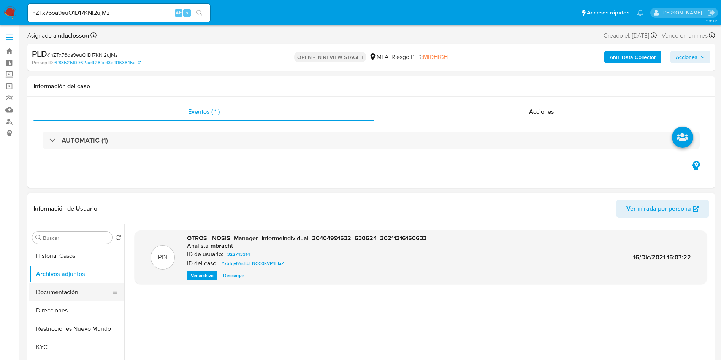
click at [62, 292] on button "Documentación" at bounding box center [73, 292] width 89 height 18
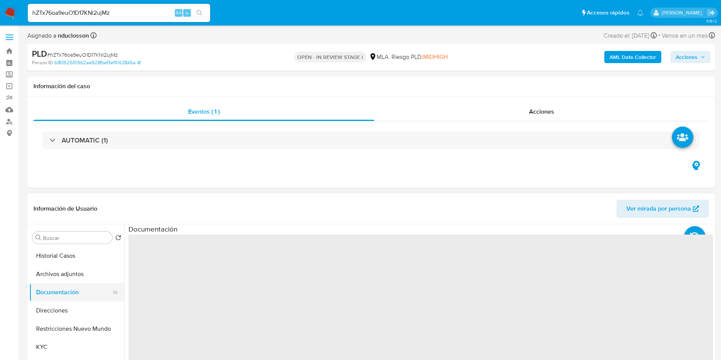
click at [60, 287] on button "Documentación" at bounding box center [73, 292] width 89 height 18
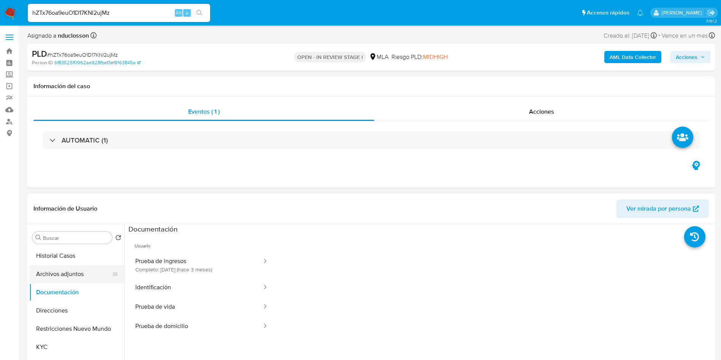
click at [60, 270] on button "Archivos adjuntos" at bounding box center [73, 274] width 89 height 18
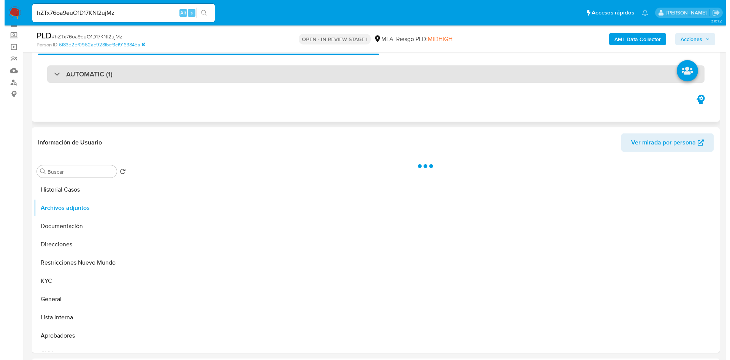
scroll to position [57, 0]
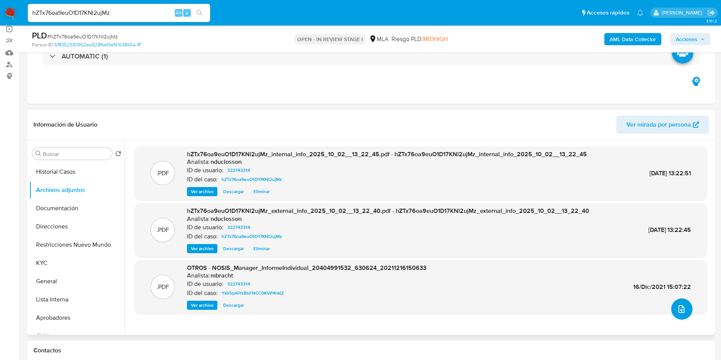
click at [677, 308] on icon "upload-file" at bounding box center [681, 309] width 9 height 9
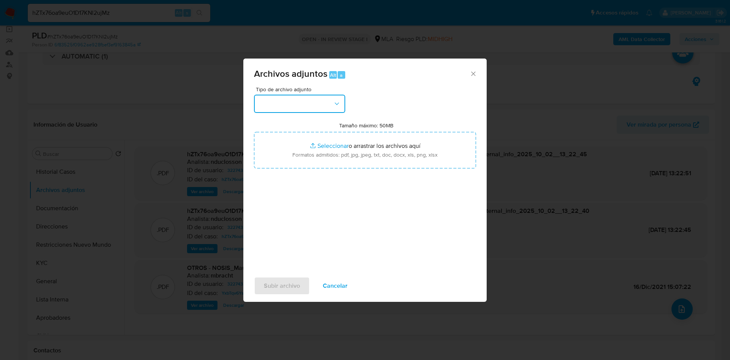
click at [319, 107] on button "button" at bounding box center [299, 104] width 91 height 18
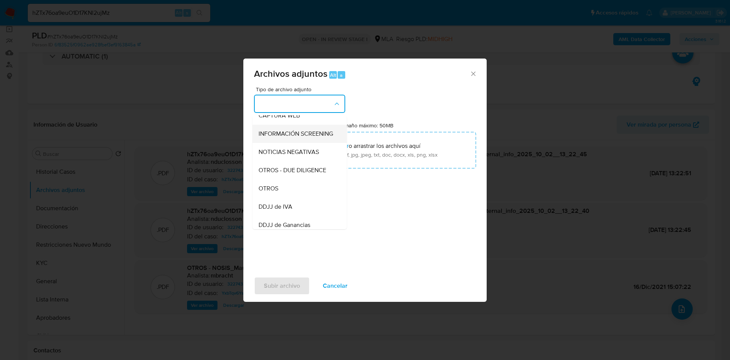
scroll to position [97, 0]
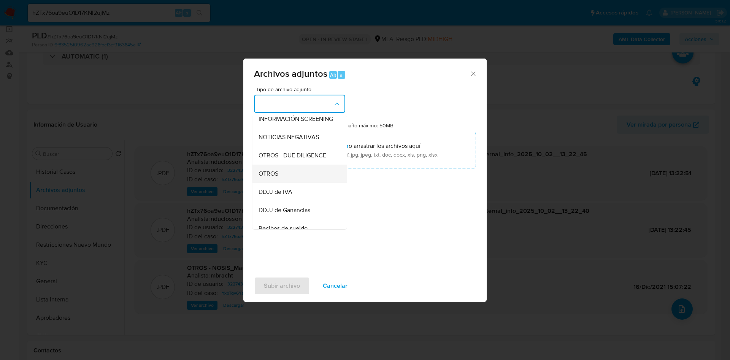
click at [292, 180] on div "OTROS" at bounding box center [298, 174] width 78 height 18
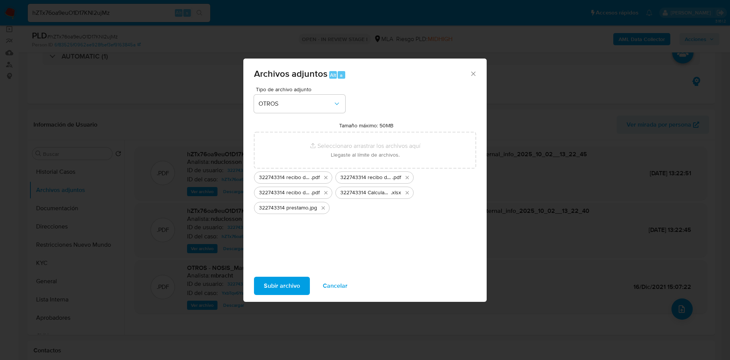
click at [295, 281] on span "Subir archivo" at bounding box center [282, 286] width 36 height 17
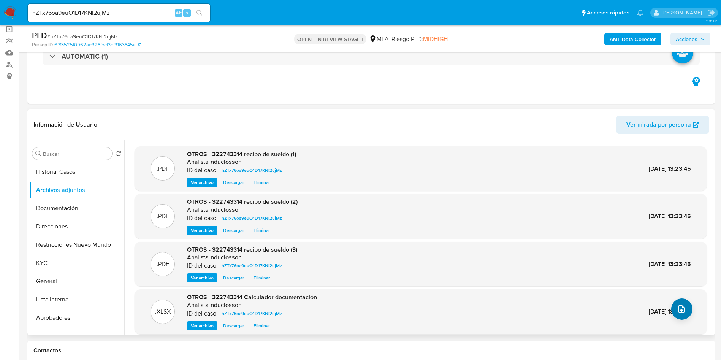
drag, startPoint x: 690, startPoint y: 324, endPoint x: 683, endPoint y: 317, distance: 10.2
click at [688, 324] on div ".XLSX OTROS - 322743314 Calculador documentación Analista: nduclosson ID del ca…" at bounding box center [420, 311] width 565 height 37
click at [680, 312] on icon "upload-file" at bounding box center [681, 309] width 9 height 9
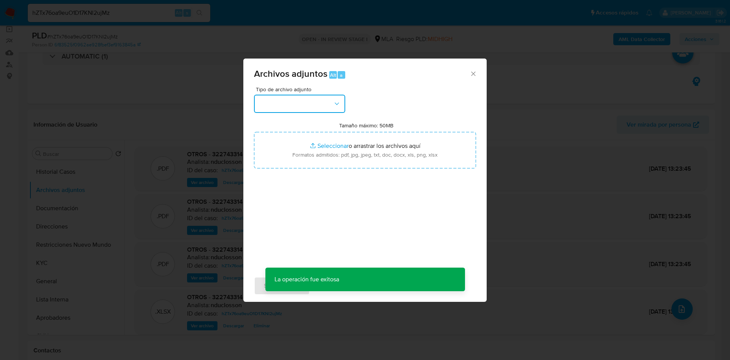
click at [316, 111] on button "button" at bounding box center [299, 104] width 91 height 18
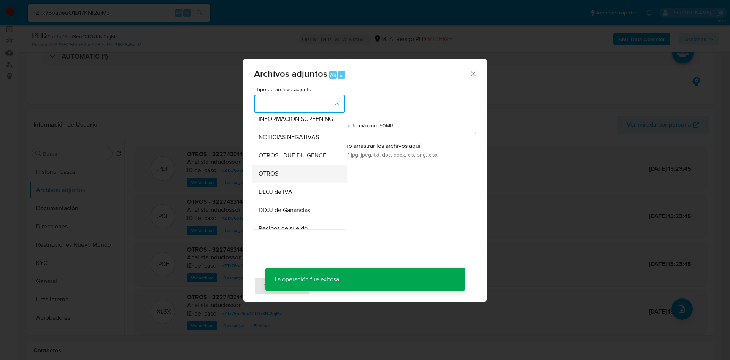
click at [275, 178] on span "OTROS" at bounding box center [269, 174] width 20 height 8
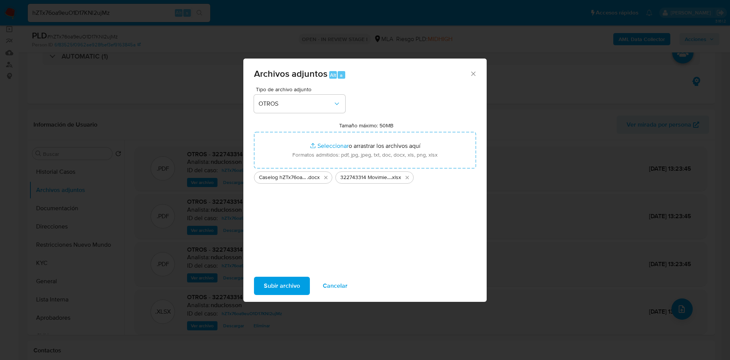
click at [285, 286] on span "Subir archivo" at bounding box center [282, 286] width 36 height 17
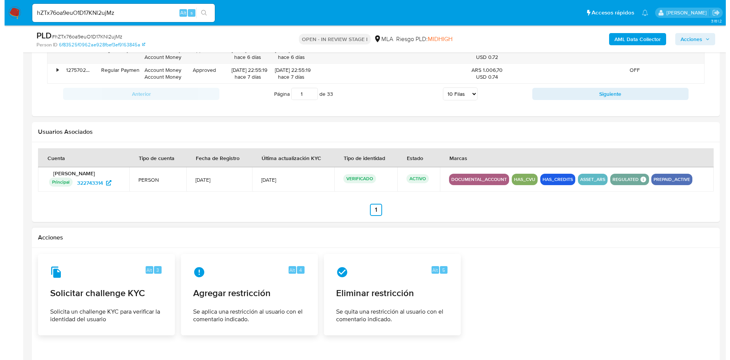
scroll to position [1164, 0]
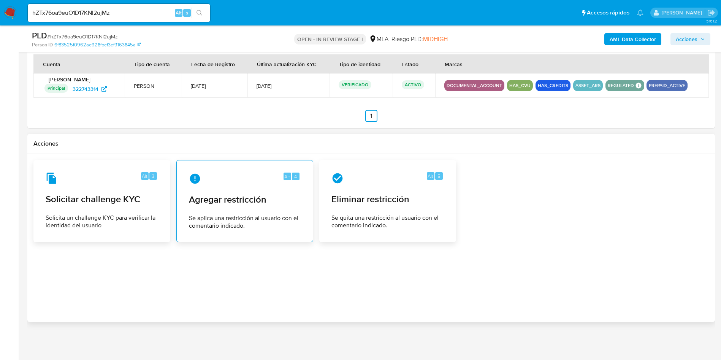
click at [195, 173] on icon at bounding box center [195, 179] width 12 height 12
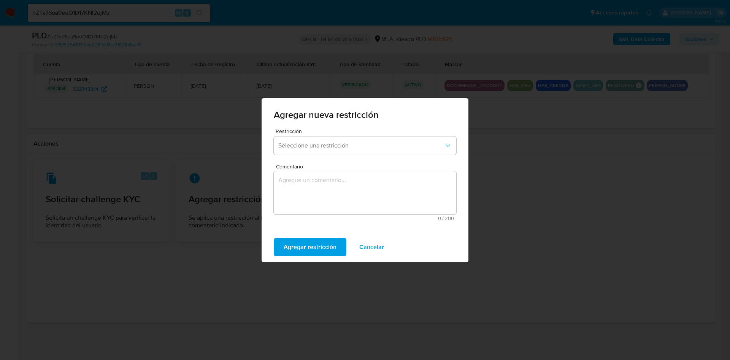
click at [326, 133] on div "Restricción Seleccione una restricción" at bounding box center [365, 143] width 183 height 29
click at [323, 143] on span "Seleccione una restricción" at bounding box center [361, 146] width 166 height 8
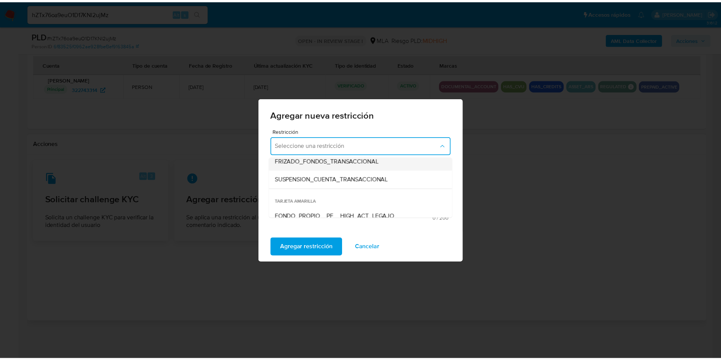
scroll to position [114, 0]
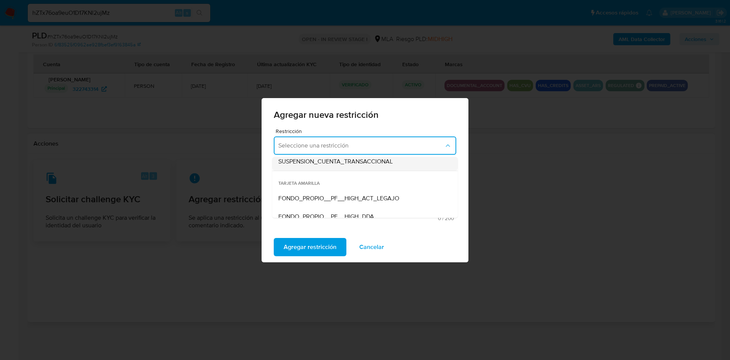
click at [321, 164] on span "SUSPENSION_CUENTA_TRANSACCIONAL" at bounding box center [335, 162] width 114 height 8
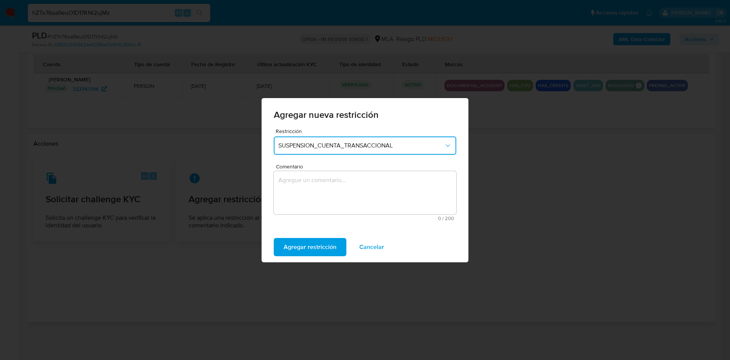
click at [330, 201] on textarea "Comentario" at bounding box center [365, 192] width 183 height 43
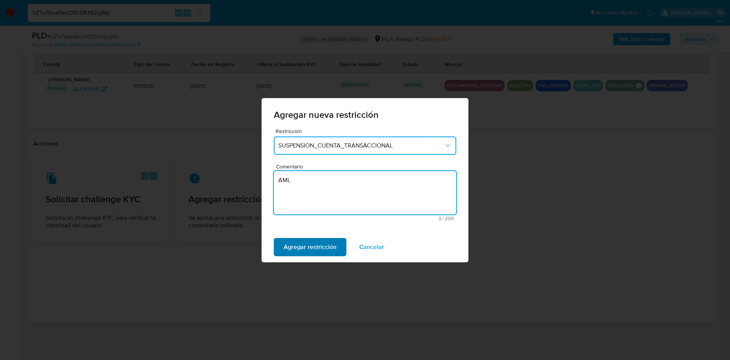
type textarea "AML"
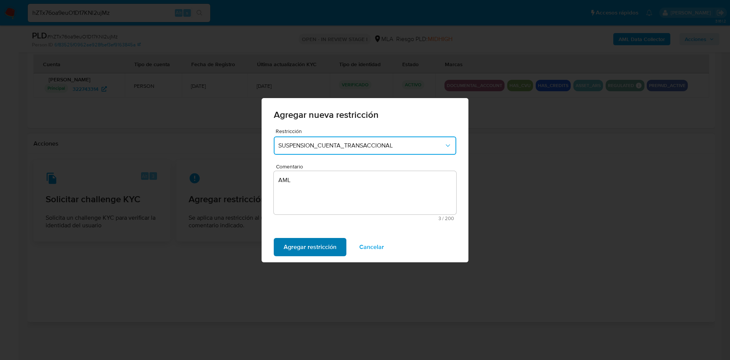
click at [313, 241] on span "Agregar restricción" at bounding box center [310, 247] width 53 height 17
click at [313, 241] on button "Confirmar" at bounding box center [297, 247] width 47 height 18
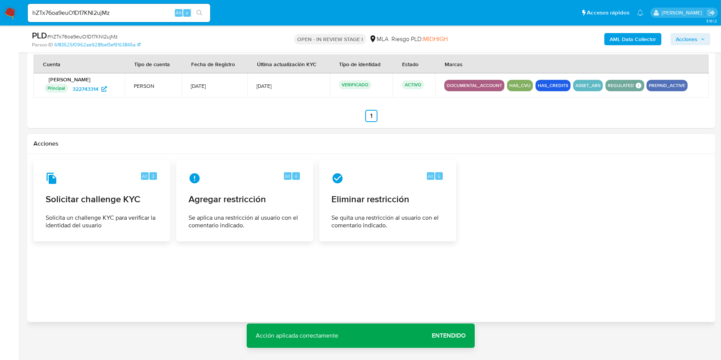
click at [465, 336] on span "Entendido" at bounding box center [449, 336] width 34 height 0
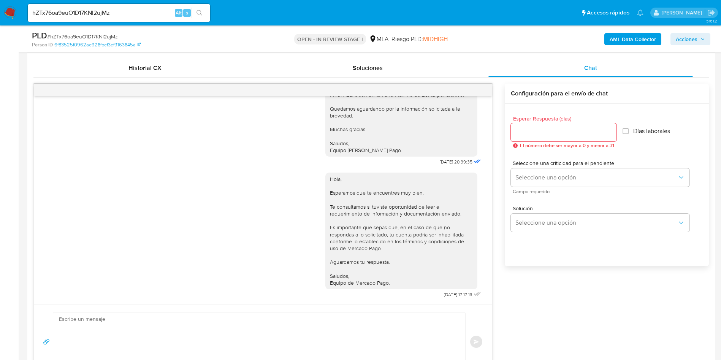
scroll to position [137, 0]
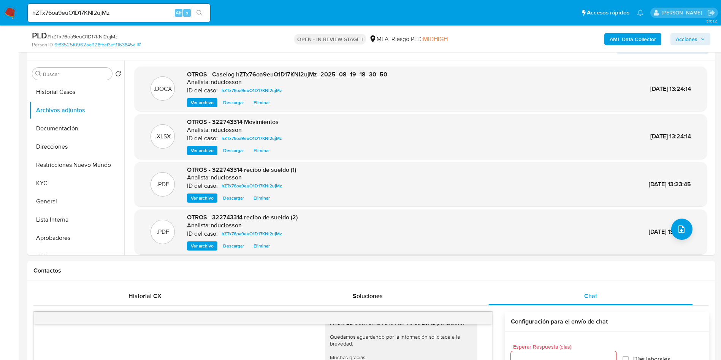
click at [683, 45] on div "AML Data Collector Acciones" at bounding box center [598, 39] width 224 height 18
click at [697, 35] on span "Acciones" at bounding box center [687, 39] width 22 height 12
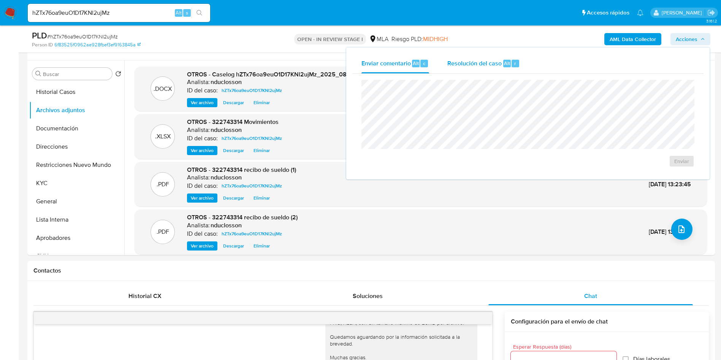
click at [508, 64] on span "Alt" at bounding box center [507, 63] width 6 height 7
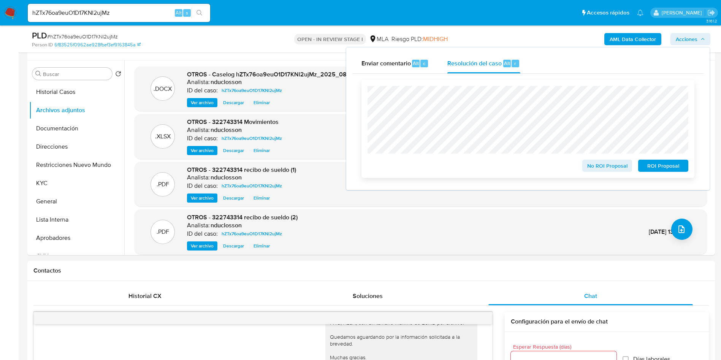
click at [668, 167] on span "ROI Proposal" at bounding box center [664, 165] width 40 height 11
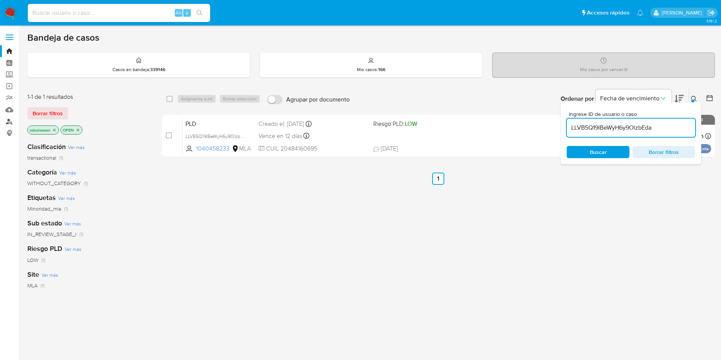
click at [12, 124] on link "Buscador de personas" at bounding box center [45, 122] width 91 height 12
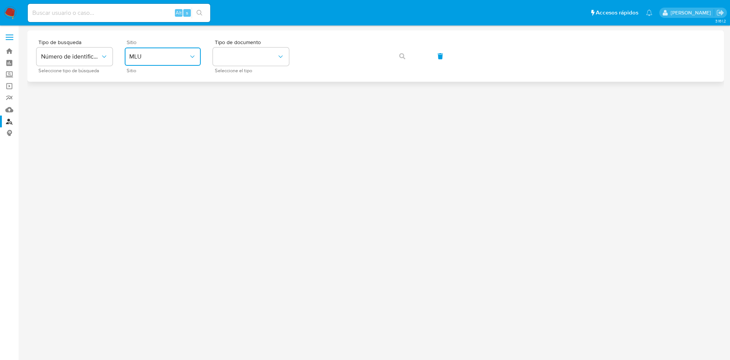
click at [170, 48] on button "MLU" at bounding box center [163, 57] width 76 height 18
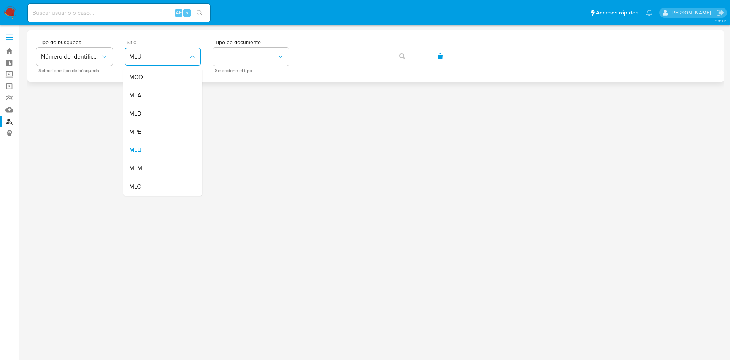
click at [160, 91] on div "MLA" at bounding box center [160, 95] width 62 height 18
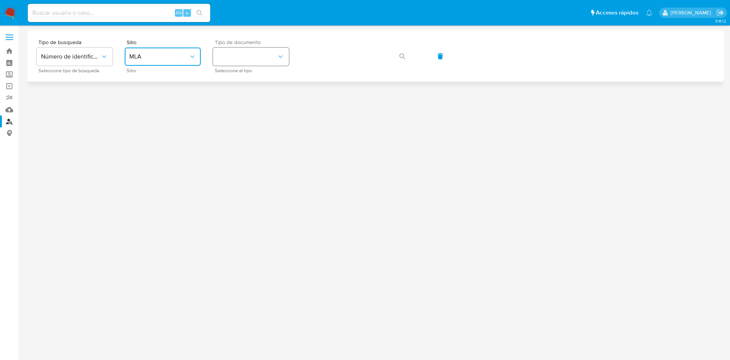
click at [261, 59] on button "identificationType" at bounding box center [251, 57] width 76 height 18
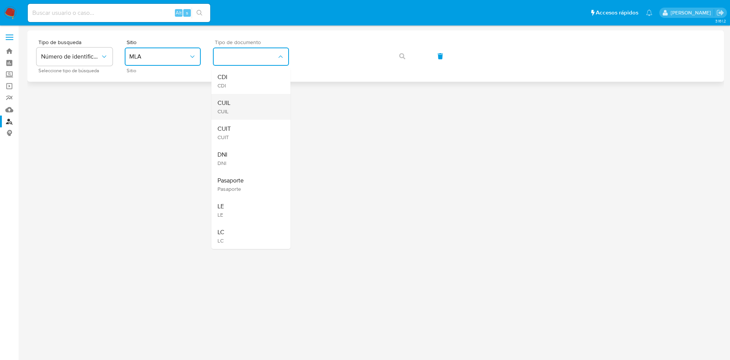
drag, startPoint x: 241, startPoint y: 93, endPoint x: 235, endPoint y: 108, distance: 16.0
click at [235, 108] on ul "CDI CDI CUIL CUIL CUIT CUIT DNI DNI Pasaporte Pasaporte LE LE LC LC" at bounding box center [250, 158] width 79 height 181
click at [235, 108] on div "CUIL CUIL" at bounding box center [249, 107] width 62 height 26
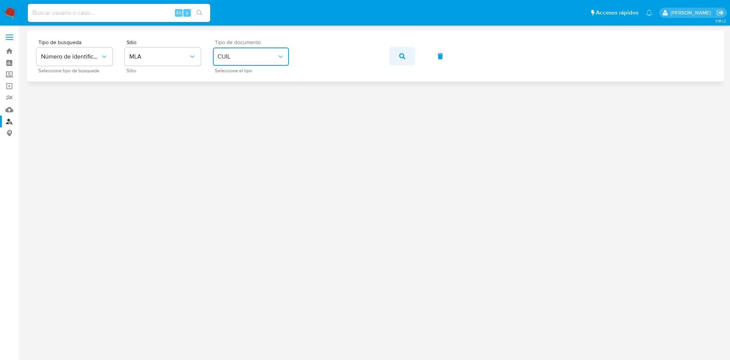
drag, startPoint x: 419, startPoint y: 58, endPoint x: 406, endPoint y: 57, distance: 12.2
click at [411, 57] on div "Tipo de busqueda Número de identificación Seleccione tipo de búsqueda Sitio MLA…" at bounding box center [376, 56] width 678 height 33
click at [406, 57] on button "button" at bounding box center [402, 56] width 26 height 18
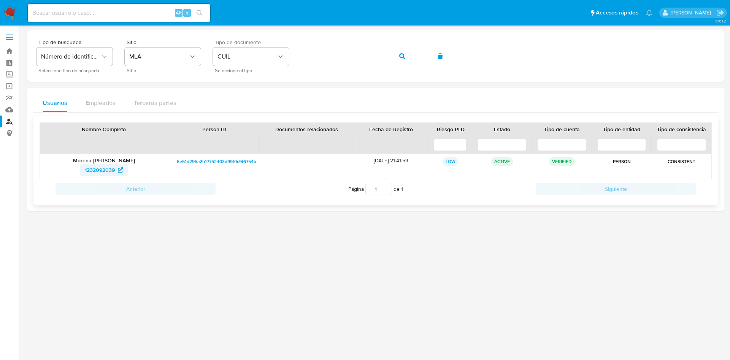
click at [95, 164] on span "1232092039" at bounding box center [100, 170] width 30 height 12
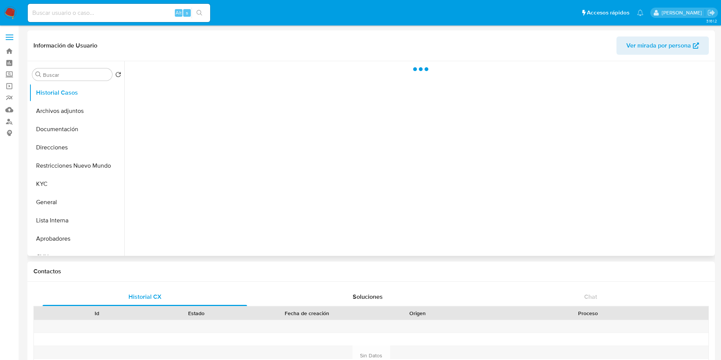
select select "10"
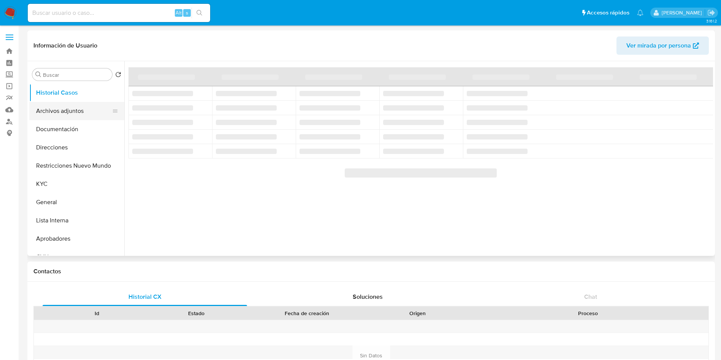
click at [39, 115] on button "Archivos adjuntos" at bounding box center [73, 111] width 89 height 18
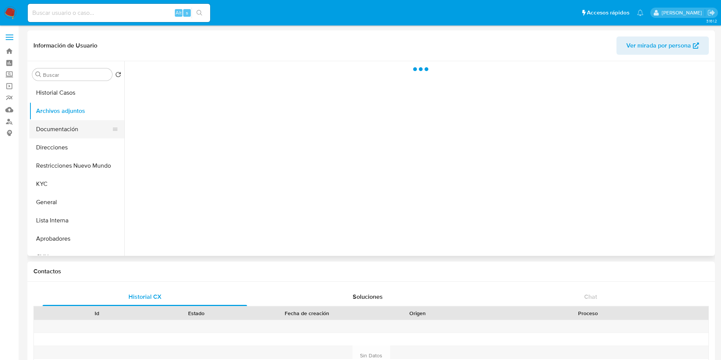
click at [61, 134] on button "Documentación" at bounding box center [73, 129] width 89 height 18
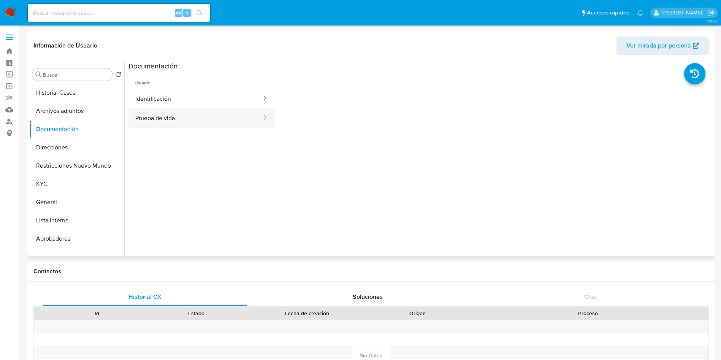
click at [206, 108] on button "Prueba de vida" at bounding box center [196, 117] width 134 height 19
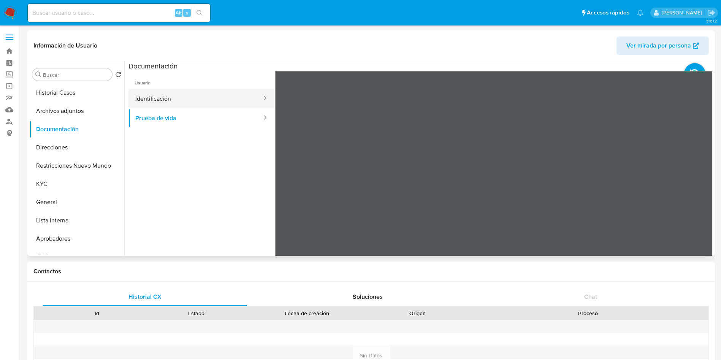
click at [194, 100] on button "Identificación" at bounding box center [196, 98] width 134 height 19
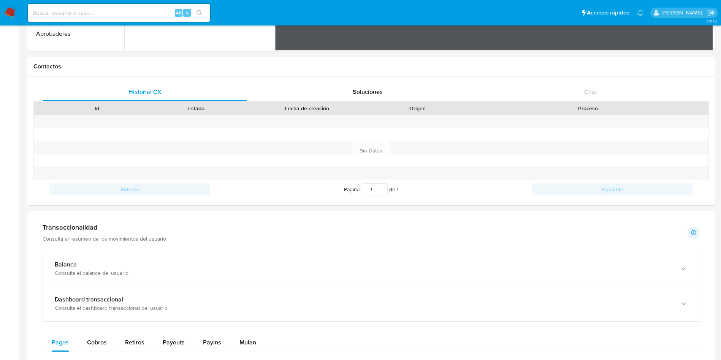
scroll to position [456, 0]
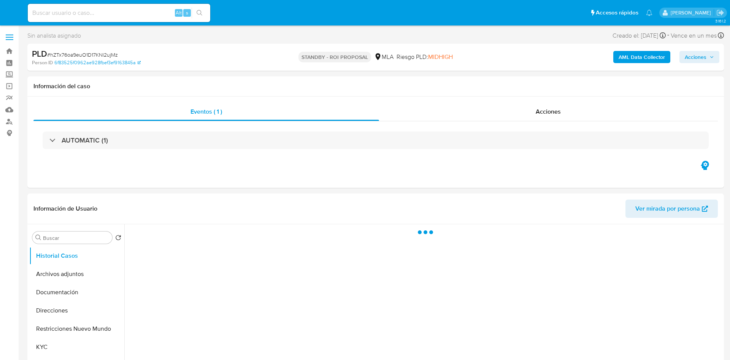
select select "10"
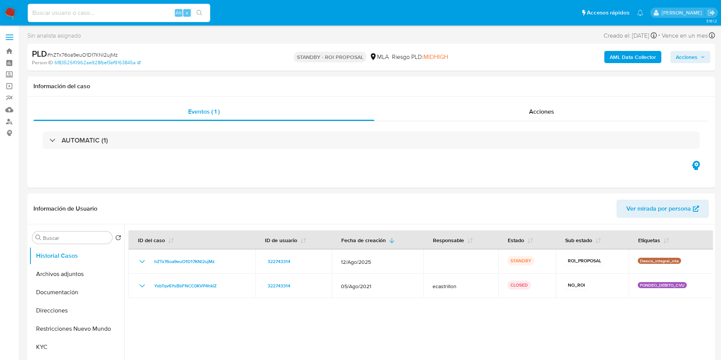
click at [114, 11] on input at bounding box center [119, 13] width 183 height 10
paste input "LnSUN8aLgwcSXc8fUQukWDTW"
click at [208, 15] on input "LnSUN8aLgwcSXc8fUQukWDTW" at bounding box center [119, 13] width 183 height 10
type input "LnSUN8aLgwcSXc8fUQukWDTW"
click at [200, 12] on icon "search-icon" at bounding box center [200, 13] width 6 height 6
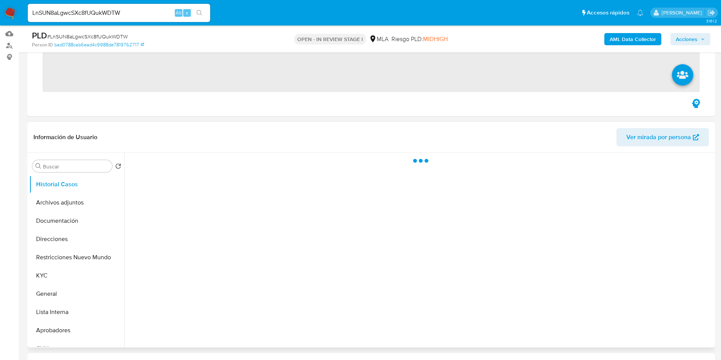
scroll to position [114, 0]
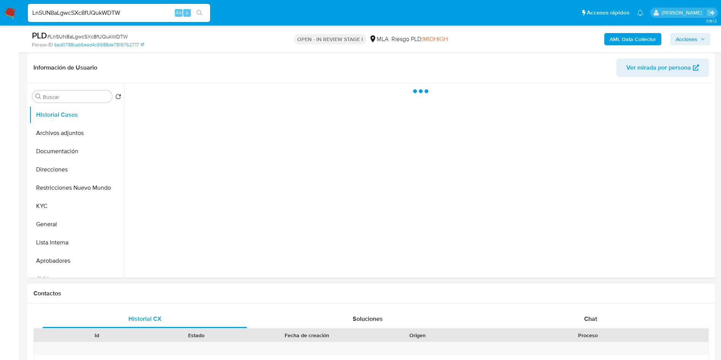
click at [584, 333] on div "Proceso" at bounding box center [588, 336] width 230 height 8
select select "10"
click at [583, 319] on div "Chat" at bounding box center [591, 319] width 205 height 18
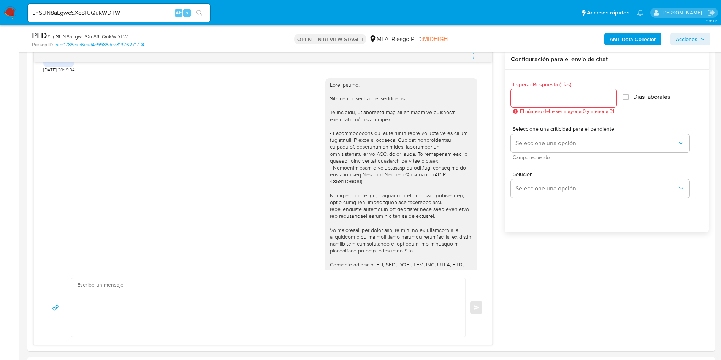
scroll to position [975, 0]
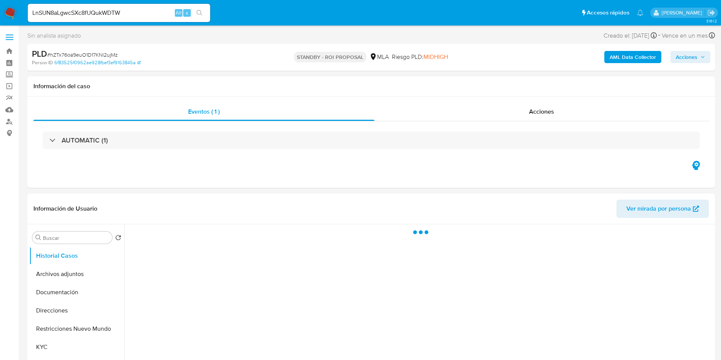
select select "10"
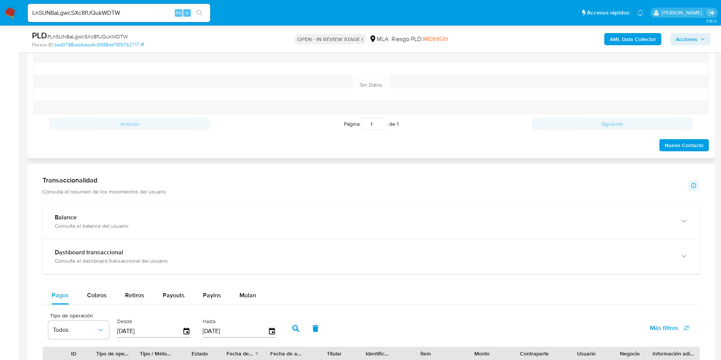
scroll to position [285, 0]
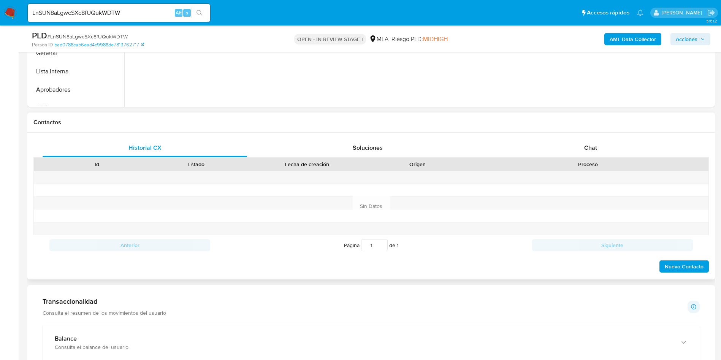
click at [499, 135] on div "Historial CX Soluciones Chat Id Estado Fecha de creación Origen Proceso Anterio…" at bounding box center [371, 206] width 688 height 147
click at [542, 152] on div "Chat" at bounding box center [591, 148] width 205 height 18
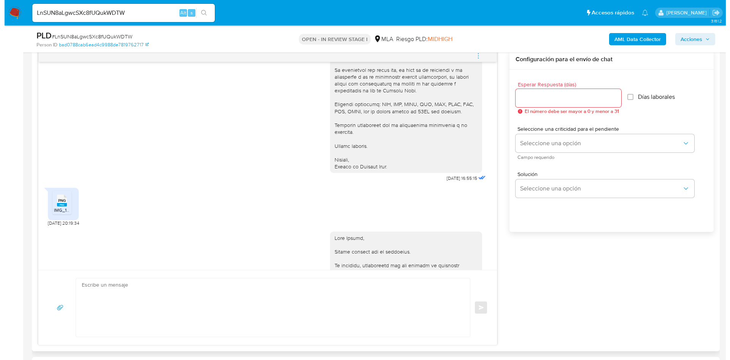
scroll to position [975, 0]
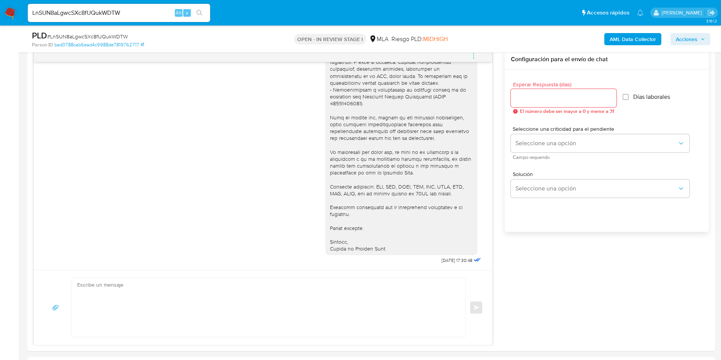
click at [625, 39] on b "AML Data Collector" at bounding box center [633, 39] width 46 height 12
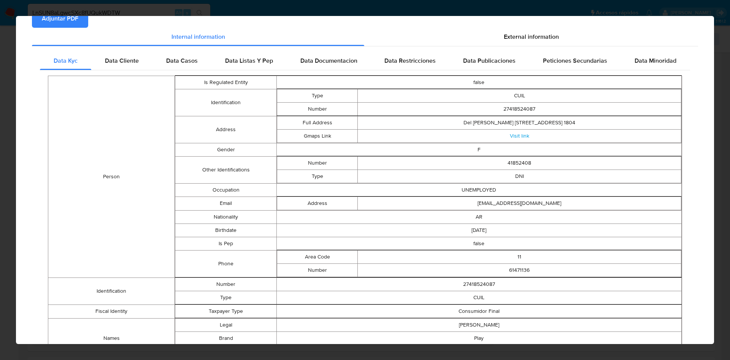
scroll to position [0, 0]
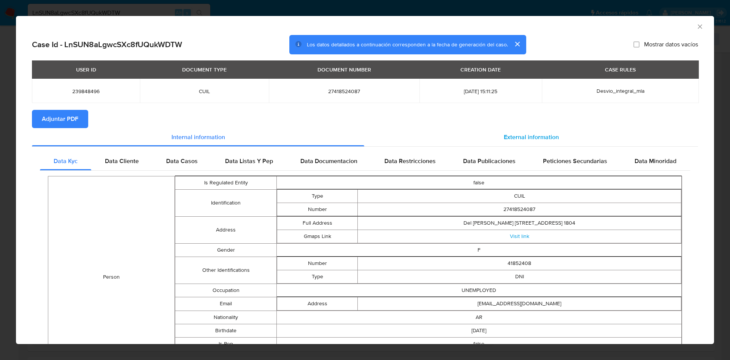
click at [504, 133] on span "External information" at bounding box center [531, 137] width 55 height 9
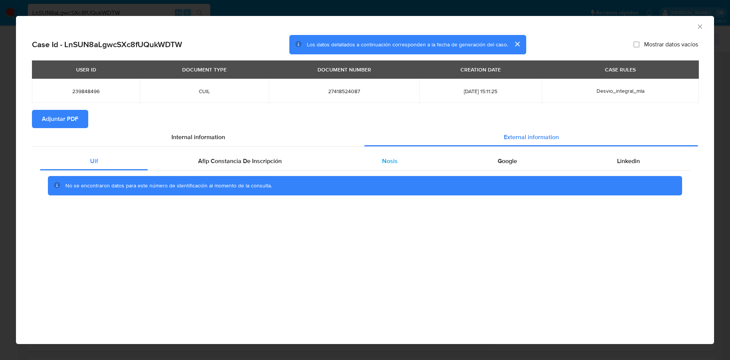
click at [366, 163] on div "Nosis" at bounding box center [390, 161] width 116 height 18
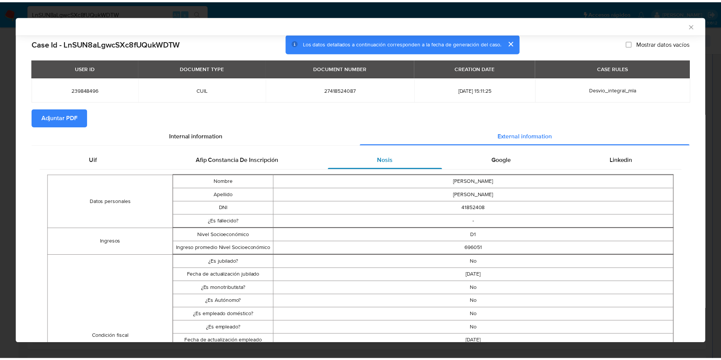
scroll to position [227, 0]
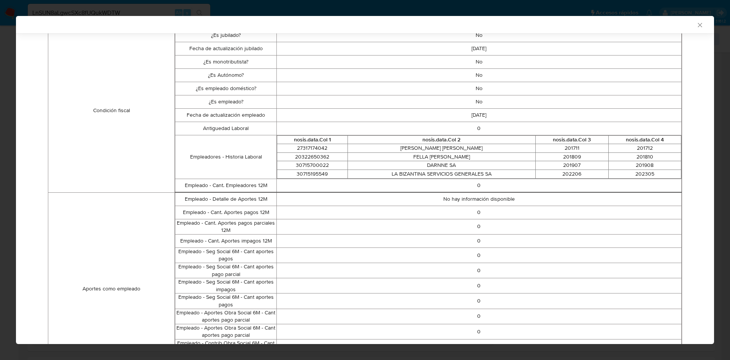
click at [696, 27] on icon "Cerrar ventana" at bounding box center [700, 25] width 8 height 8
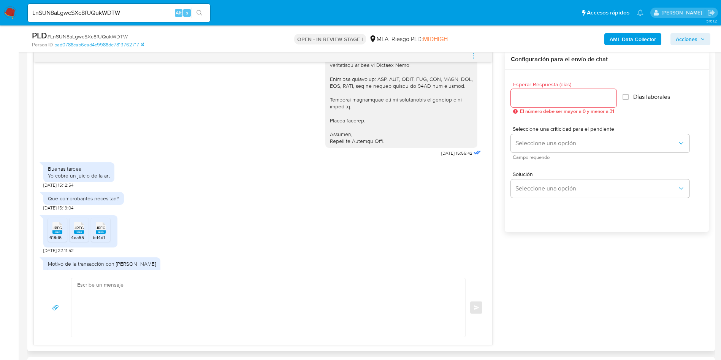
scroll to position [913, 0]
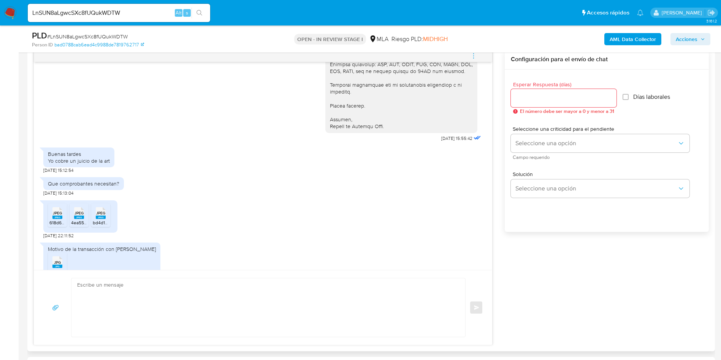
click at [60, 164] on div "Buenas tardes Yo cobre un juicio de la art" at bounding box center [79, 158] width 62 height 14
copy div "Yo cobre un juicio de la art"
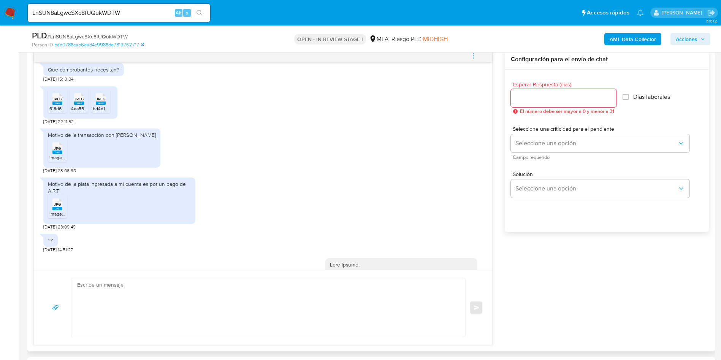
click at [116, 194] on div "Motivo de la plata ingresada a mi cuenta es por un pago de A.R.T" at bounding box center [119, 188] width 143 height 14
click at [132, 194] on div "Motivo de la plata ingresada a mi cuenta es por un pago de A.R.T" at bounding box center [119, 188] width 143 height 14
click at [54, 210] on rect at bounding box center [57, 208] width 10 height 3
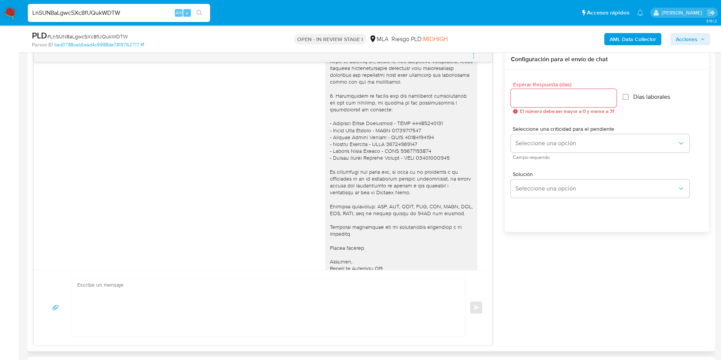
scroll to position [756, 0]
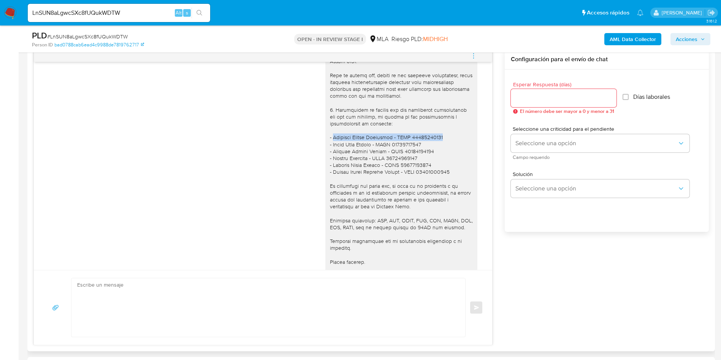
drag, startPoint x: 438, startPoint y: 156, endPoint x: 324, endPoint y: 157, distance: 113.7
click at [330, 157] on div at bounding box center [401, 109] width 143 height 353
copy div "Emiliano Leonel Benavidez - CUIT 20378718024"
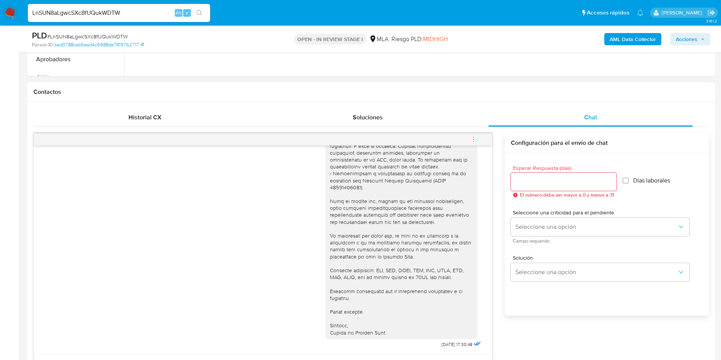
scroll to position [399, 0]
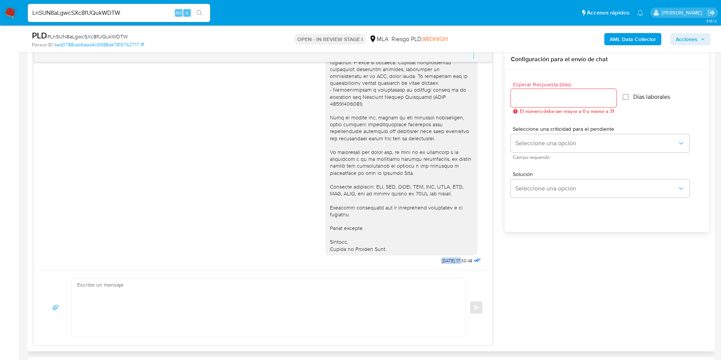
drag, startPoint x: 417, startPoint y: 263, endPoint x: 446, endPoint y: 260, distance: 29.4
click at [446, 260] on div "26/09/2025 17:30:48" at bounding box center [404, 130] width 157 height 271
copy span "26/09/2025"
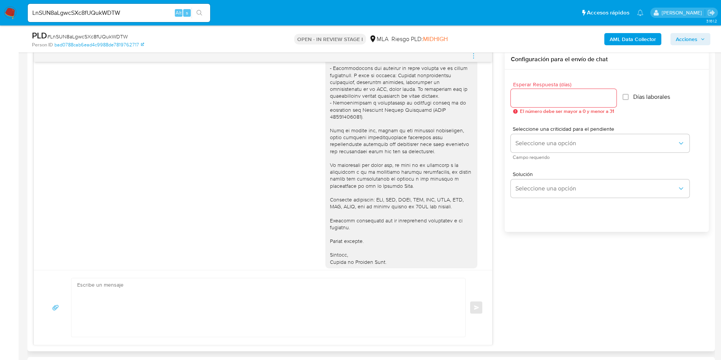
scroll to position [1555, 0]
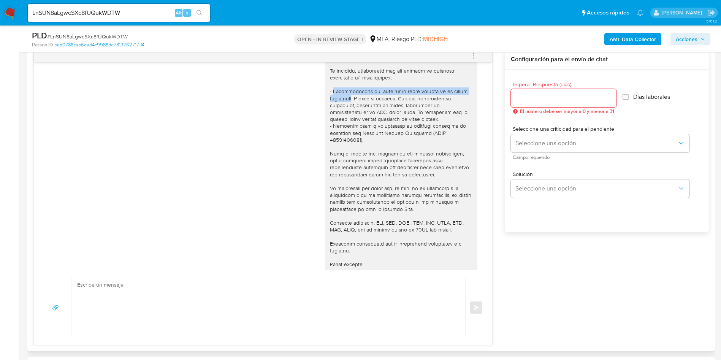
drag, startPoint x: 326, startPoint y: 112, endPoint x: 349, endPoint y: 122, distance: 25.9
click at [349, 122] on div at bounding box center [401, 164] width 143 height 249
copy div "Documentación que respalde el monto cobrado en el juicio mencionado"
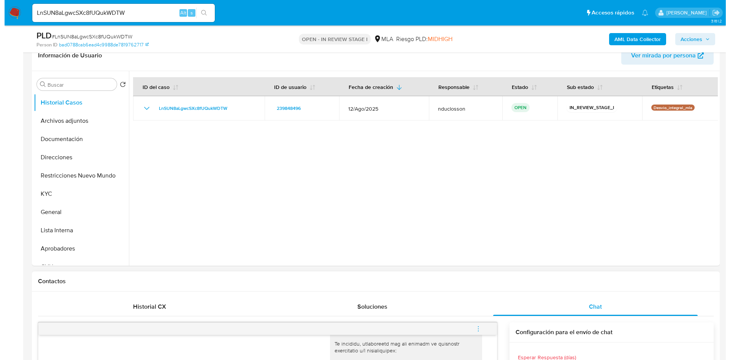
scroll to position [114, 0]
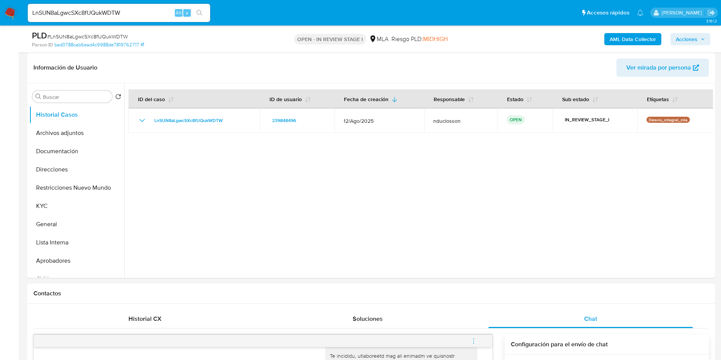
drag, startPoint x: 71, startPoint y: 133, endPoint x: 326, endPoint y: 42, distance: 270.8
click at [71, 133] on button "Archivos adjuntos" at bounding box center [76, 133] width 95 height 18
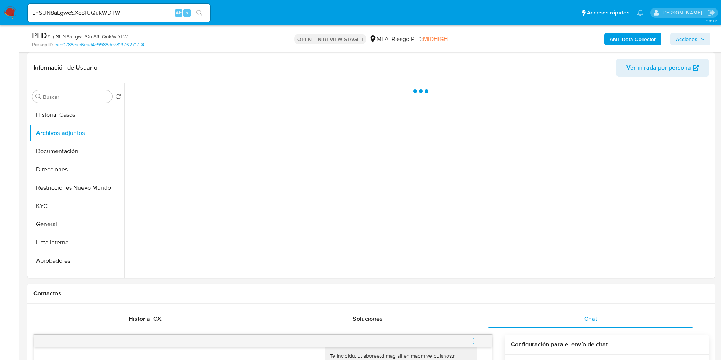
click at [620, 40] on b "AML Data Collector" at bounding box center [633, 39] width 46 height 12
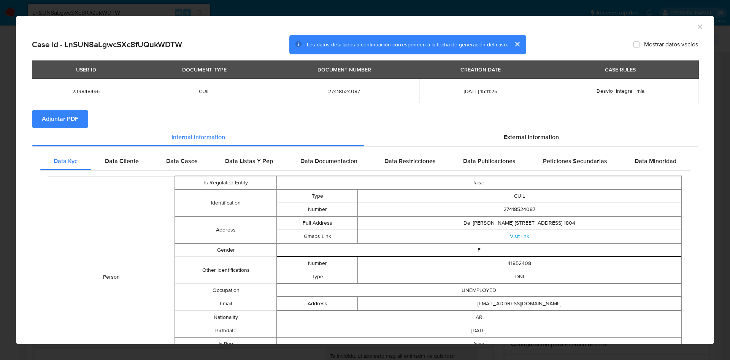
click at [692, 22] on div "AML Data Collector" at bounding box center [365, 25] width 698 height 19
click at [696, 27] on icon "Cerrar ventana" at bounding box center [700, 27] width 8 height 8
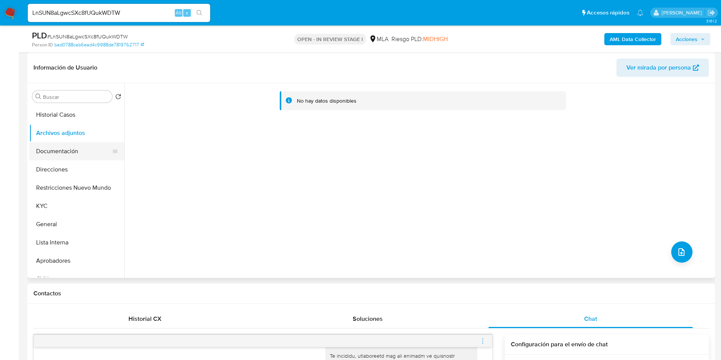
click at [56, 145] on button "Documentación" at bounding box center [73, 151] width 89 height 18
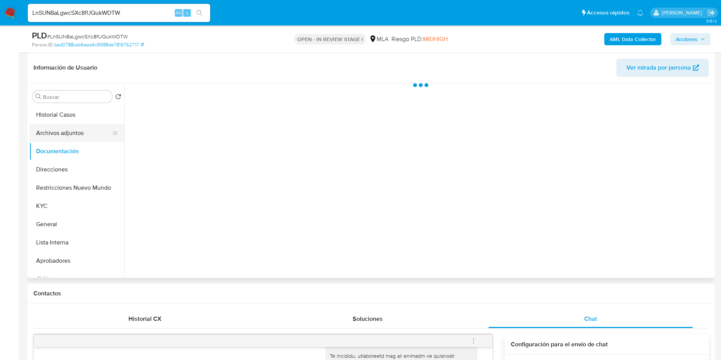
click at [62, 128] on button "Archivos adjuntos" at bounding box center [73, 133] width 89 height 18
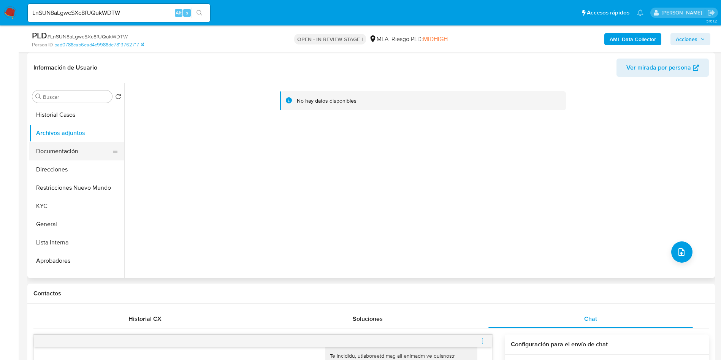
click at [73, 143] on button "Documentación" at bounding box center [73, 151] width 89 height 18
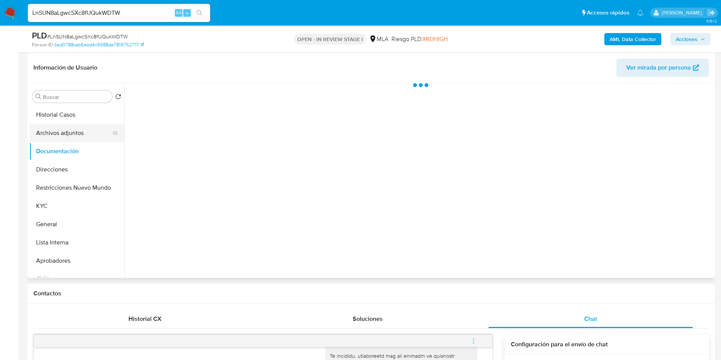
click at [63, 129] on button "Archivos adjuntos" at bounding box center [73, 133] width 89 height 18
click at [639, 36] on b "AML Data Collector" at bounding box center [633, 39] width 46 height 12
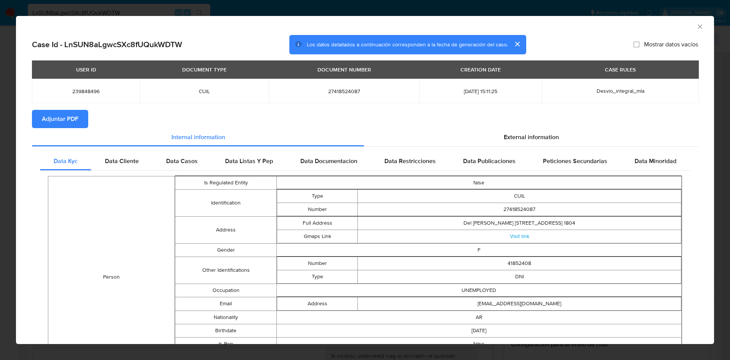
click at [481, 124] on section "Adjuntar PDF" at bounding box center [365, 119] width 666 height 18
click at [481, 131] on div "External information" at bounding box center [531, 137] width 334 height 18
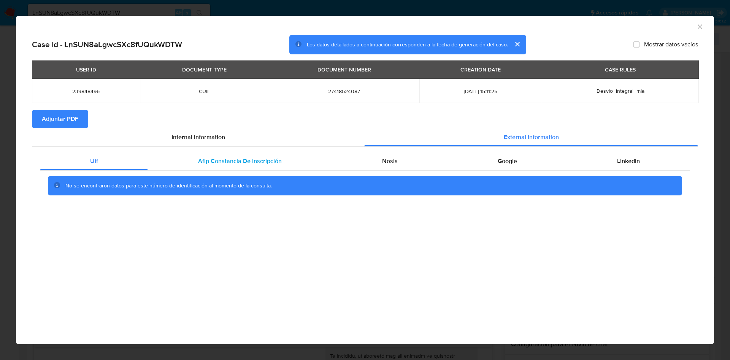
click at [185, 162] on div "Afip Constancia De Inscripción" at bounding box center [240, 161] width 184 height 18
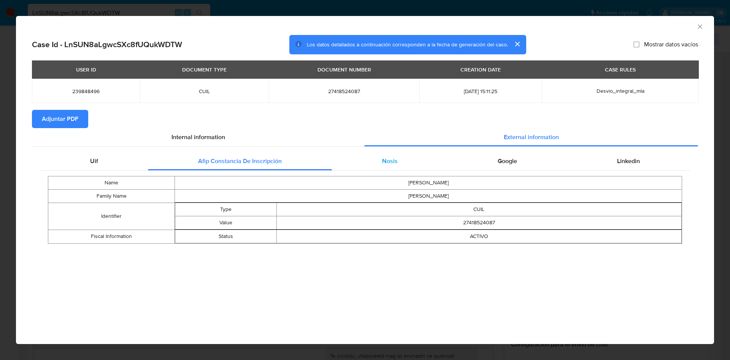
click at [374, 159] on div "Nosis" at bounding box center [390, 161] width 116 height 18
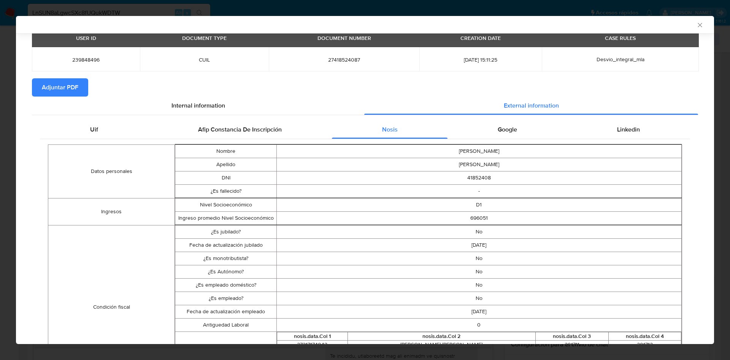
scroll to position [56, 0]
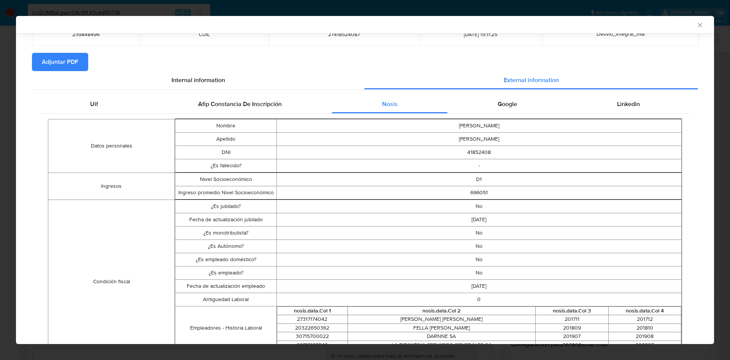
click at [55, 65] on span "Adjuntar PDF" at bounding box center [60, 62] width 37 height 17
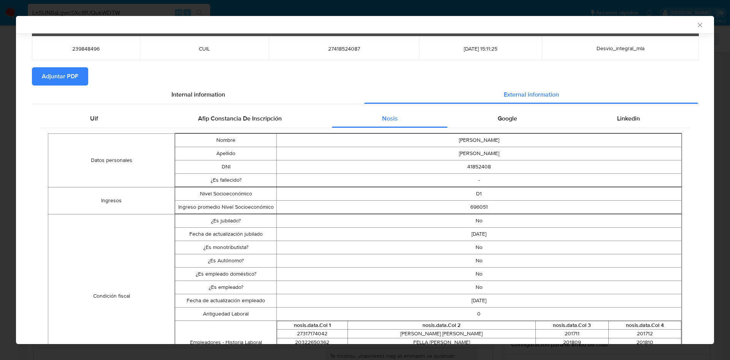
scroll to position [0, 0]
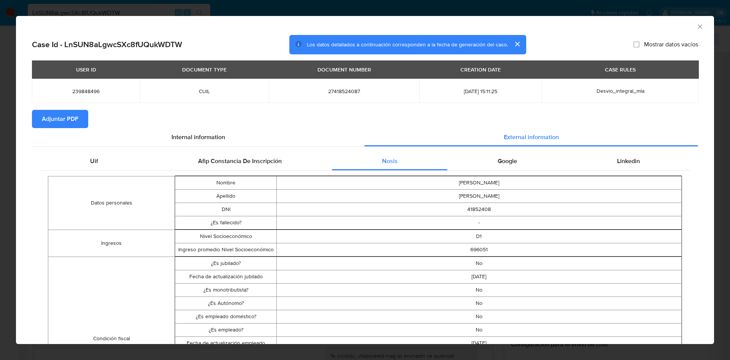
click at [696, 29] on icon "Cerrar ventana" at bounding box center [700, 27] width 8 height 8
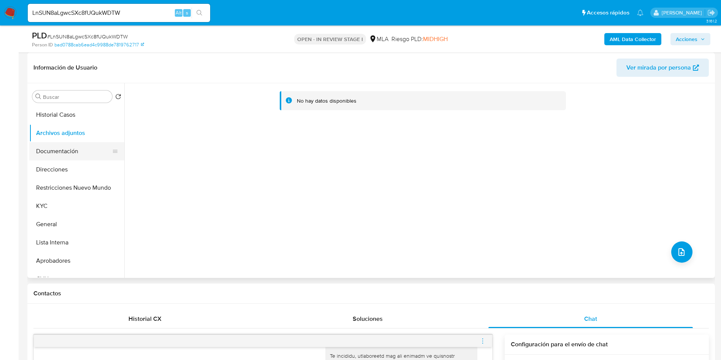
click at [60, 153] on button "Documentación" at bounding box center [73, 151] width 89 height 18
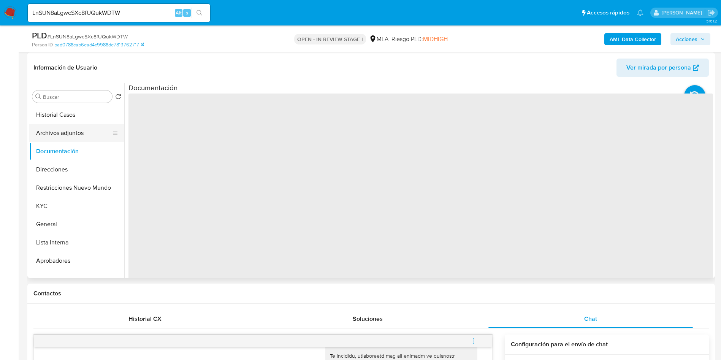
click at [66, 127] on button "Archivos adjuntos" at bounding box center [73, 133] width 89 height 18
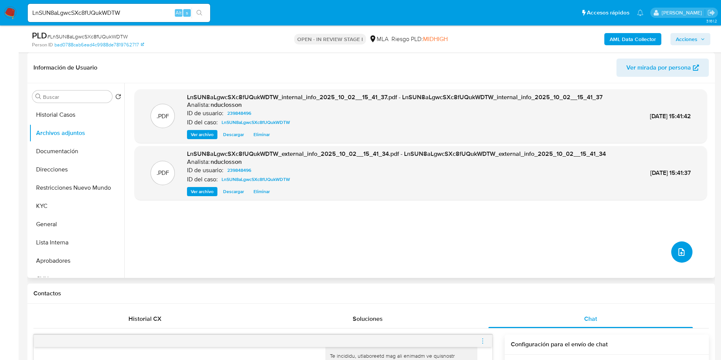
click at [680, 249] on icon "upload-file" at bounding box center [682, 252] width 6 height 8
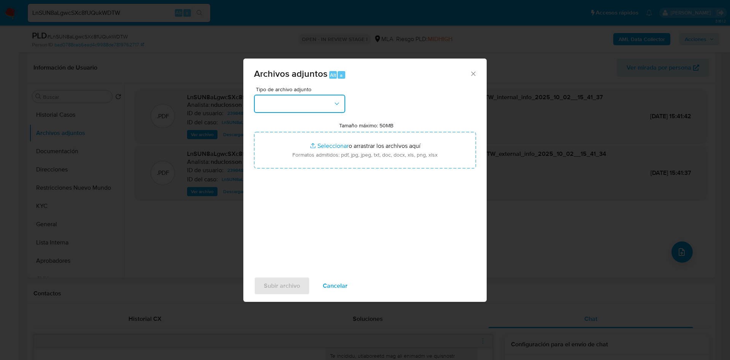
click at [307, 98] on button "button" at bounding box center [299, 104] width 91 height 18
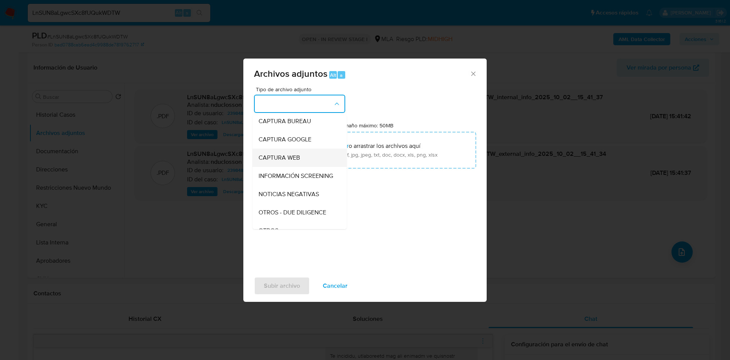
scroll to position [97, 0]
click at [278, 178] on span "OTROS" at bounding box center [269, 174] width 20 height 8
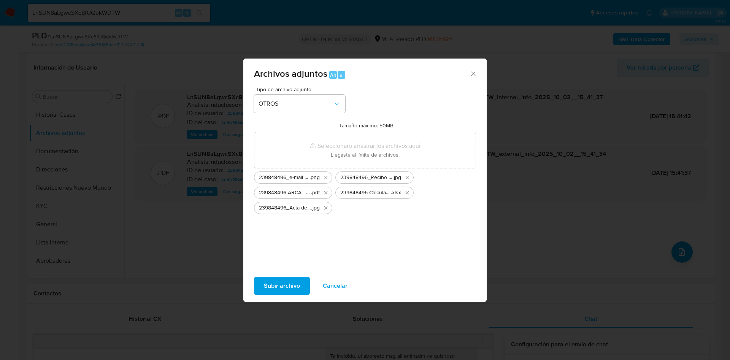
click at [273, 287] on span "Subir archivo" at bounding box center [282, 286] width 36 height 17
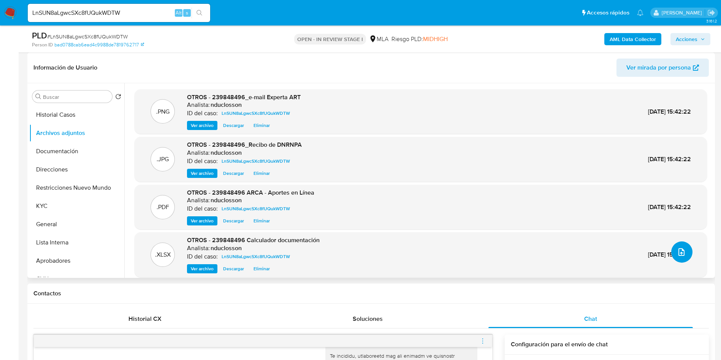
click at [673, 254] on button "upload-file" at bounding box center [682, 251] width 21 height 21
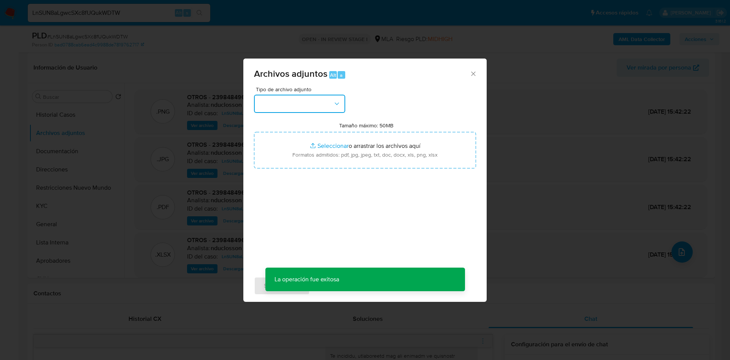
click at [328, 102] on button "button" at bounding box center [299, 104] width 91 height 18
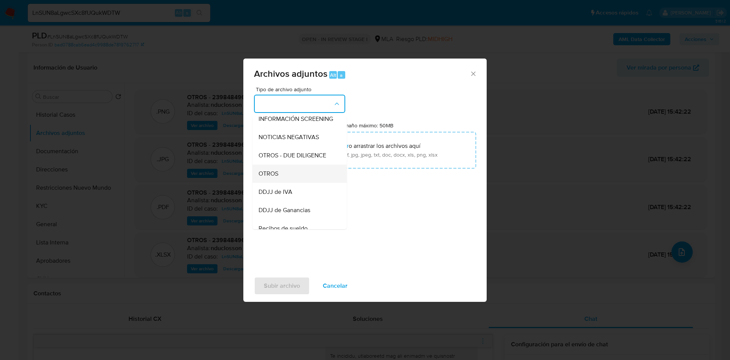
click at [260, 178] on span "OTROS" at bounding box center [269, 174] width 20 height 8
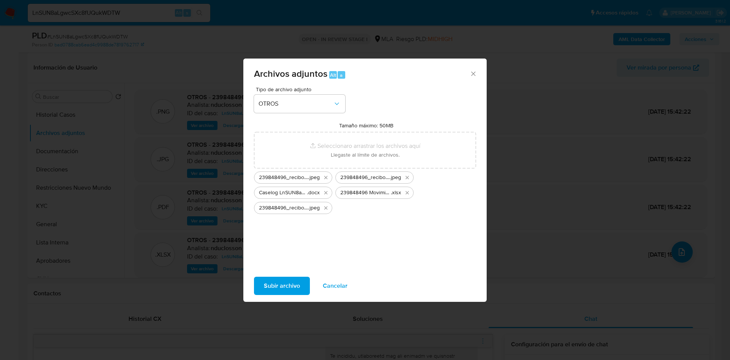
click at [304, 287] on button "Subir archivo" at bounding box center [282, 286] width 56 height 18
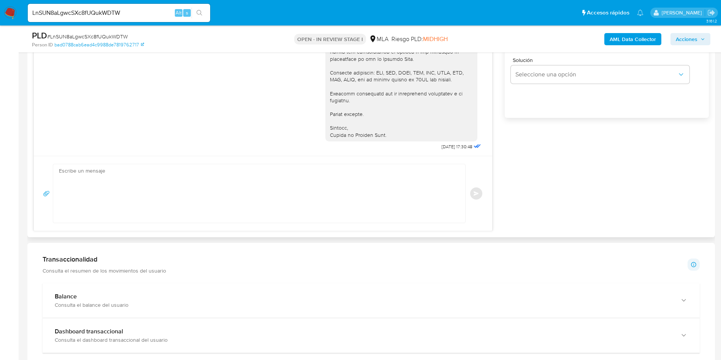
scroll to position [342, 0]
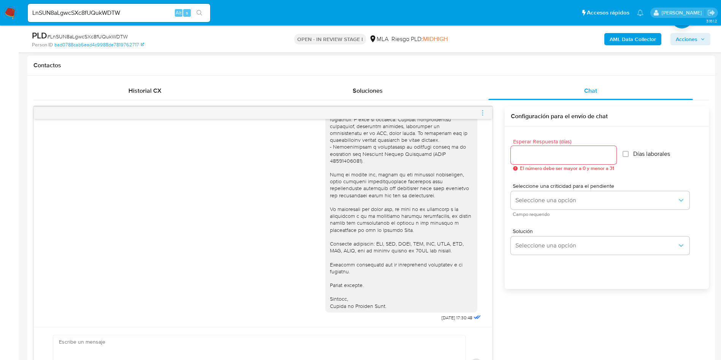
click at [482, 110] on icon "menu-action" at bounding box center [483, 113] width 7 height 7
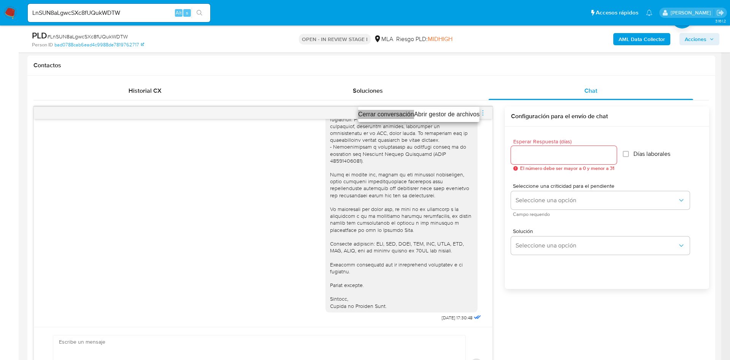
click at [387, 116] on li "Cerrar conversación" at bounding box center [386, 114] width 56 height 9
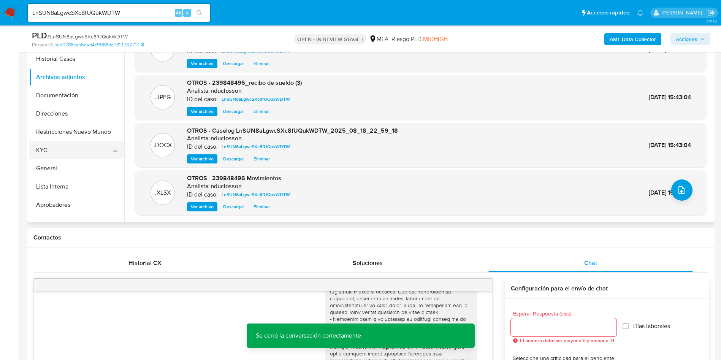
scroll to position [114, 0]
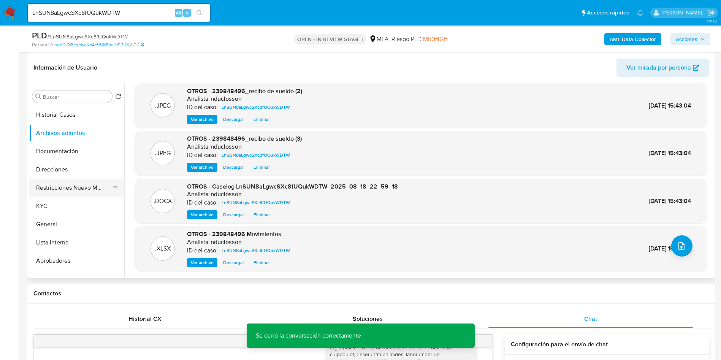
click at [67, 184] on button "Restricciones Nuevo Mundo" at bounding box center [73, 188] width 89 height 18
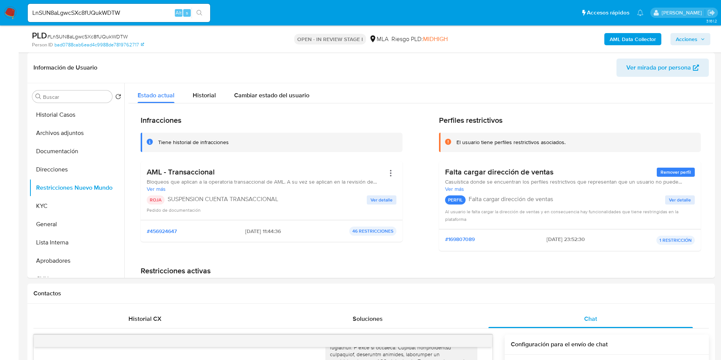
click at [691, 36] on span "Acciones" at bounding box center [687, 39] width 22 height 12
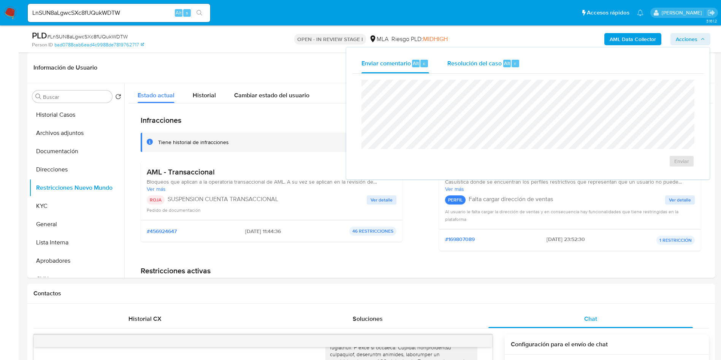
click at [465, 70] on div "Resolución del caso Alt r" at bounding box center [484, 64] width 73 height 20
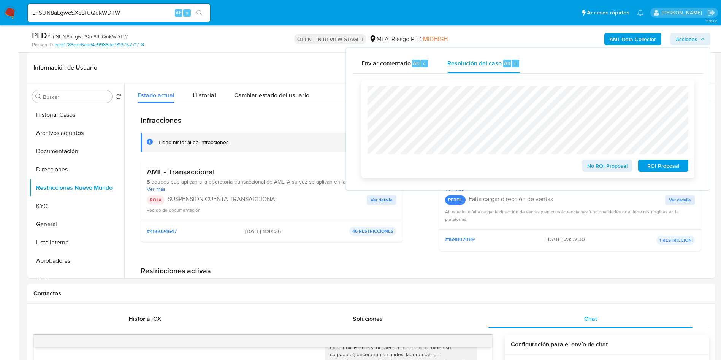
click at [673, 162] on span "ROI Proposal" at bounding box center [664, 165] width 40 height 11
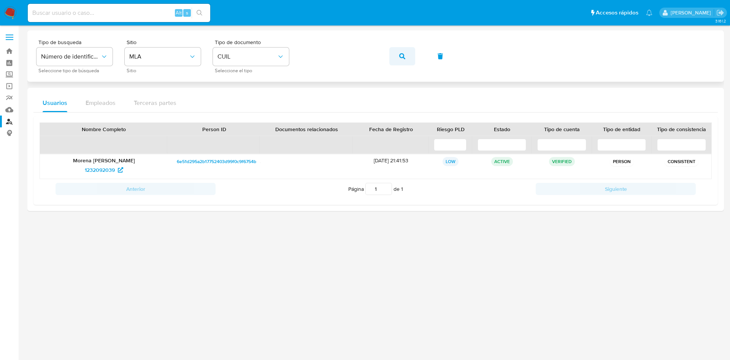
click at [404, 61] on span "button" at bounding box center [402, 56] width 6 height 17
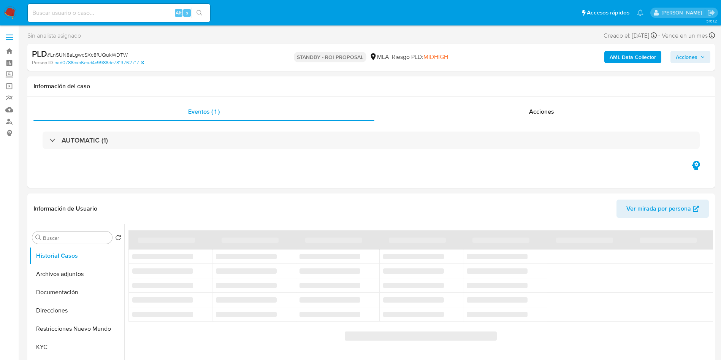
select select "10"
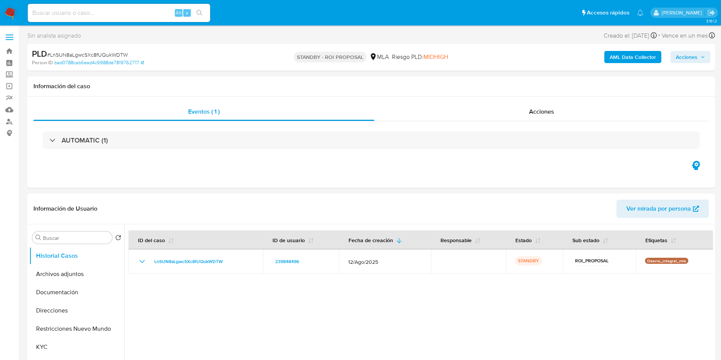
click at [94, 15] on input at bounding box center [119, 13] width 183 height 10
paste input "CDXTsJktscCyu8aV3GW4NvKP"
type input "CDXTsJktscCyu8aV3GW4NvKP"
click at [200, 11] on icon "search-icon" at bounding box center [200, 13] width 6 height 6
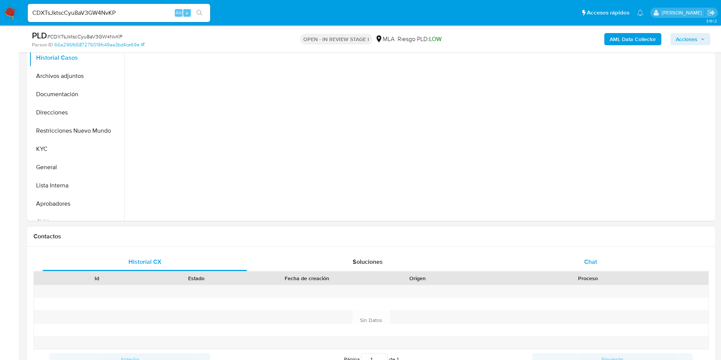
click at [589, 256] on div "Chat" at bounding box center [591, 262] width 205 height 18
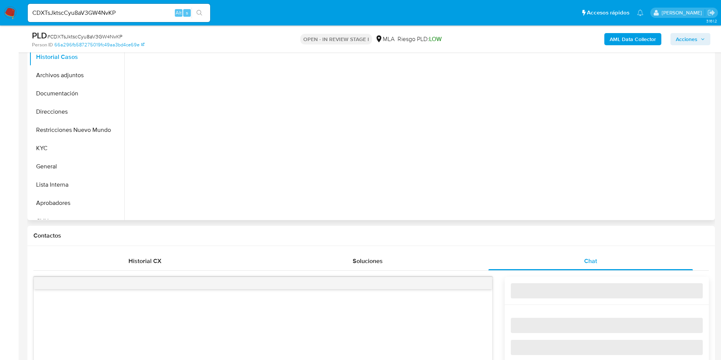
select select "10"
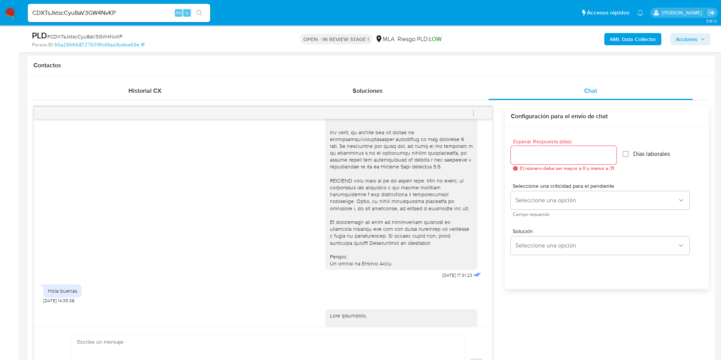
scroll to position [304, 0]
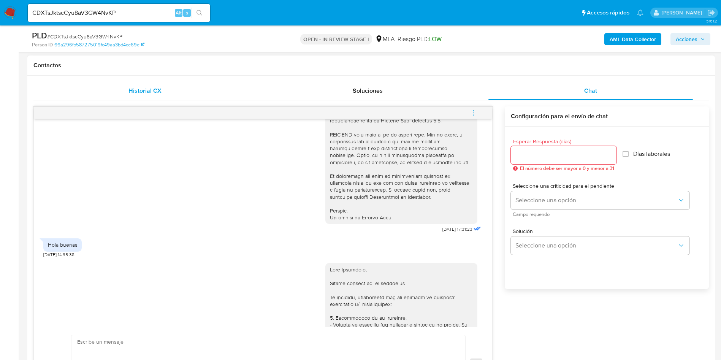
click at [183, 87] on div "Historial CX" at bounding box center [145, 91] width 205 height 18
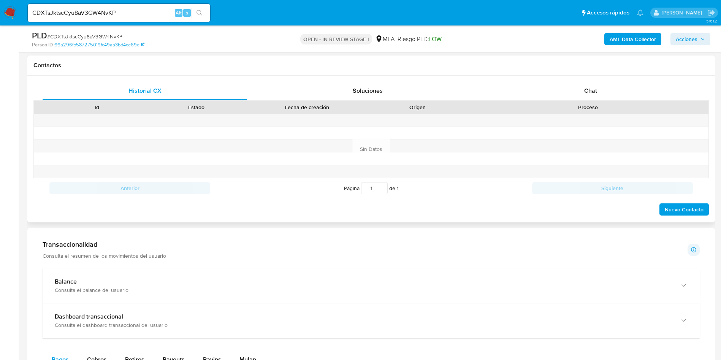
click at [549, 79] on div "Historial CX Soluciones Chat Id Estado Fecha de creación Origen Proceso Anterio…" at bounding box center [371, 149] width 688 height 147
click at [575, 101] on div "Proceso" at bounding box center [588, 107] width 241 height 13
click at [576, 91] on div "Chat" at bounding box center [591, 91] width 205 height 18
